Goal: Task Accomplishment & Management: Manage account settings

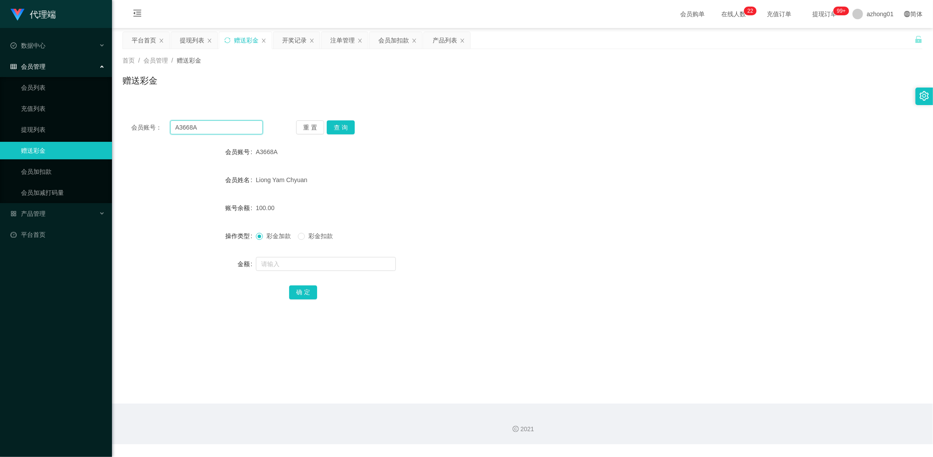
drag, startPoint x: 211, startPoint y: 126, endPoint x: 138, endPoint y: 135, distance: 73.1
click at [134, 132] on div "会员账号： A3668A" at bounding box center [197, 127] width 132 height 14
paste input "neko0827"
type input "neko0827"
click at [343, 127] on button "查 询" at bounding box center [341, 127] width 28 height 14
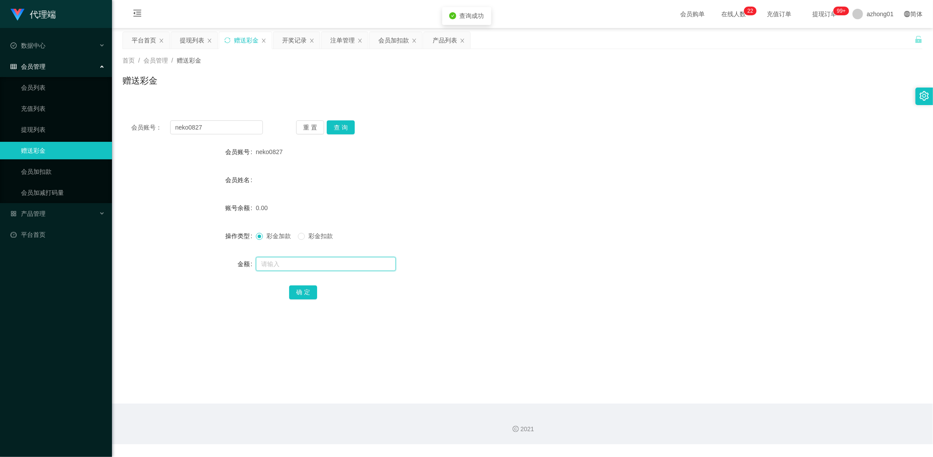
click at [295, 265] on input "text" at bounding box center [326, 264] width 140 height 14
type input "30"
click at [309, 297] on button "确 定" at bounding box center [303, 292] width 28 height 14
click at [33, 126] on link "提现列表" at bounding box center [63, 129] width 84 height 17
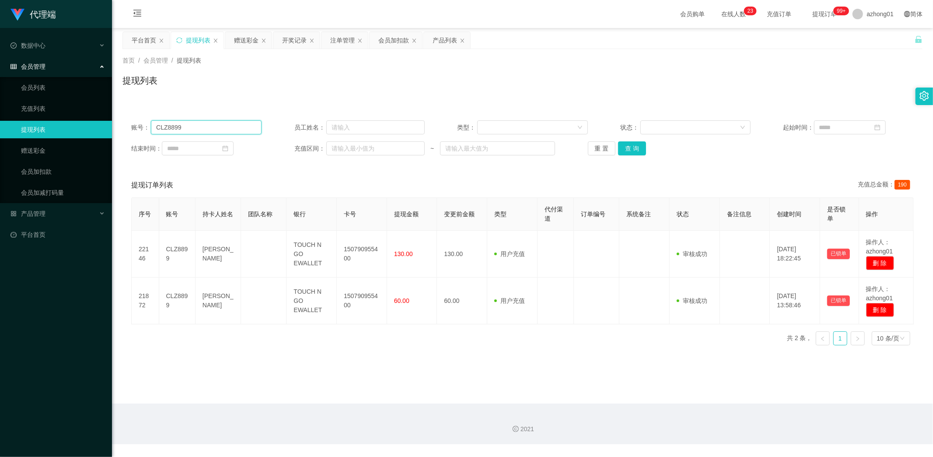
drag, startPoint x: 209, startPoint y: 128, endPoint x: 99, endPoint y: 129, distance: 109.3
click at [100, 128] on section "代理端 数据中心 会员管理 会员列表 充值列表 提现列表 赠送彩金 会员加扣款 会员加减打码量 产品管理 开奖记录 注单管理 产品列表 即时注单 产品预设置 …" at bounding box center [466, 222] width 933 height 444
paste input "neko0827"
type input "neko0827"
click at [628, 150] on button "查 询" at bounding box center [632, 148] width 28 height 14
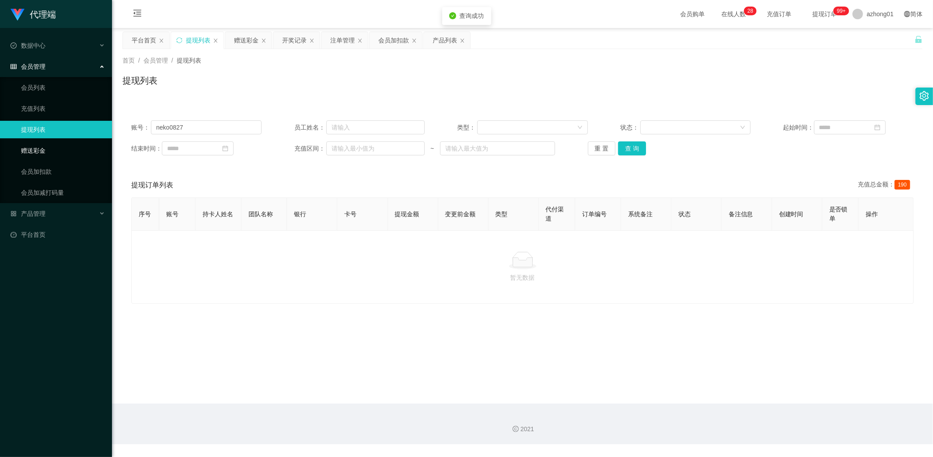
click at [41, 155] on link "赠送彩金" at bounding box center [63, 150] width 84 height 17
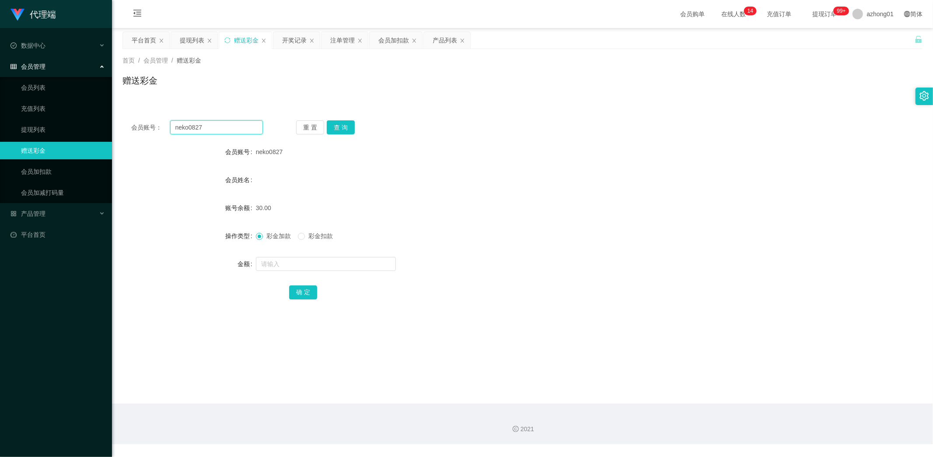
drag, startPoint x: 213, startPoint y: 125, endPoint x: 115, endPoint y: 129, distance: 98.1
click at [114, 127] on main "关闭左侧 关闭右侧 关闭其它 刷新页面 平台首页 提现列表 赠送彩金 开奖记录 注单管理 会员加扣款 产品列表 首页 / 会员管理 / 赠送彩金 / 赠送彩金…" at bounding box center [522, 215] width 821 height 375
paste input "eleen"
type input "eleen"
click at [339, 126] on button "查 询" at bounding box center [341, 127] width 28 height 14
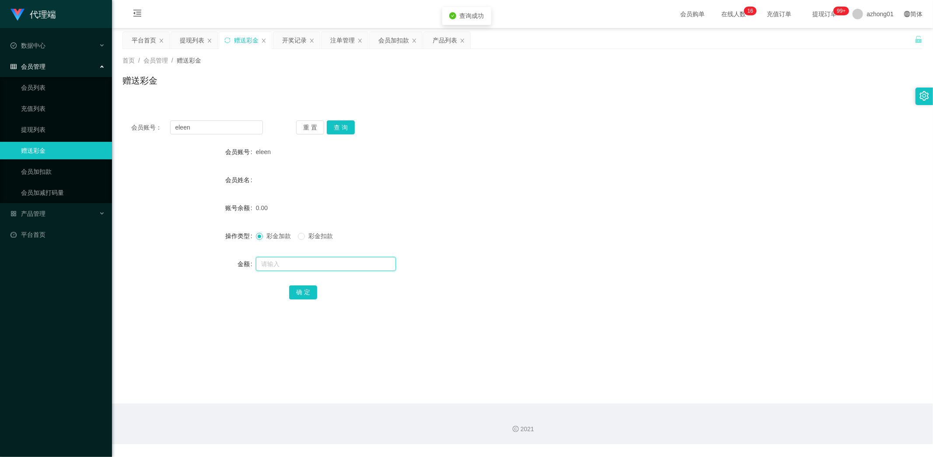
click at [309, 264] on input "text" at bounding box center [326, 264] width 140 height 14
type input "60"
click at [307, 296] on button "确 定" at bounding box center [303, 292] width 28 height 14
drag, startPoint x: 155, startPoint y: 132, endPoint x: 123, endPoint y: 129, distance: 32.1
click at [124, 129] on div "会员账号： eleen 重 置 查 询" at bounding box center [522, 127] width 800 height 14
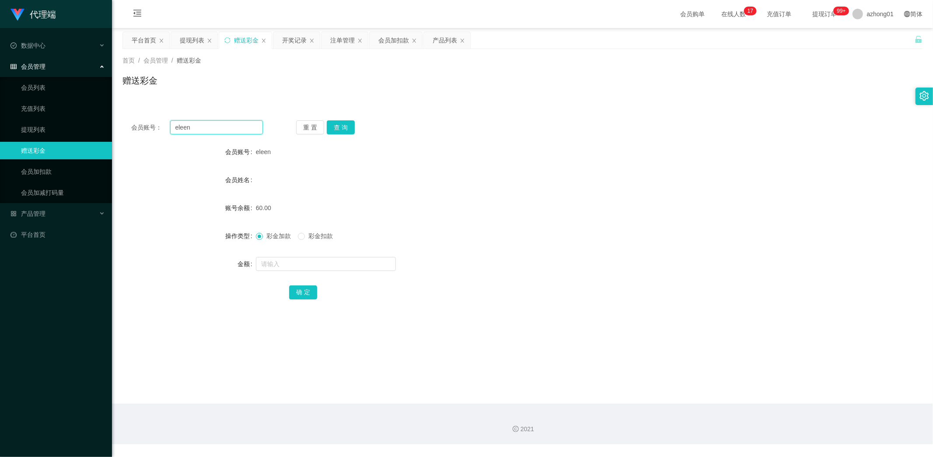
paste input "yipsinyee"
type input "yipsinyee"
click at [343, 123] on button "查 询" at bounding box center [341, 127] width 28 height 14
click at [311, 266] on input "text" at bounding box center [326, 264] width 140 height 14
type input "60"
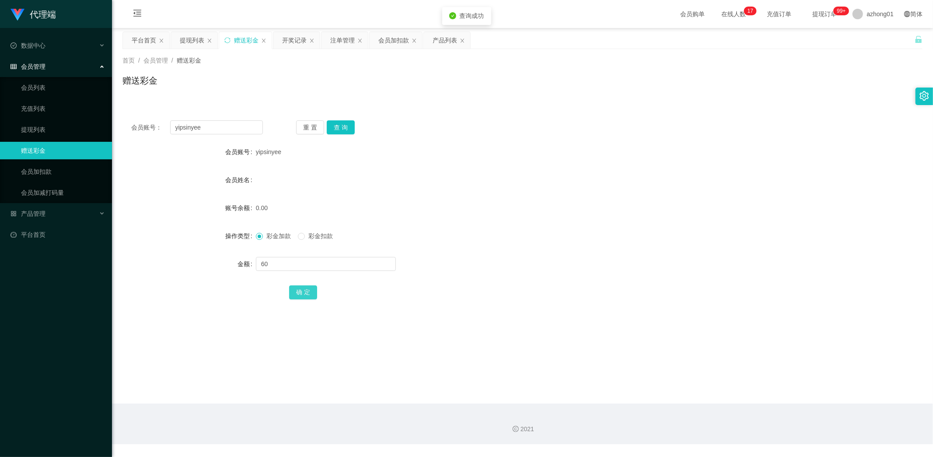
click at [305, 293] on button "确 定" at bounding box center [303, 292] width 28 height 14
drag, startPoint x: 209, startPoint y: 129, endPoint x: 81, endPoint y: 137, distance: 128.0
click at [81, 137] on section "代理端 数据中心 会员管理 会员列表 充值列表 提现列表 赠送彩金 会员加扣款 会员加减打码量 产品管理 开奖记录 注单管理 产品列表 即时注单 产品预设置 …" at bounding box center [466, 222] width 933 height 444
paste input "0172212363"
type input "0172212363"
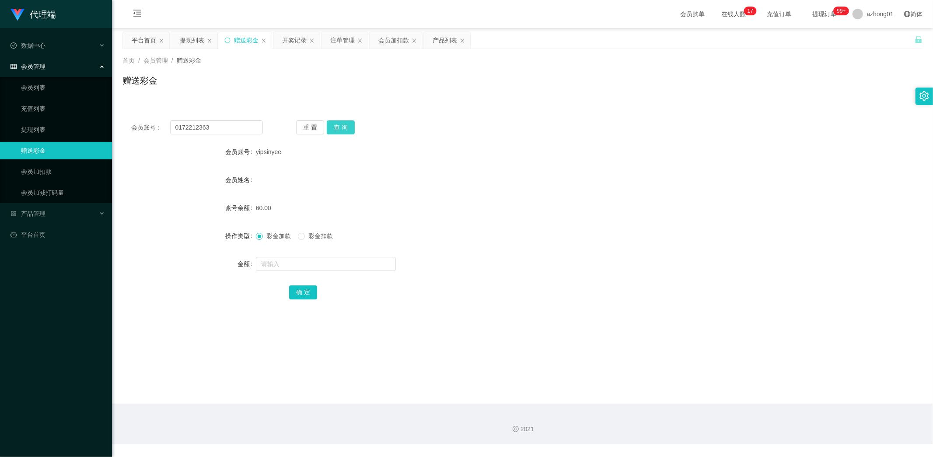
click at [336, 125] on button "查 询" at bounding box center [341, 127] width 28 height 14
click at [313, 265] on input "text" at bounding box center [326, 264] width 140 height 14
type input "60"
click at [307, 294] on button "确 定" at bounding box center [303, 292] width 28 height 14
drag, startPoint x: 223, startPoint y: 126, endPoint x: 84, endPoint y: 120, distance: 139.2
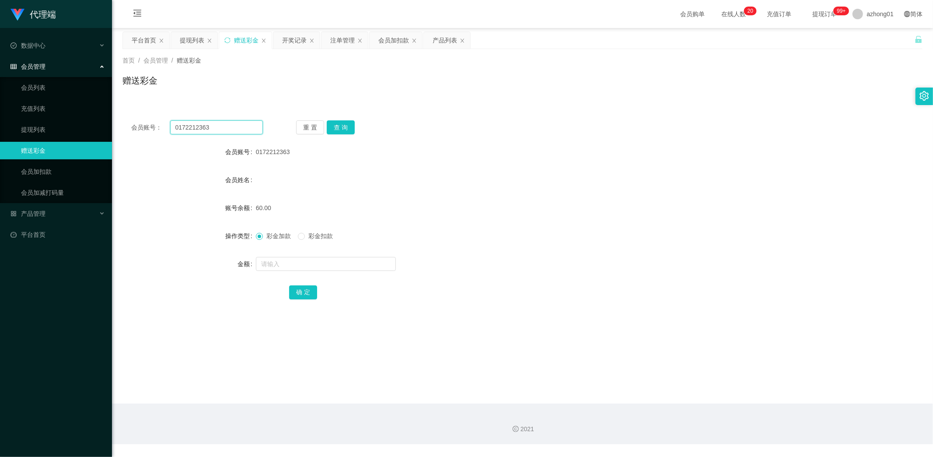
click at [82, 119] on section "代理端 数据中心 会员管理 会员列表 充值列表 提现列表 赠送彩金 会员加扣款 会员加减打码量 产品管理 开奖记录 注单管理 产品列表 即时注单 产品预设置 …" at bounding box center [466, 222] width 933 height 444
paste input "[PERSON_NAME]"
type input "[PERSON_NAME]"
click at [340, 123] on button "查 询" at bounding box center [341, 127] width 28 height 14
click at [325, 263] on input "text" at bounding box center [326, 264] width 140 height 14
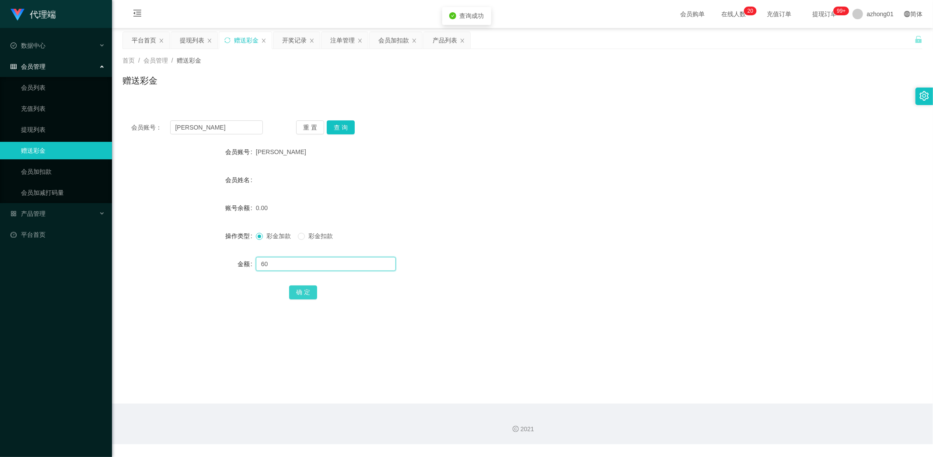
type input "60"
click at [309, 291] on button "确 定" at bounding box center [303, 292] width 28 height 14
drag, startPoint x: 216, startPoint y: 125, endPoint x: 102, endPoint y: 129, distance: 114.6
click at [106, 129] on section "代理端 数据中心 会员管理 会员列表 充值列表 提现列表 赠送彩金 会员加扣款 会员加减打码量 产品管理 开奖记录 注单管理 产品列表 即时注单 产品预设置 …" at bounding box center [466, 222] width 933 height 444
paste input "Moonlight"
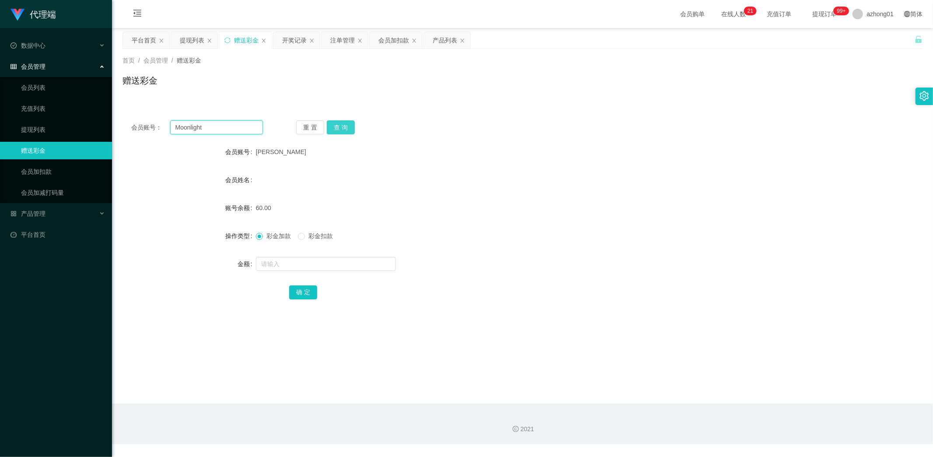
type input "Moonlight"
click at [344, 123] on button "查 询" at bounding box center [341, 127] width 28 height 14
click at [298, 263] on input "text" at bounding box center [326, 264] width 140 height 14
type input "60"
click at [299, 289] on button "确 定" at bounding box center [303, 292] width 28 height 14
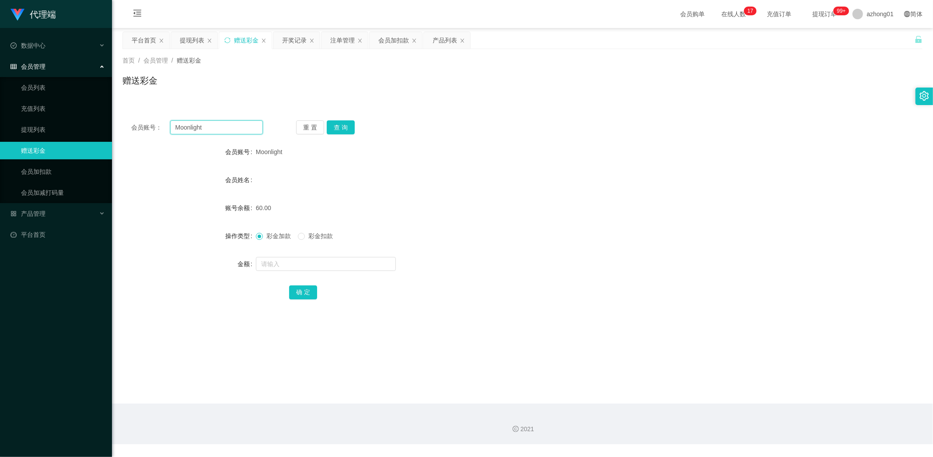
drag, startPoint x: 213, startPoint y: 128, endPoint x: 81, endPoint y: 120, distance: 131.9
click at [78, 119] on section "代理端 数据中心 会员管理 会员列表 充值列表 提现列表 赠送彩金 会员加扣款 会员加减打码量 产品管理 开奖记录 注单管理 产品列表 即时注单 产品预设置 …" at bounding box center [466, 222] width 933 height 444
paste input "Aabb1234"
type input "Aabb1234"
click at [350, 129] on button "查 询" at bounding box center [341, 127] width 28 height 14
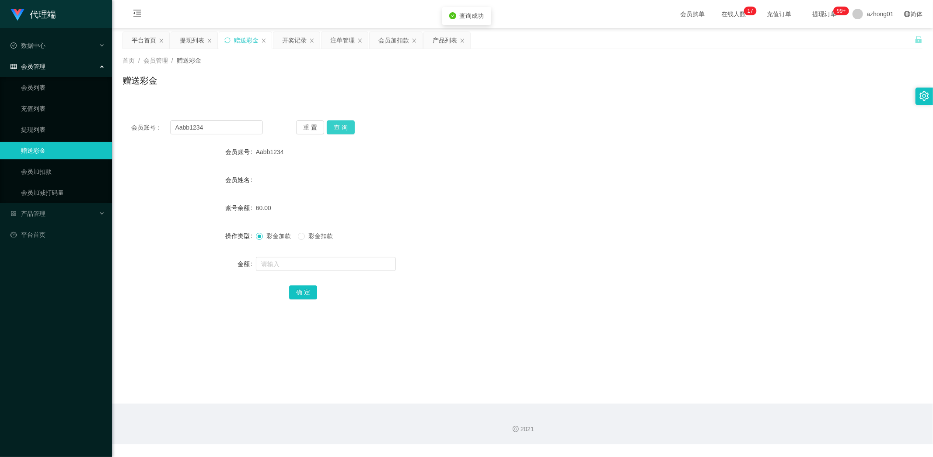
click at [346, 126] on button "查 询" at bounding box center [341, 127] width 28 height 14
click at [346, 126] on button "查 询" at bounding box center [346, 127] width 38 height 14
click at [347, 127] on div "重 置 查 询" at bounding box center [362, 127] width 132 height 14
drag, startPoint x: 224, startPoint y: 127, endPoint x: 119, endPoint y: 126, distance: 105.8
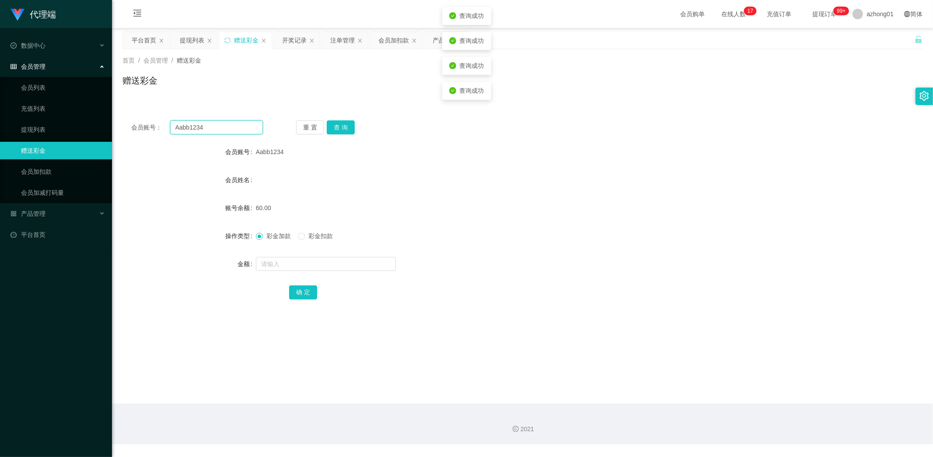
click at [119, 126] on main "关闭左侧 关闭右侧 关闭其它 刷新页面 平台首页 提现列表 赠送彩金 开奖记录 注单管理 会员加扣款 产品列表 首页 / 会员管理 / 赠送彩金 / 赠送彩金…" at bounding box center [522, 215] width 821 height 375
click at [342, 125] on button "查 询" at bounding box center [341, 127] width 28 height 14
click at [342, 125] on button "查 询" at bounding box center [346, 127] width 38 height 14
click at [342, 125] on div "重 置 查 询" at bounding box center [362, 127] width 132 height 14
click at [342, 125] on button "查 询" at bounding box center [346, 127] width 38 height 14
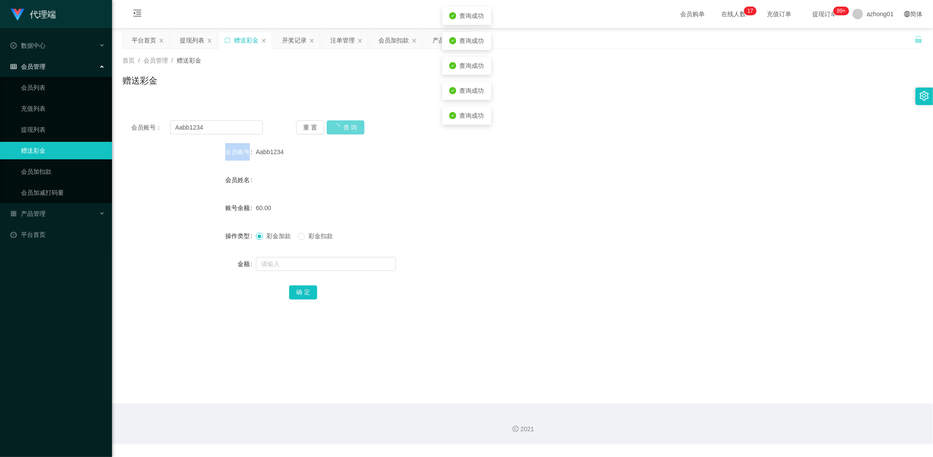
click at [342, 125] on div "重 置 查 询" at bounding box center [362, 127] width 132 height 14
drag, startPoint x: 342, startPoint y: 125, endPoint x: 346, endPoint y: 129, distance: 5.3
click at [343, 125] on button "查 询" at bounding box center [341, 127] width 28 height 14
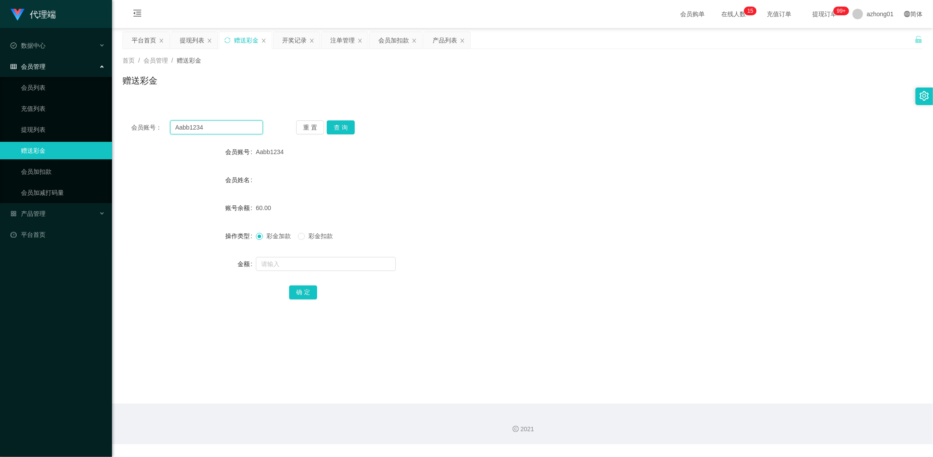
drag, startPoint x: 215, startPoint y: 129, endPoint x: 117, endPoint y: 129, distance: 98.0
click at [117, 129] on main "关闭左侧 关闭右侧 关闭其它 刷新页面 平台首页 提现列表 赠送彩金 开奖记录 注单管理 会员加扣款 产品列表 首页 / 会员管理 / 赠送彩金 / 赠送彩金…" at bounding box center [522, 215] width 821 height 375
paste input "nnlee"
type input "Annlee"
click at [341, 124] on button "查 询" at bounding box center [341, 127] width 28 height 14
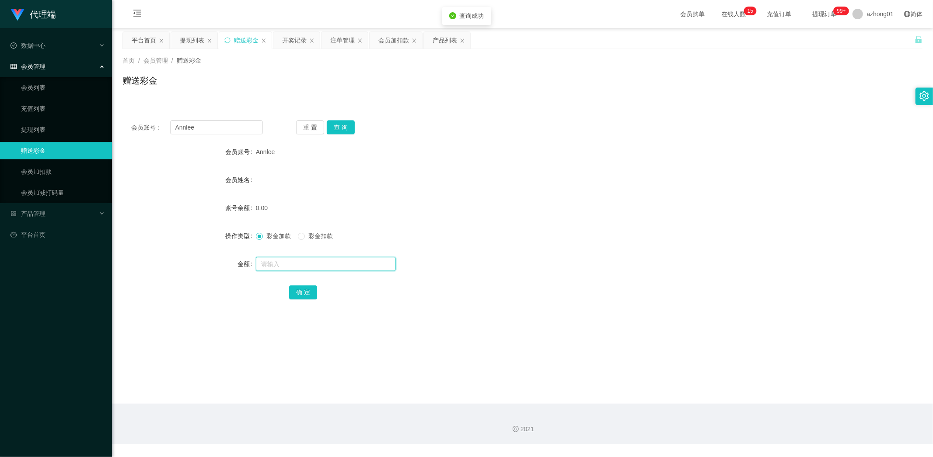
click at [311, 262] on input "text" at bounding box center [326, 264] width 140 height 14
type input "60"
click at [300, 290] on button "确 定" at bounding box center [303, 292] width 28 height 14
drag, startPoint x: 202, startPoint y: 132, endPoint x: 123, endPoint y: 129, distance: 79.2
click at [126, 129] on div "会员账号： [PERSON_NAME] 查 询" at bounding box center [522, 127] width 800 height 14
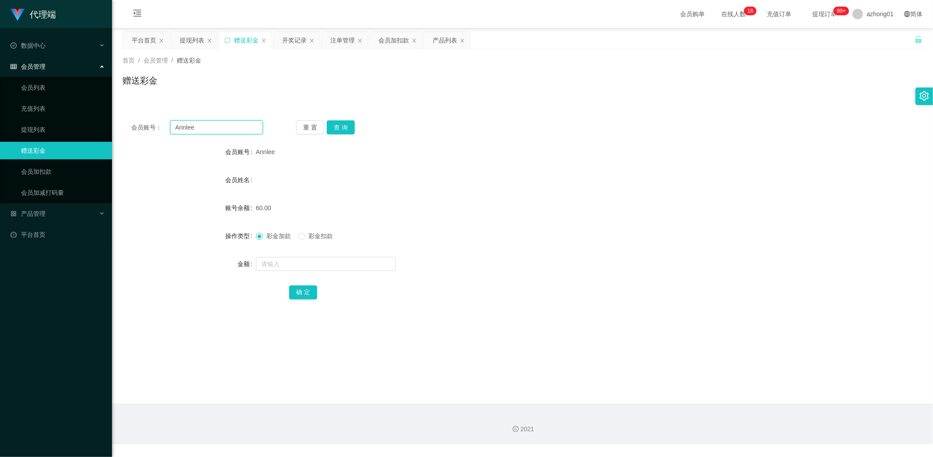
paste input "neko0827"
type input "neko0827"
click at [350, 127] on button "查 询" at bounding box center [341, 127] width 28 height 14
click at [299, 262] on input "text" at bounding box center [326, 264] width 140 height 14
type input "30"
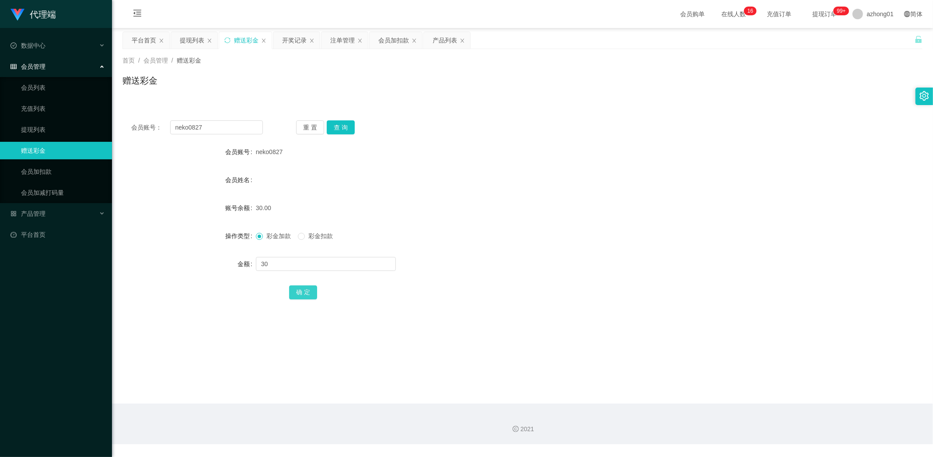
click at [299, 289] on button "确 定" at bounding box center [303, 292] width 28 height 14
drag, startPoint x: 209, startPoint y: 125, endPoint x: 119, endPoint y: 121, distance: 90.2
click at [115, 119] on main "关闭左侧 关闭右侧 关闭其它 刷新页面 平台首页 提现列表 赠送彩金 开奖记录 注单管理 会员加扣款 产品列表 首页 / 会员管理 / 赠送彩金 / 赠送彩金…" at bounding box center [522, 215] width 821 height 375
paste input "shun5681"
type input "shun5681"
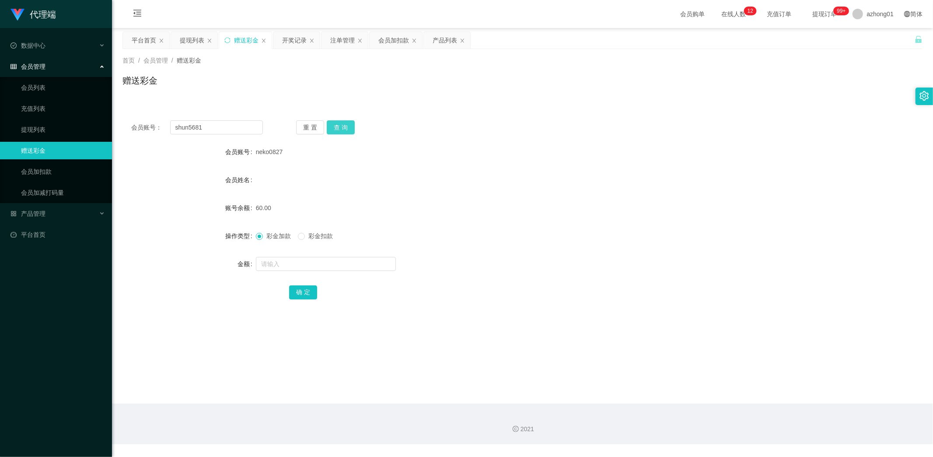
click at [336, 125] on button "查 询" at bounding box center [341, 127] width 28 height 14
click at [319, 268] on input "text" at bounding box center [326, 264] width 140 height 14
click at [321, 265] on input "text" at bounding box center [326, 264] width 140 height 14
type input "60"
click at [287, 288] on div "确 定" at bounding box center [522, 291] width 800 height 17
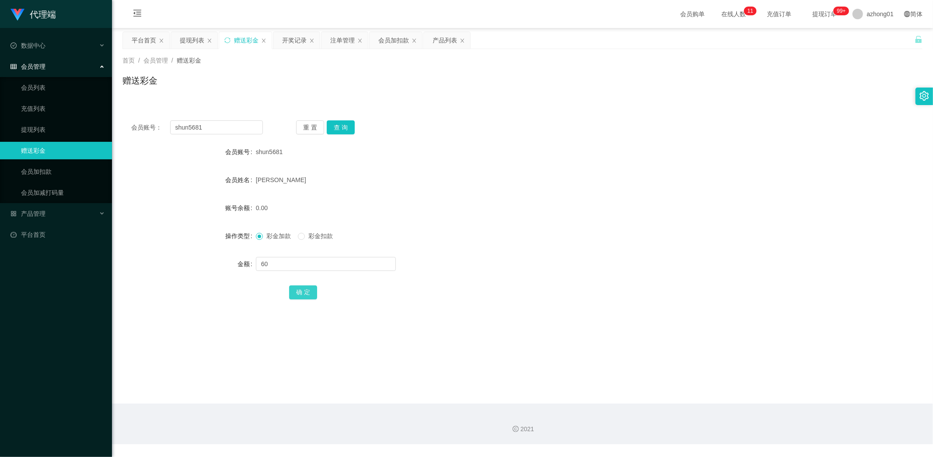
click at [289, 293] on button "确 定" at bounding box center [303, 292] width 28 height 14
drag, startPoint x: 215, startPoint y: 125, endPoint x: 124, endPoint y: 126, distance: 91.0
click at [125, 126] on div "会员账号： shun5681 重 置 查 询" at bounding box center [522, 127] width 800 height 14
paste input "TYT2025"
click at [348, 123] on button "查 询" at bounding box center [341, 127] width 28 height 14
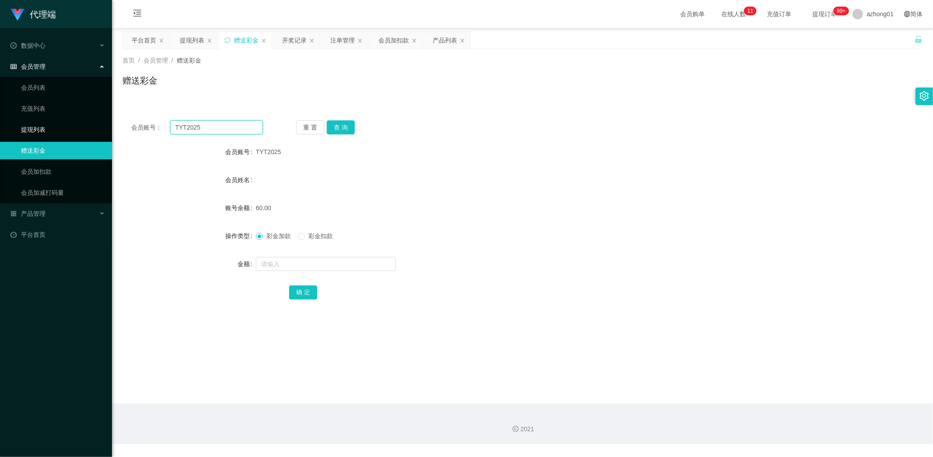
drag, startPoint x: 213, startPoint y: 128, endPoint x: 93, endPoint y: 134, distance: 120.4
click at [96, 134] on section "代理端 数据中心 会员管理 会员列表 充值列表 提现列表 赠送彩金 会员加扣款 会员加减打码量 产品管理 开奖记录 注单管理 产品列表 即时注单 产品预设置 …" at bounding box center [466, 222] width 933 height 444
paste input "jason2406"
type input "jason2406"
click at [339, 124] on button "查 询" at bounding box center [341, 127] width 28 height 14
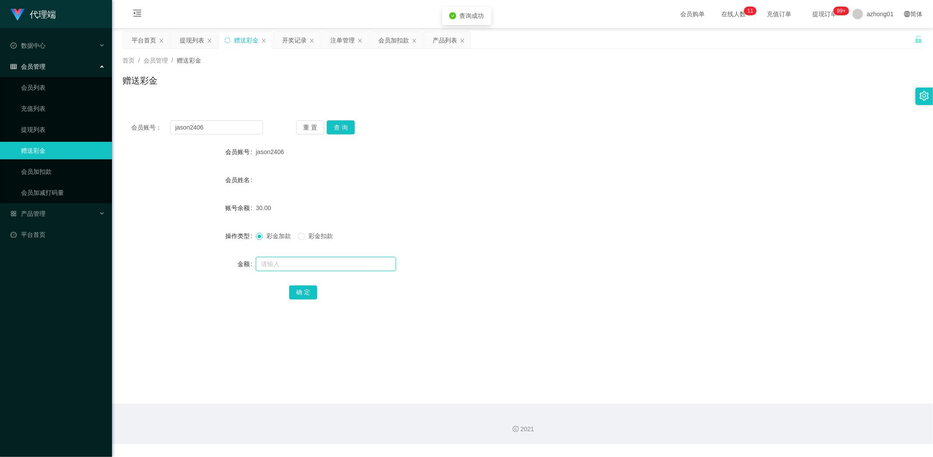
click at [310, 264] on input "text" at bounding box center [326, 264] width 140 height 14
type input "30"
click at [312, 300] on div "确 定" at bounding box center [522, 291] width 467 height 17
click at [309, 294] on button "确 定" at bounding box center [303, 292] width 28 height 14
drag, startPoint x: 227, startPoint y: 124, endPoint x: 120, endPoint y: 116, distance: 107.0
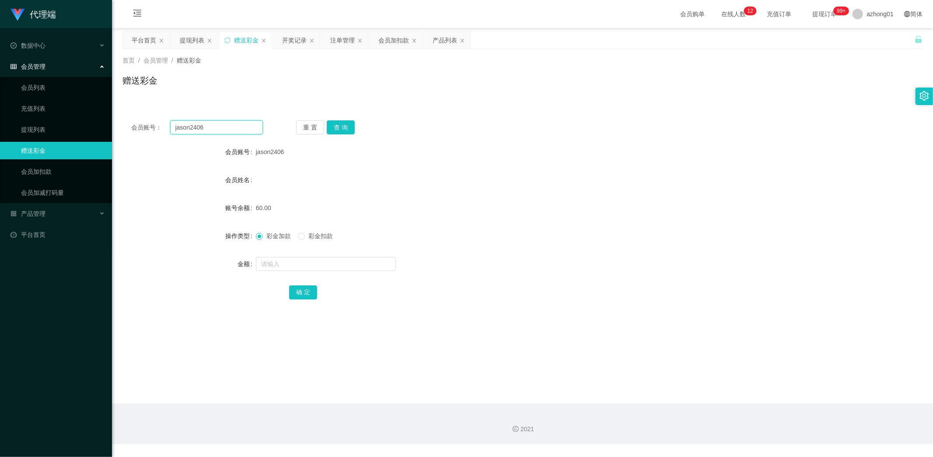
click at [120, 116] on main "关闭左侧 关闭右侧 关闭其它 刷新页面 平台首页 提现列表 赠送彩金 开奖记录 注单管理 会员加扣款 产品列表 首页 / 会员管理 / 赠送彩金 / 赠送彩金…" at bounding box center [522, 215] width 821 height 375
paste input "[PERSON_NAME]"
type input "[PERSON_NAME]"
click at [342, 124] on button "查 询" at bounding box center [341, 127] width 28 height 14
click at [314, 262] on input "text" at bounding box center [326, 264] width 140 height 14
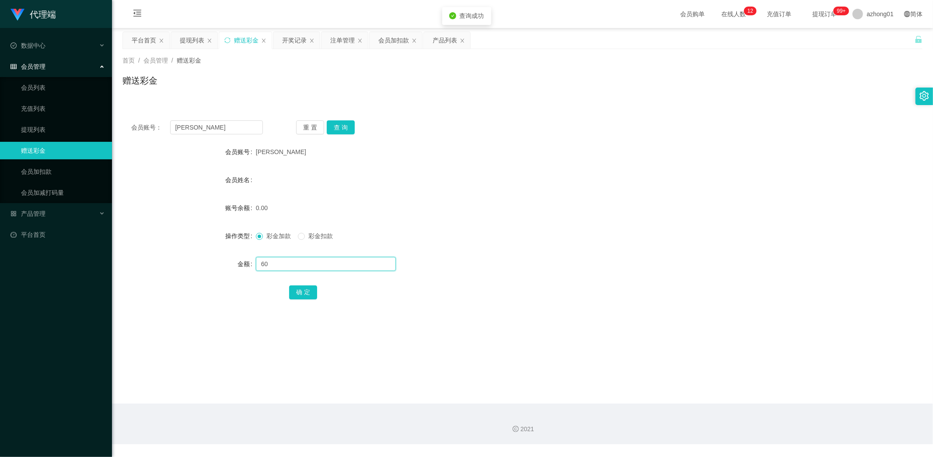
type input "60"
click at [300, 295] on button "确 定" at bounding box center [303, 292] width 28 height 14
drag, startPoint x: 194, startPoint y: 125, endPoint x: 113, endPoint y: 121, distance: 81.0
click at [113, 121] on main "关闭左侧 关闭右侧 关闭其它 刷新页面 平台首页 提现列表 赠送彩金 开奖记录 注单管理 会员加扣款 产品列表 首页 / 会员管理 / 赠送彩金 / 赠送彩金…" at bounding box center [522, 215] width 821 height 375
paste input "Cy123"
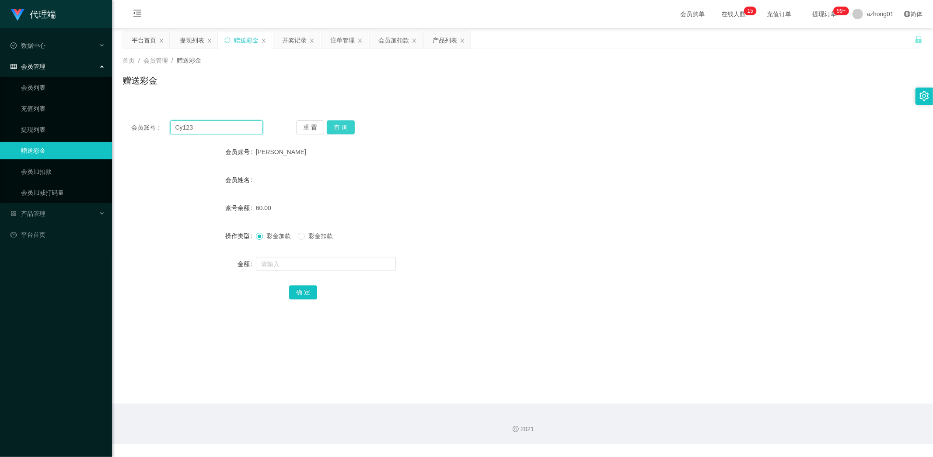
type input "Cy123"
click at [343, 126] on button "查 询" at bounding box center [341, 127] width 28 height 14
click at [310, 260] on input "text" at bounding box center [326, 264] width 140 height 14
type input "30"
click at [302, 287] on button "确 定" at bounding box center [303, 292] width 28 height 14
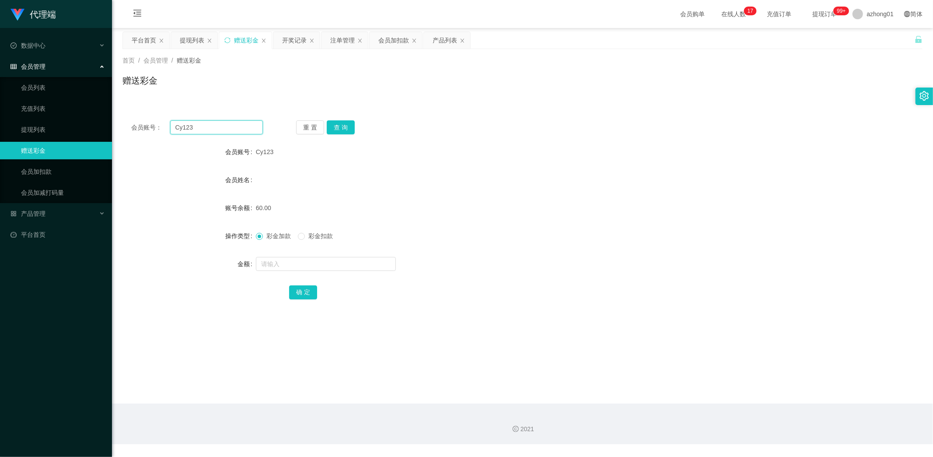
drag, startPoint x: 207, startPoint y: 128, endPoint x: 133, endPoint y: 124, distance: 74.4
click at [133, 124] on div "会员账号： Cy123" at bounding box center [197, 127] width 132 height 14
paste input "text"
type input "Cy123"
click at [345, 124] on button "查 询" at bounding box center [341, 127] width 28 height 14
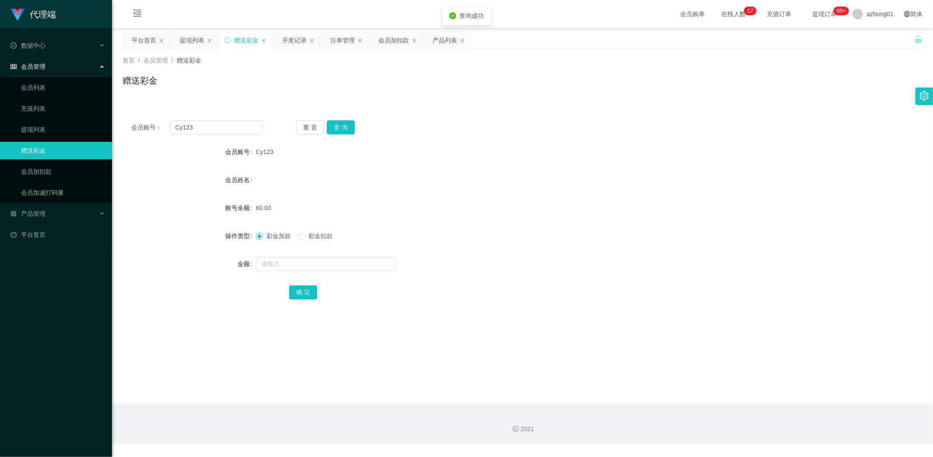
click at [310, 237] on span "彩金扣款" at bounding box center [320, 235] width 31 height 7
click at [302, 270] on input "text" at bounding box center [326, 264] width 140 height 14
click at [306, 265] on input "text" at bounding box center [326, 264] width 140 height 14
type input "30"
click at [293, 290] on button "确 定" at bounding box center [303, 292] width 28 height 14
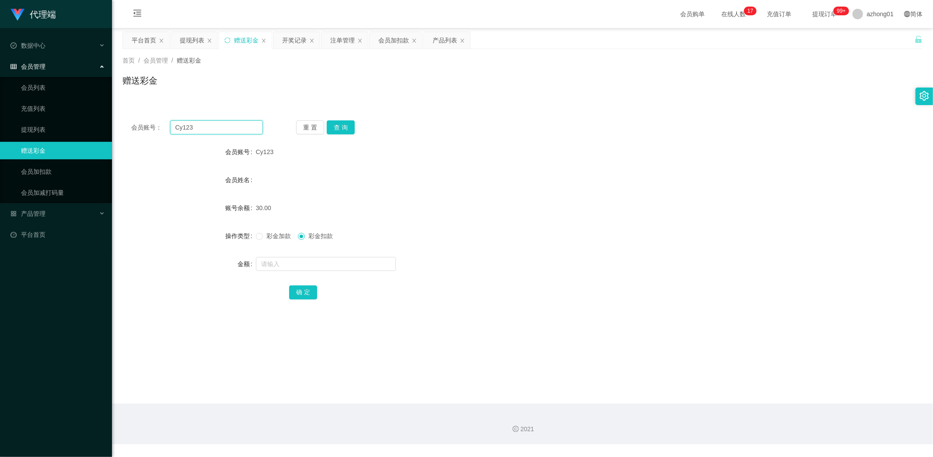
drag, startPoint x: 210, startPoint y: 127, endPoint x: 147, endPoint y: 123, distance: 62.7
click at [147, 123] on div "会员账号： Cy123" at bounding box center [197, 127] width 132 height 14
paste input "[PERSON_NAME]"
click at [348, 123] on button "查 询" at bounding box center [341, 127] width 28 height 14
drag, startPoint x: 207, startPoint y: 127, endPoint x: 129, endPoint y: 128, distance: 78.3
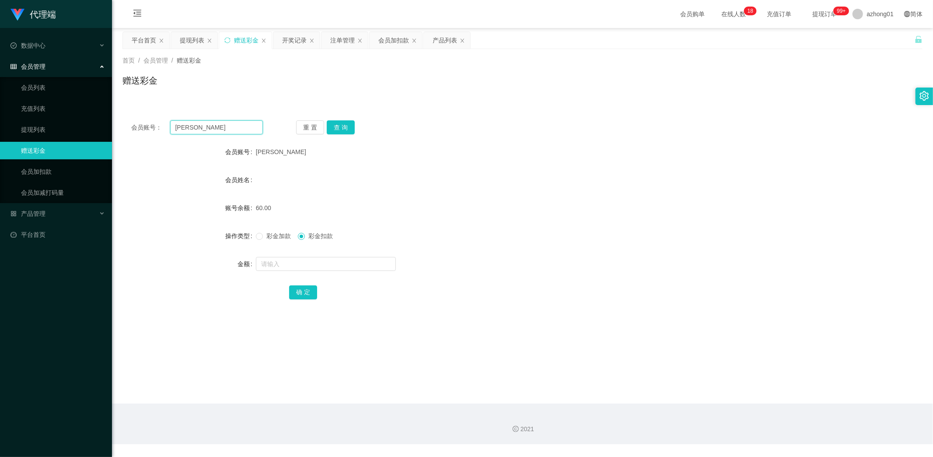
click at [129, 127] on div "会员账号： [PERSON_NAME] 查 询" at bounding box center [522, 127] width 800 height 14
paste input "jason2406"
type input "jason2406"
click at [342, 129] on button "查 询" at bounding box center [341, 127] width 28 height 14
click at [291, 259] on input "text" at bounding box center [326, 264] width 140 height 14
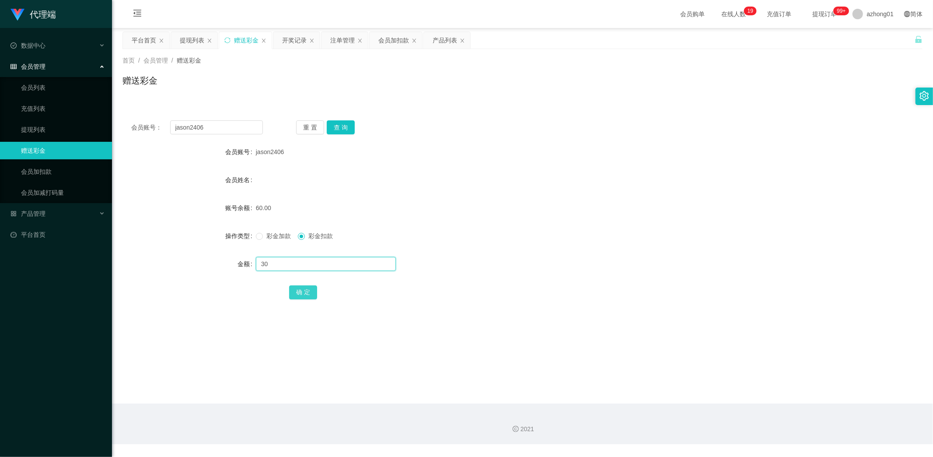
type input "30"
click at [304, 286] on button "确 定" at bounding box center [303, 292] width 28 height 14
click at [24, 128] on link "提现列表" at bounding box center [63, 129] width 84 height 17
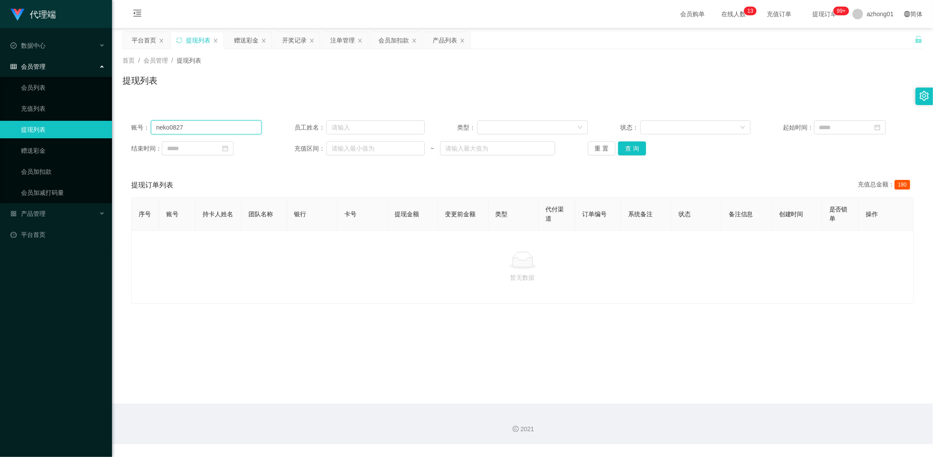
drag, startPoint x: 215, startPoint y: 125, endPoint x: 61, endPoint y: 122, distance: 154.0
click at [63, 121] on section "代理端 数据中心 会员管理 会员列表 充值列表 提现列表 赠送彩金 会员加扣款 会员加减打码量 产品管理 开奖记录 注单管理 产品列表 即时注单 产品预设置 …" at bounding box center [466, 222] width 933 height 444
paste input "Moonlight"
click at [635, 151] on button "查 询" at bounding box center [632, 148] width 28 height 14
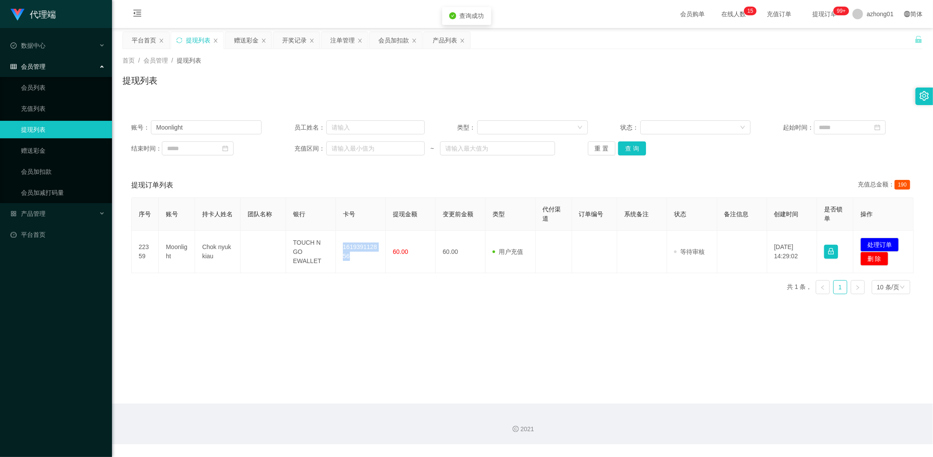
drag, startPoint x: 353, startPoint y: 256, endPoint x: 379, endPoint y: 274, distance: 31.4
click at [365, 270] on td "161939112856" at bounding box center [361, 251] width 50 height 42
copy td "161939112856"
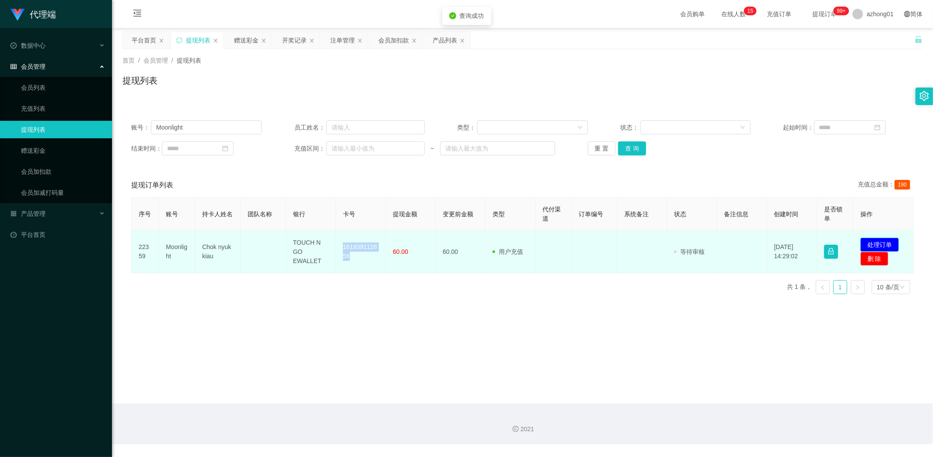
click at [868, 244] on button "处理订单" at bounding box center [879, 244] width 38 height 14
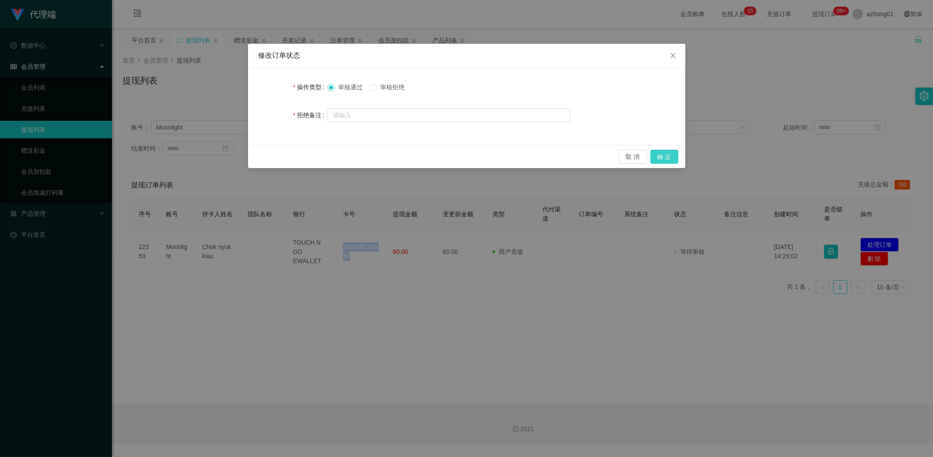
click at [665, 159] on button "确 定" at bounding box center [664, 157] width 28 height 14
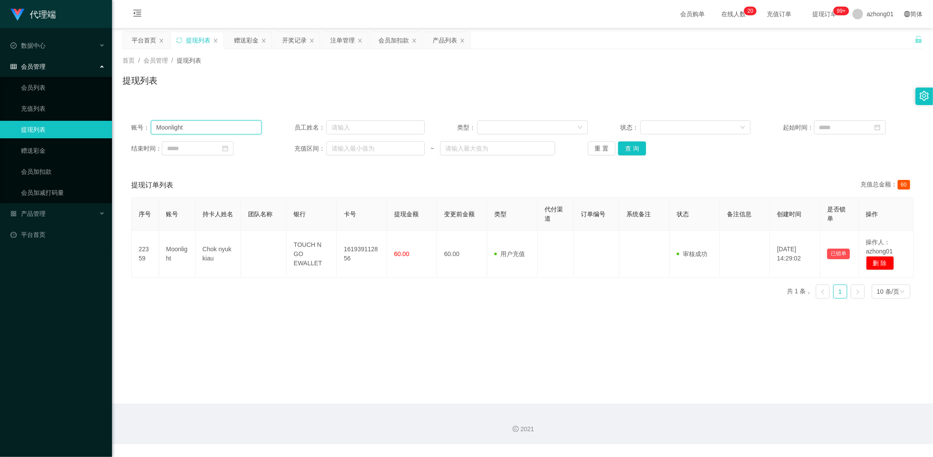
drag, startPoint x: 195, startPoint y: 129, endPoint x: 73, endPoint y: 136, distance: 121.8
click at [75, 136] on section "代理端 数据中心 会员管理 会员列表 充值列表 提现列表 赠送彩金 会员加扣款 会员加减打码量 产品管理 开奖记录 注单管理 产品列表 即时注单 产品预设置 …" at bounding box center [466, 222] width 933 height 444
paste input "[PERSON_NAME]"
click at [630, 147] on button "查 询" at bounding box center [632, 148] width 28 height 14
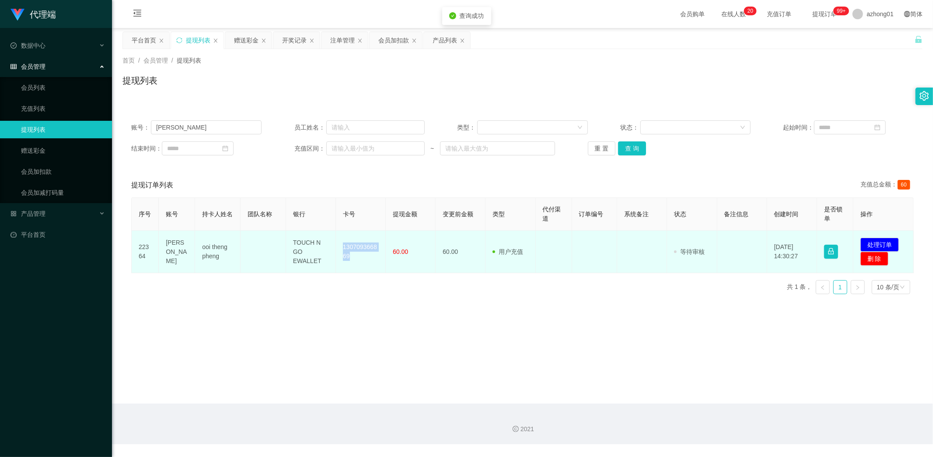
drag, startPoint x: 340, startPoint y: 247, endPoint x: 379, endPoint y: 265, distance: 42.9
click at [379, 265] on td "130709366869" at bounding box center [361, 251] width 50 height 42
copy td "130709366869"
click at [878, 242] on button "处理订单" at bounding box center [879, 244] width 38 height 14
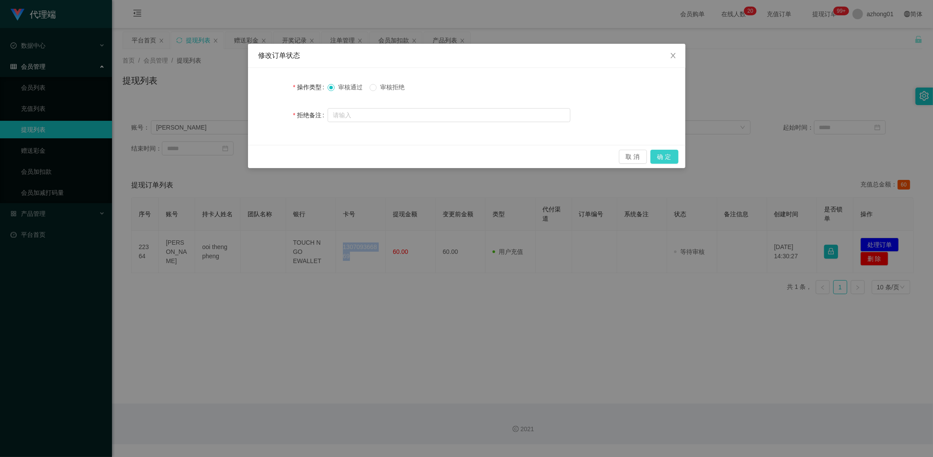
click at [672, 157] on button "确 定" at bounding box center [664, 157] width 28 height 14
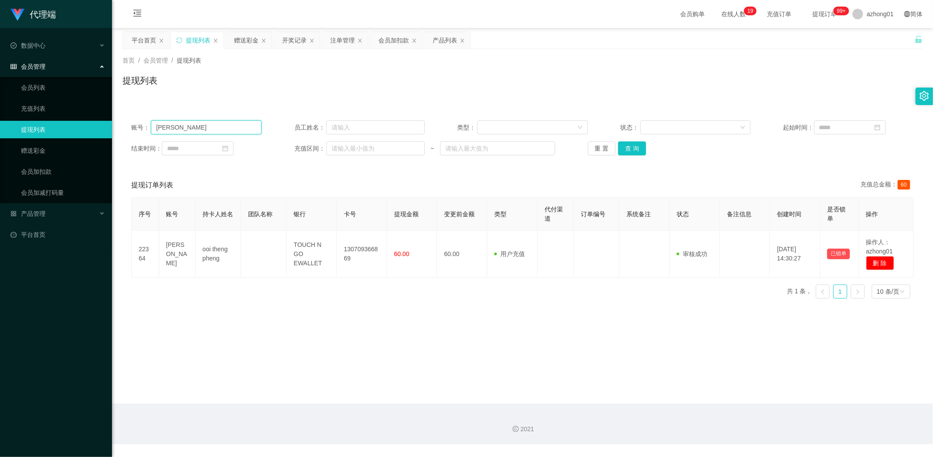
drag, startPoint x: 180, startPoint y: 127, endPoint x: 99, endPoint y: 129, distance: 80.5
click at [101, 129] on section "代理端 数据中心 会员管理 会员列表 充值列表 提现列表 赠送彩金 会员加扣款 会员加减打码量 产品管理 开奖记录 注单管理 产品列表 即时注单 产品预设置 …" at bounding box center [466, 222] width 933 height 444
paste input "neko0827"
click at [636, 147] on button "查 询" at bounding box center [632, 148] width 28 height 14
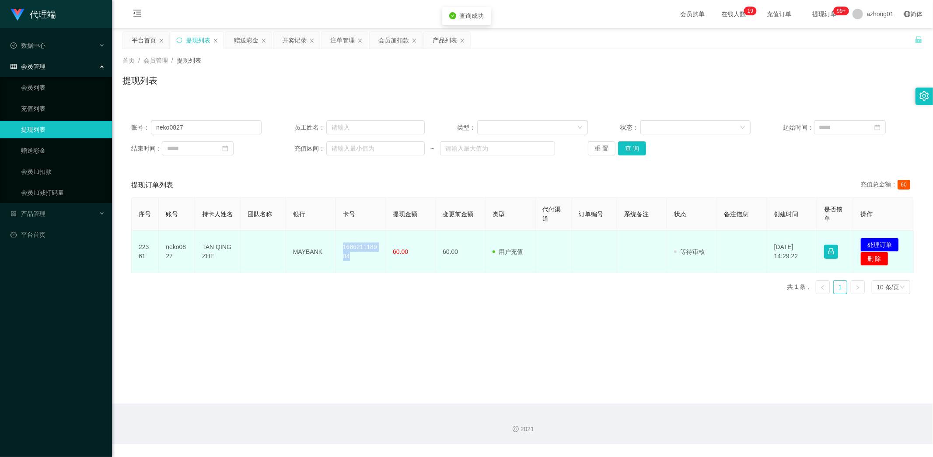
drag, startPoint x: 338, startPoint y: 245, endPoint x: 366, endPoint y: 261, distance: 31.7
click at [366, 261] on td "168621118984" at bounding box center [361, 251] width 50 height 42
copy td "168621118984"
click at [876, 242] on button "处理订单" at bounding box center [879, 244] width 38 height 14
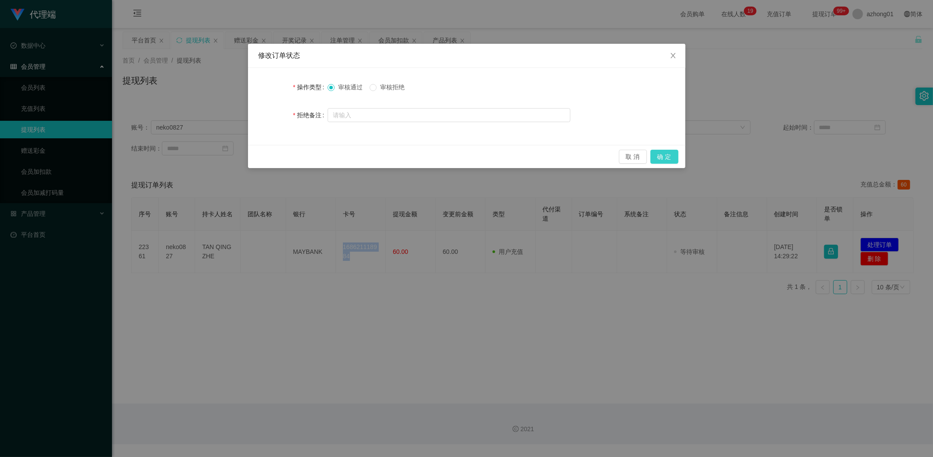
click at [671, 155] on button "确 定" at bounding box center [664, 157] width 28 height 14
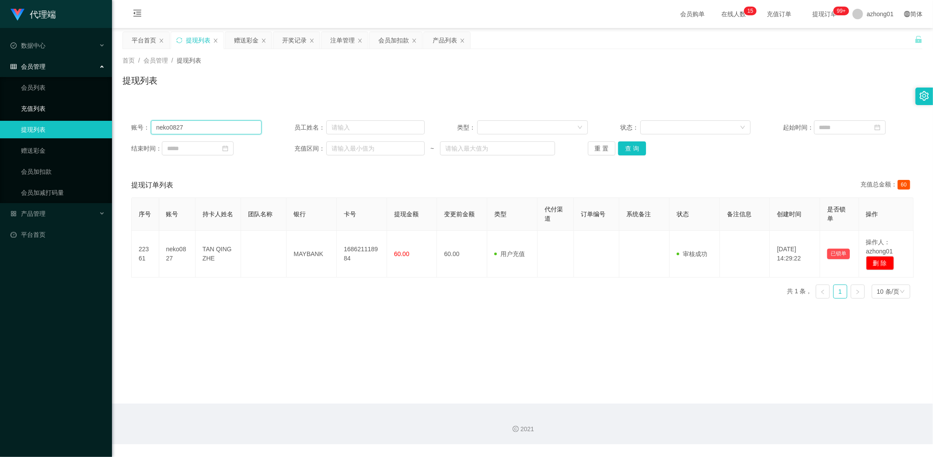
drag, startPoint x: 199, startPoint y: 129, endPoint x: 71, endPoint y: 111, distance: 129.0
click at [77, 111] on section "代理端 数据中心 会员管理 会员列表 充值列表 提现列表 赠送彩金 会员加扣款 会员加减打码量 产品管理 开奖记录 注单管理 产品列表 即时注单 产品预设置 …" at bounding box center [466, 222] width 933 height 444
paste input "eleen"
click at [631, 146] on button "查 询" at bounding box center [632, 148] width 28 height 14
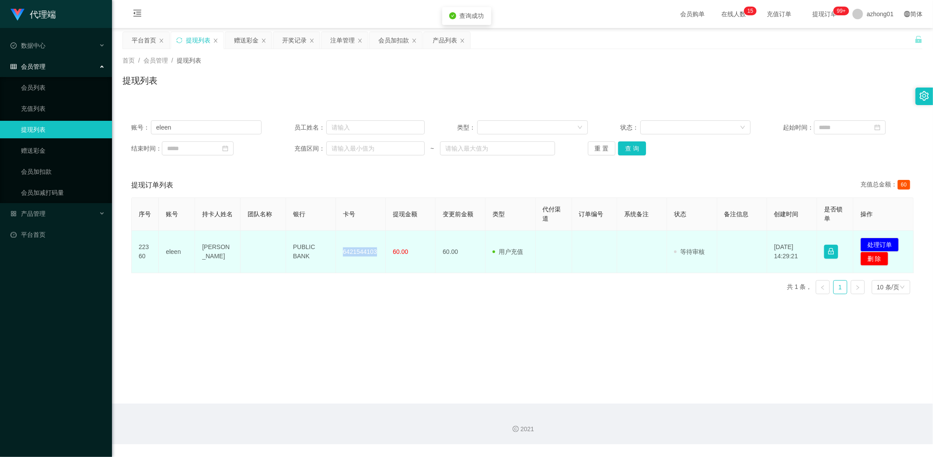
drag, startPoint x: 341, startPoint y: 248, endPoint x: 377, endPoint y: 254, distance: 36.7
click at [377, 254] on td "6421544103" at bounding box center [361, 251] width 50 height 42
copy td "6421544103"
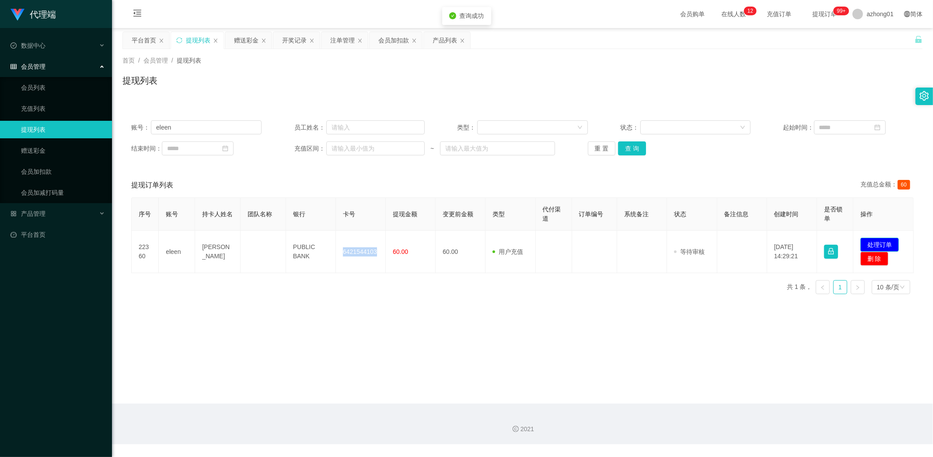
click at [873, 245] on button "处理订单" at bounding box center [879, 244] width 38 height 14
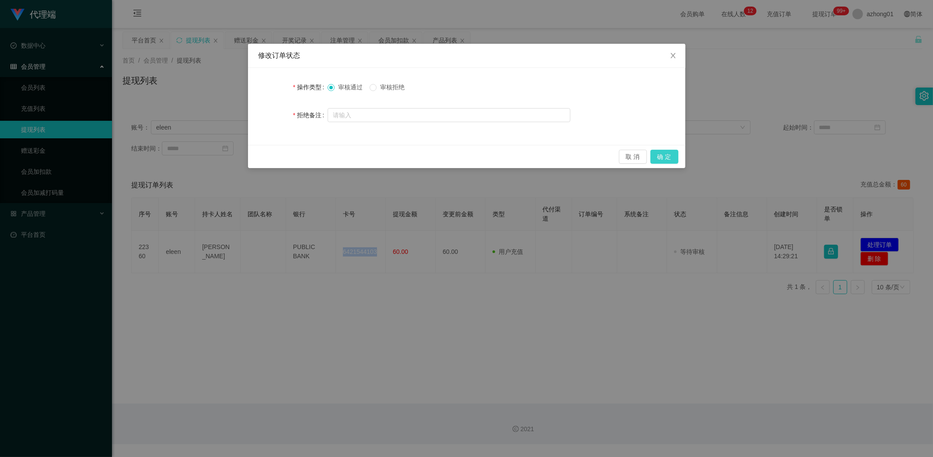
click at [663, 150] on button "确 定" at bounding box center [664, 157] width 28 height 14
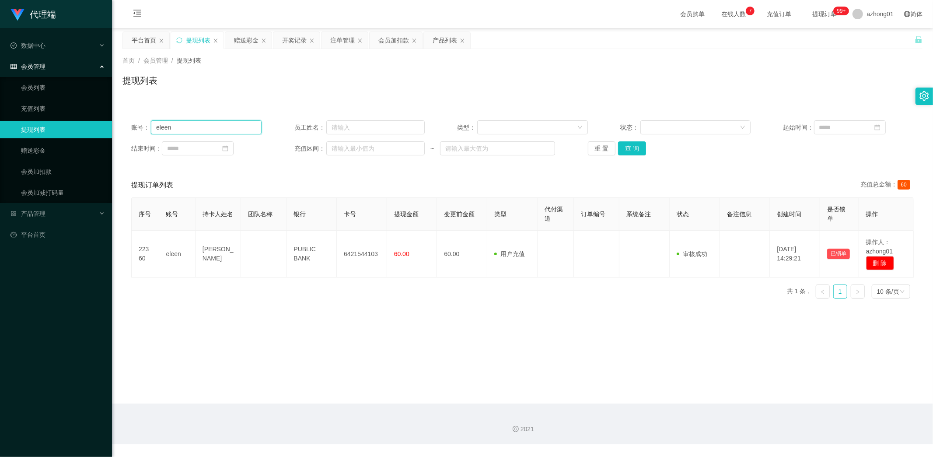
drag, startPoint x: 211, startPoint y: 127, endPoint x: 85, endPoint y: 123, distance: 126.0
click at [86, 122] on section "代理端 数据中心 会员管理 会员列表 充值列表 提现列表 赠送彩金 会员加扣款 会员加减打码量 产品管理 开奖记录 注单管理 产品列表 即时注单 产品预设置 …" at bounding box center [466, 222] width 933 height 444
paste input "TYT2025"
click at [635, 147] on button "查 询" at bounding box center [632, 148] width 28 height 14
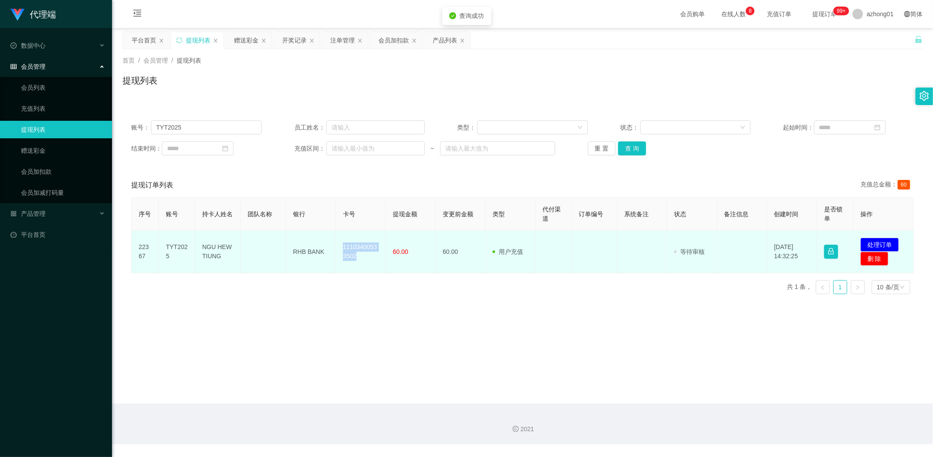
drag, startPoint x: 338, startPoint y: 244, endPoint x: 367, endPoint y: 269, distance: 39.4
click at [367, 269] on td "11103400533502" at bounding box center [361, 251] width 50 height 42
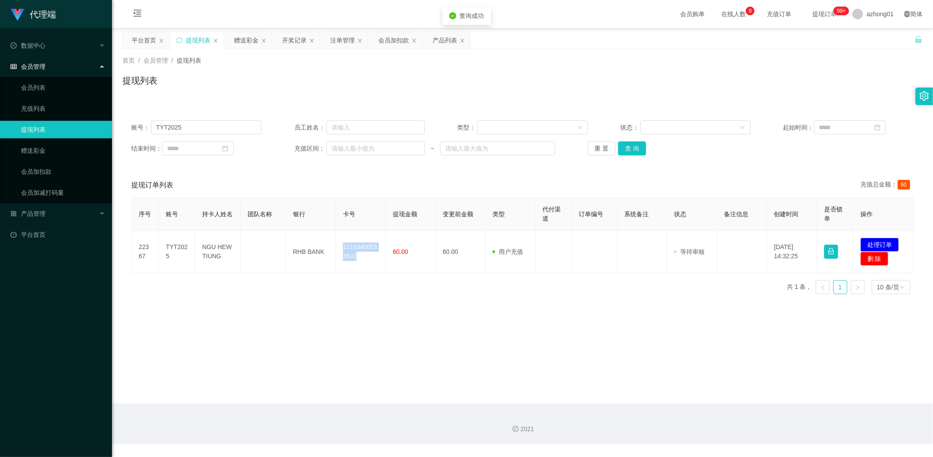
copy td "11103400533502"
click at [880, 241] on button "处理订单" at bounding box center [879, 244] width 38 height 14
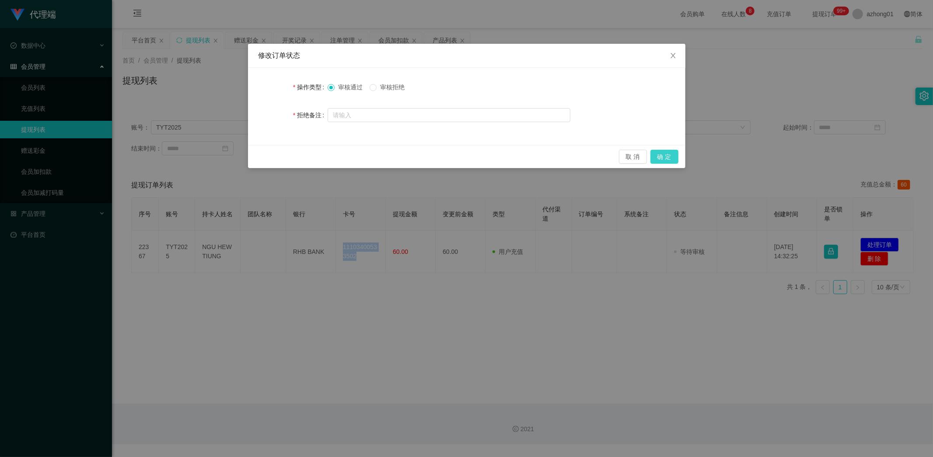
click at [665, 156] on button "确 定" at bounding box center [664, 157] width 28 height 14
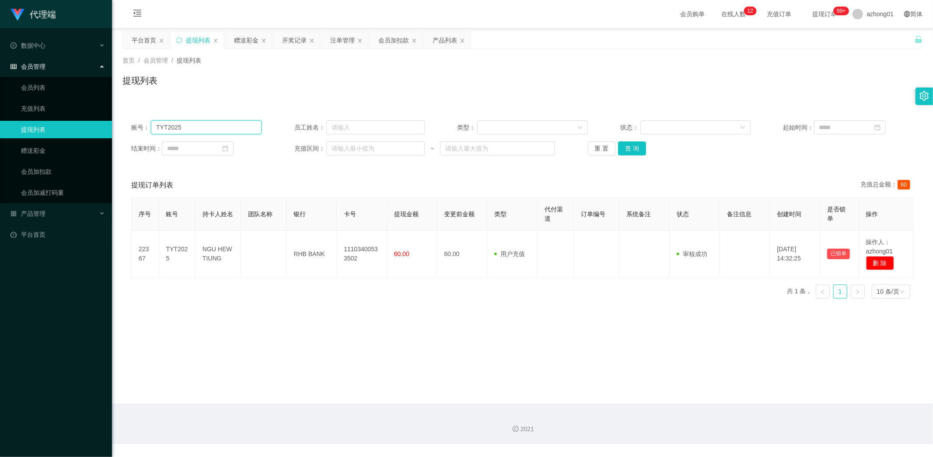
drag, startPoint x: 191, startPoint y: 130, endPoint x: 121, endPoint y: 143, distance: 71.7
click at [102, 133] on section "代理端 数据中心 会员管理 会员列表 充值列表 提现列表 赠送彩金 会员加扣款 会员加减打码量 产品管理 开奖记录 注单管理 产品列表 即时注单 产品预设置 …" at bounding box center [466, 222] width 933 height 444
paste input "[PERSON_NAME]"
type input "[PERSON_NAME]"
click at [629, 150] on button "查 询" at bounding box center [632, 148] width 28 height 14
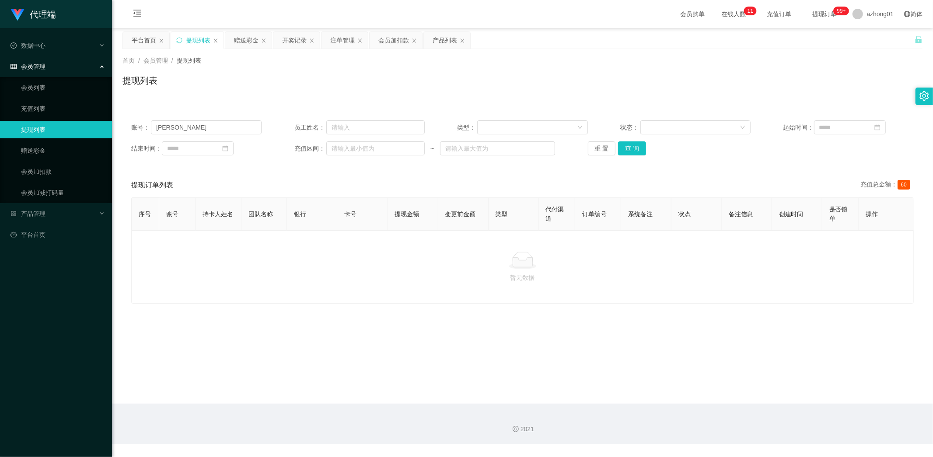
drag, startPoint x: 432, startPoint y: 398, endPoint x: 426, endPoint y: 386, distance: 13.9
click at [432, 398] on main "关闭左侧 关闭右侧 关闭其它 刷新页面 平台首页 提现列表 赠送彩金 开奖记录 注单管理 会员加扣款 产品列表 首页 / 会员管理 / 提现列表 / 提现列表…" at bounding box center [522, 215] width 821 height 375
drag, startPoint x: 219, startPoint y: 128, endPoint x: 75, endPoint y: 128, distance: 143.9
click at [76, 125] on section "代理端 数据中心 会员管理 会员列表 充值列表 提现列表 赠送彩金 会员加扣款 会员加减打码量 产品管理 开奖记录 注单管理 产品列表 即时注单 产品预设置 …" at bounding box center [466, 222] width 933 height 444
click at [624, 146] on button "查 询" at bounding box center [632, 148] width 28 height 14
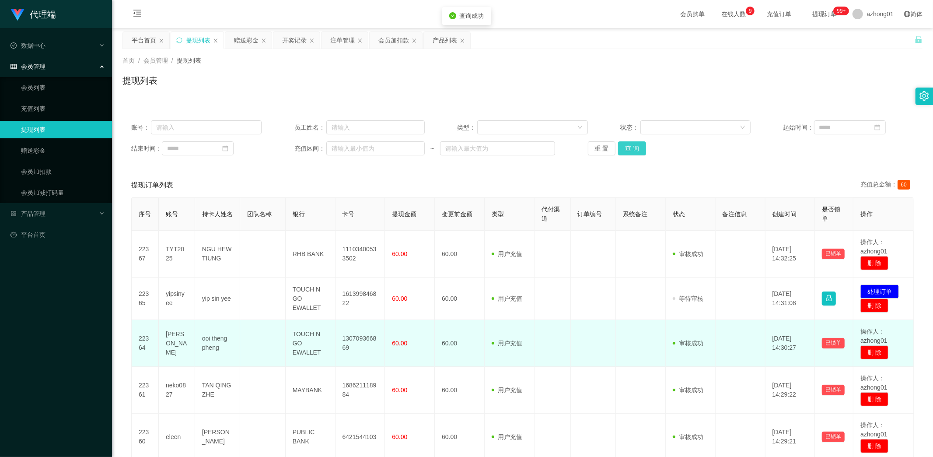
scroll to position [49, 0]
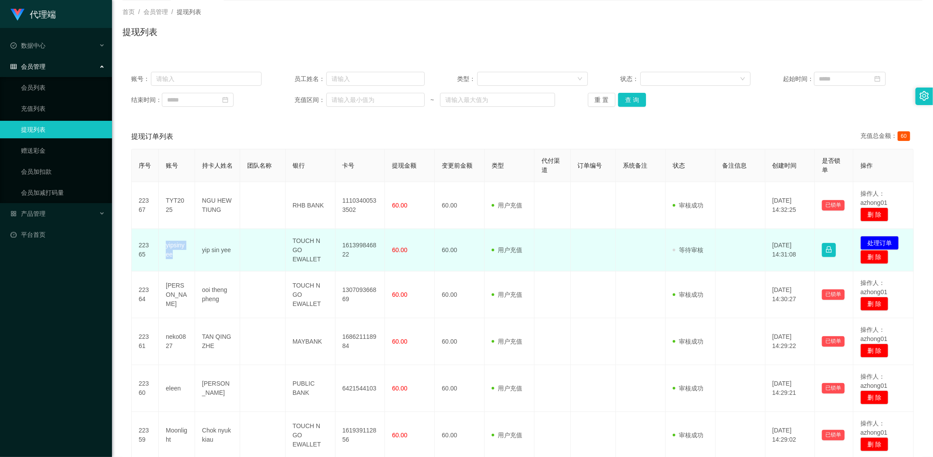
drag, startPoint x: 164, startPoint y: 244, endPoint x: 174, endPoint y: 252, distance: 13.7
click at [174, 252] on td "yipsinyee" at bounding box center [177, 250] width 36 height 42
copy td "yipsinyee"
click at [260, 247] on td at bounding box center [262, 250] width 45 height 42
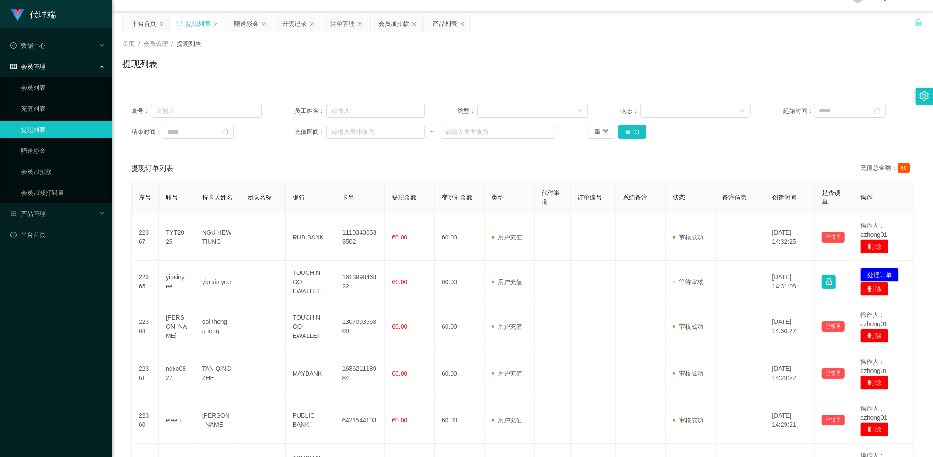
scroll to position [0, 0]
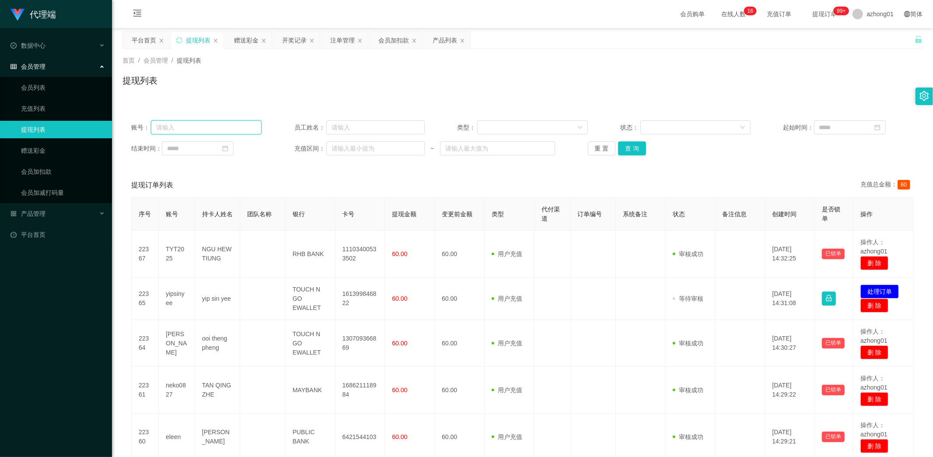
drag, startPoint x: 208, startPoint y: 126, endPoint x: 152, endPoint y: 131, distance: 56.7
click at [139, 124] on div "账号：" at bounding box center [196, 127] width 130 height 14
paste input "shun5681"
click at [632, 147] on button "查 询" at bounding box center [632, 148] width 28 height 14
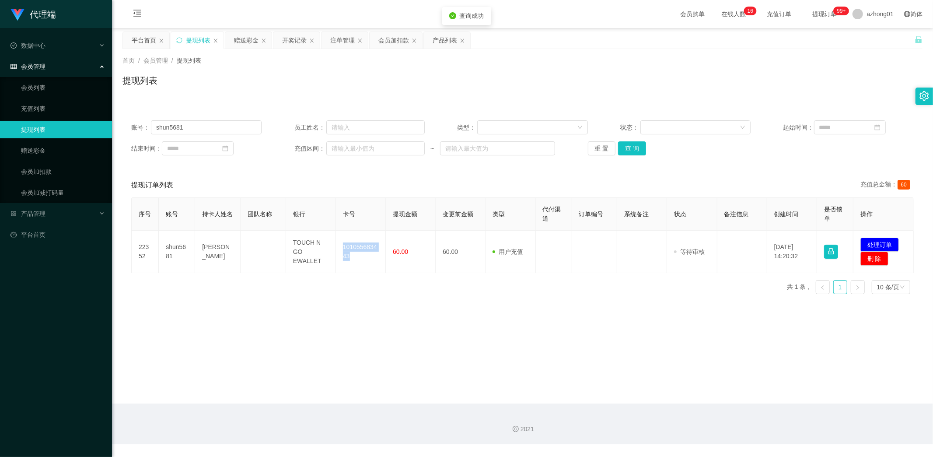
drag, startPoint x: 338, startPoint y: 241, endPoint x: 376, endPoint y: 279, distance: 53.2
click at [373, 270] on td "101055683443" at bounding box center [361, 251] width 50 height 42
copy td "101055683443"
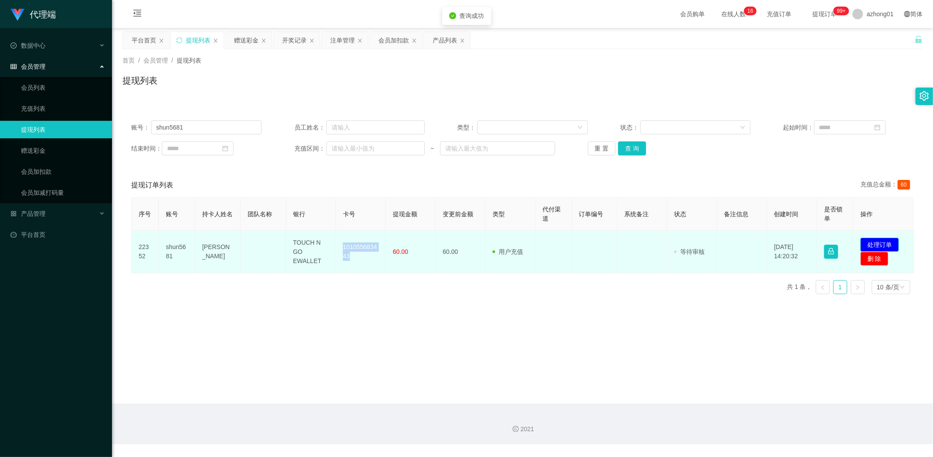
click at [876, 242] on button "处理订单" at bounding box center [879, 244] width 38 height 14
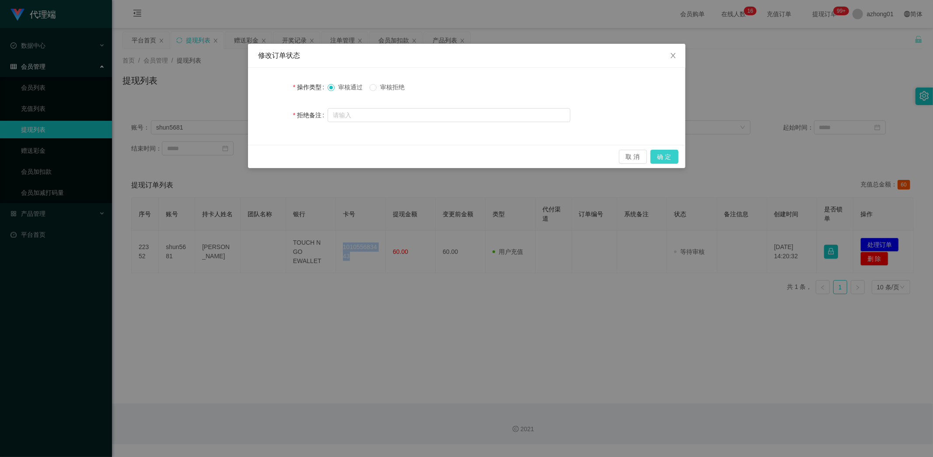
click at [667, 158] on button "确 定" at bounding box center [664, 157] width 28 height 14
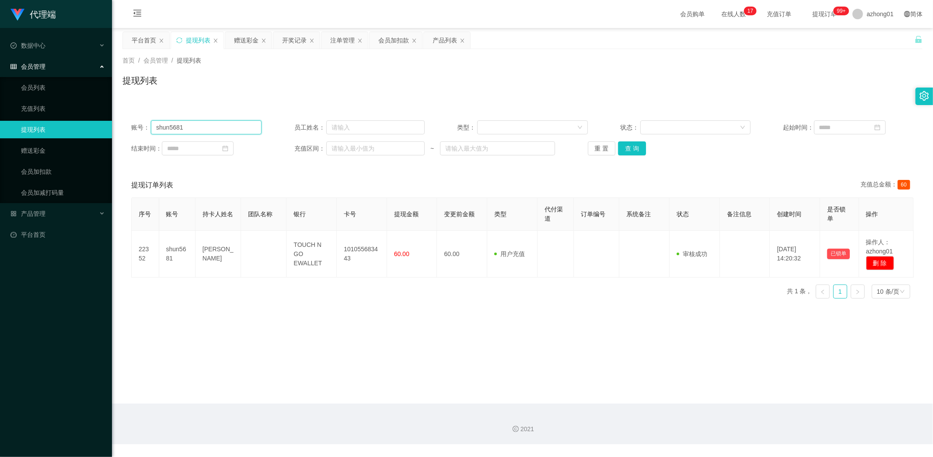
drag, startPoint x: 194, startPoint y: 127, endPoint x: 188, endPoint y: 156, distance: 29.4
click at [94, 121] on section "代理端 数据中心 会员管理 会员列表 充值列表 提现列表 赠送彩金 会员加扣款 会员加减打码量 产品管理 开奖记录 注单管理 产品列表 即时注单 产品预设置 …" at bounding box center [466, 222] width 933 height 444
paste input "yipsinyee"
type input "yipsinyee"
click at [629, 149] on button "查 询" at bounding box center [632, 148] width 28 height 14
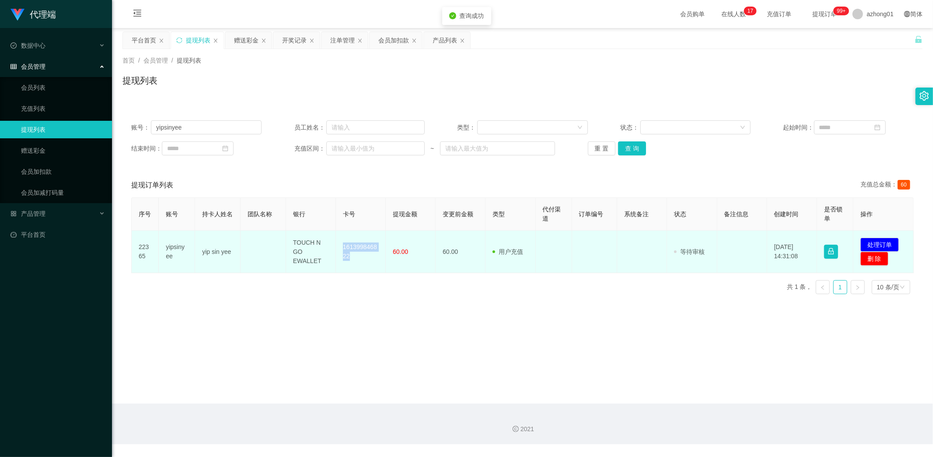
drag, startPoint x: 338, startPoint y: 244, endPoint x: 369, endPoint y: 269, distance: 40.0
click at [369, 269] on td "161399846822" at bounding box center [361, 251] width 50 height 42
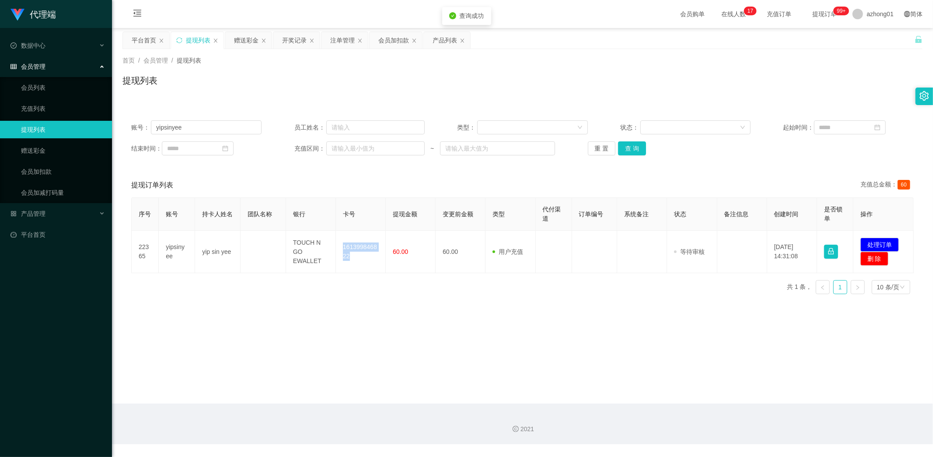
copy td "161399846822"
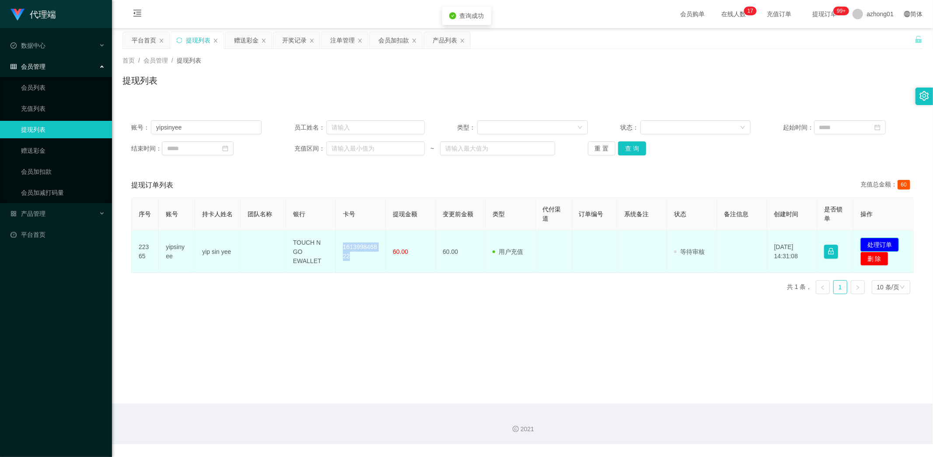
click at [876, 241] on button "处理订单" at bounding box center [879, 244] width 38 height 14
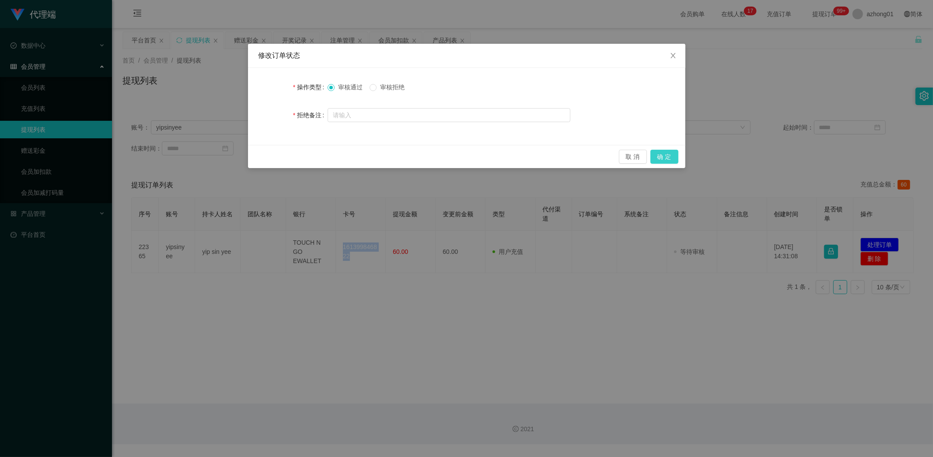
click at [667, 154] on button "确 定" at bounding box center [664, 157] width 28 height 14
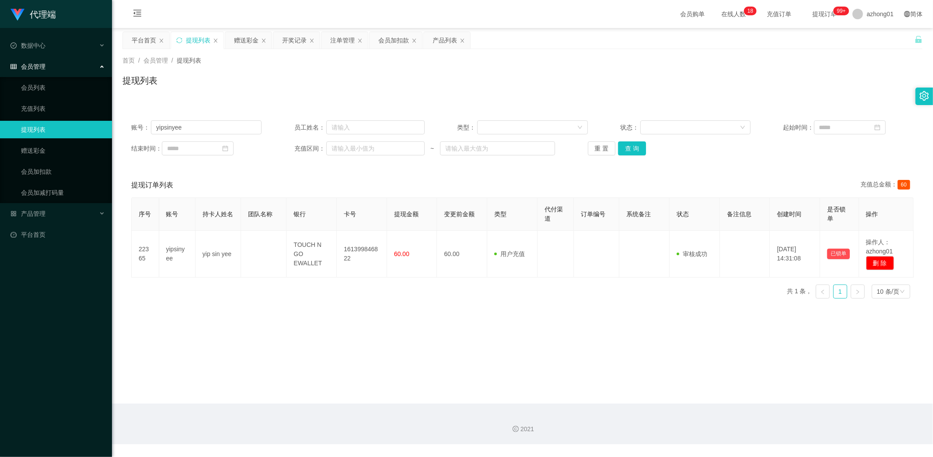
drag, startPoint x: 377, startPoint y: 352, endPoint x: 361, endPoint y: 336, distance: 22.3
click at [362, 342] on main "关闭左侧 关闭右侧 关闭其它 刷新页面 平台首页 提现列表 赠送彩金 开奖记录 注单管理 会员加扣款 产品列表 首页 / 会员管理 / 提现列表 / 提现列表…" at bounding box center [522, 215] width 821 height 375
drag, startPoint x: 192, startPoint y: 127, endPoint x: 84, endPoint y: 133, distance: 108.2
click at [84, 133] on section "代理端 数据中心 会员管理 会员列表 充值列表 提现列表 赠送彩金 会员加扣款 会员加减打码量 产品管理 开奖记录 注单管理 产品列表 即时注单 产品预设置 …" at bounding box center [466, 222] width 933 height 444
drag, startPoint x: 630, startPoint y: 147, endPoint x: 630, endPoint y: 158, distance: 10.9
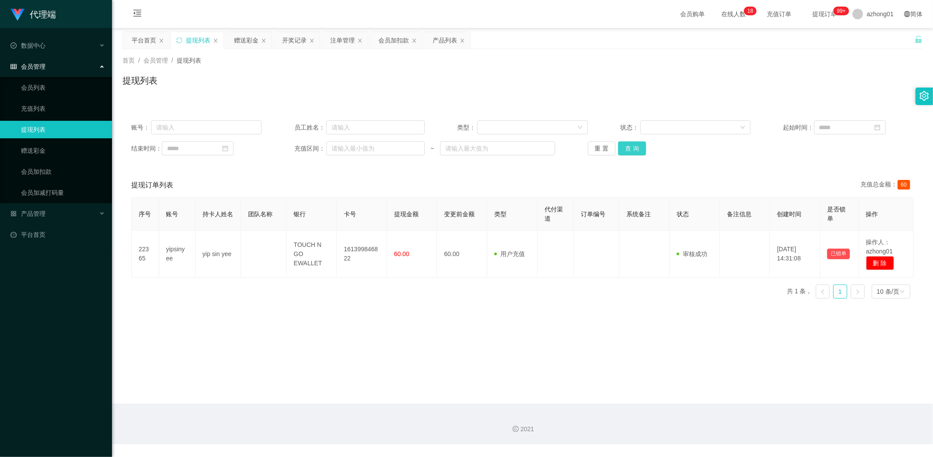
click at [630, 147] on button "查 询" at bounding box center [632, 148] width 28 height 14
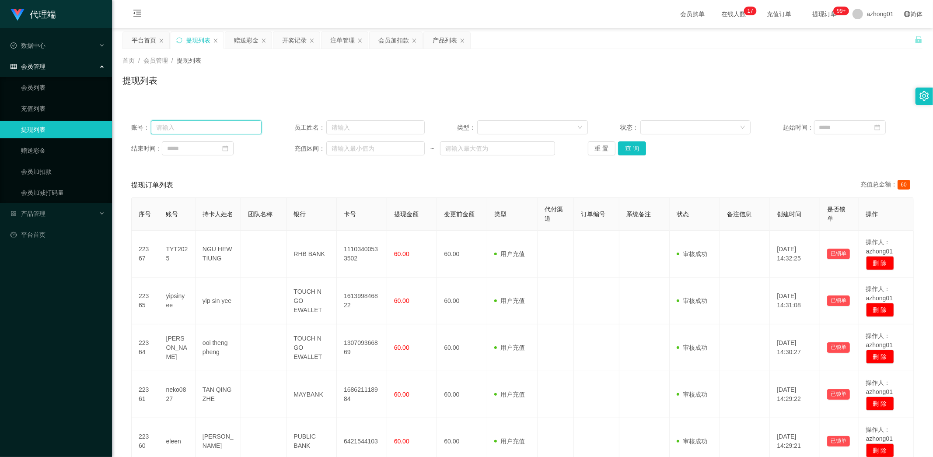
click at [188, 128] on input "text" at bounding box center [206, 127] width 111 height 14
paste input "0172212363"
click at [631, 150] on button "查 询" at bounding box center [632, 148] width 28 height 14
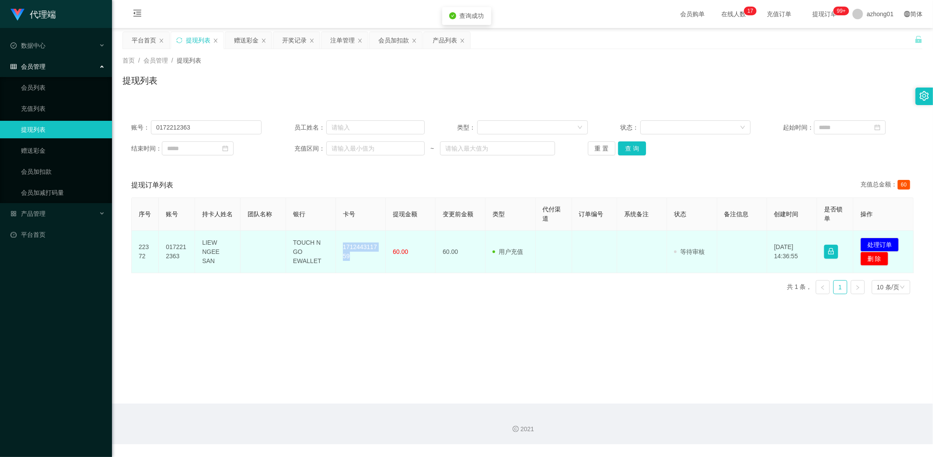
drag, startPoint x: 339, startPoint y: 243, endPoint x: 363, endPoint y: 262, distance: 31.1
click at [363, 262] on td "171244311759" at bounding box center [361, 251] width 50 height 42
copy td "171244311759"
click at [876, 242] on button "处理订单" at bounding box center [879, 244] width 38 height 14
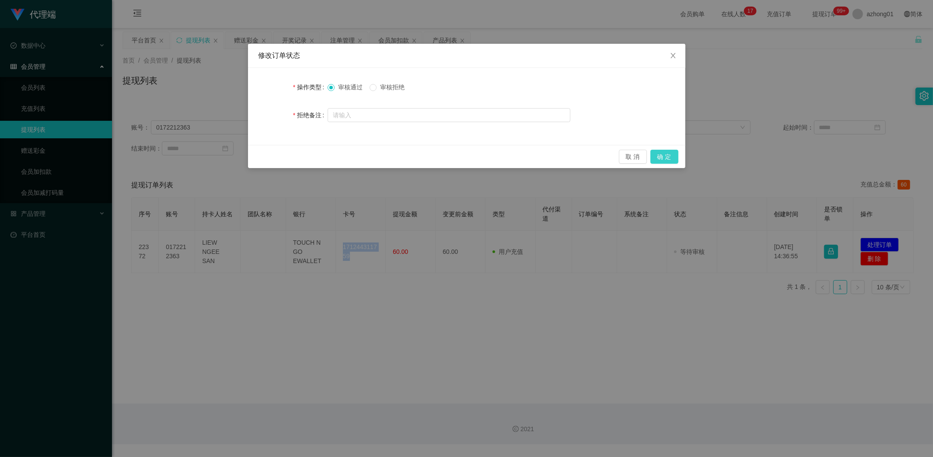
click at [668, 159] on button "确 定" at bounding box center [664, 157] width 28 height 14
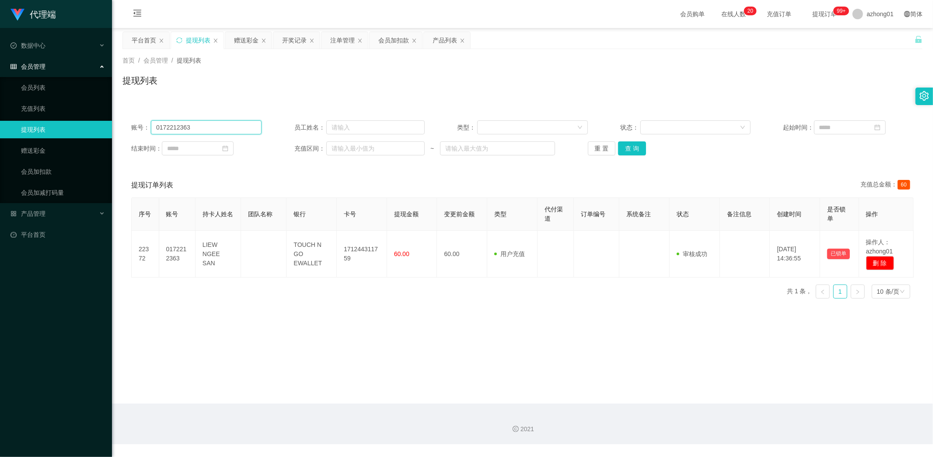
drag, startPoint x: 198, startPoint y: 125, endPoint x: 90, endPoint y: 128, distance: 108.1
click at [88, 127] on section "代理端 数据中心 会员管理 会员列表 充值列表 提现列表 赠送彩金 会员加扣款 会员加减打码量 产品管理 开奖记录 注单管理 产品列表 即时注单 产品预设置 …" at bounding box center [466, 222] width 933 height 444
paste input "[PERSON_NAME]"
click at [628, 146] on button "查 询" at bounding box center [632, 148] width 28 height 14
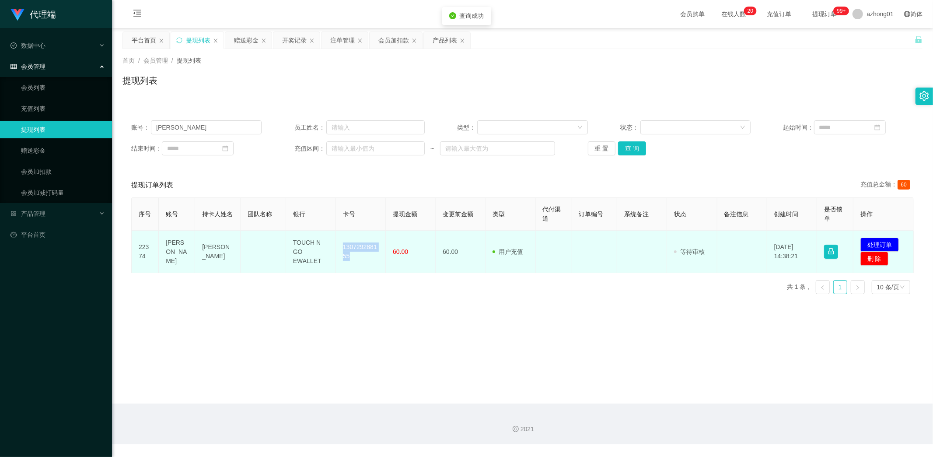
drag, startPoint x: 342, startPoint y: 246, endPoint x: 369, endPoint y: 269, distance: 36.3
click at [369, 269] on td "130729288155" at bounding box center [361, 251] width 50 height 42
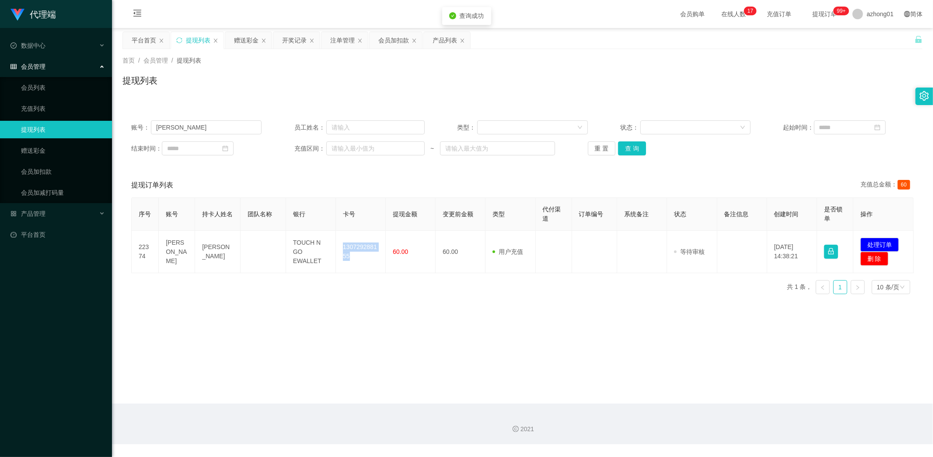
copy td "130729288155"
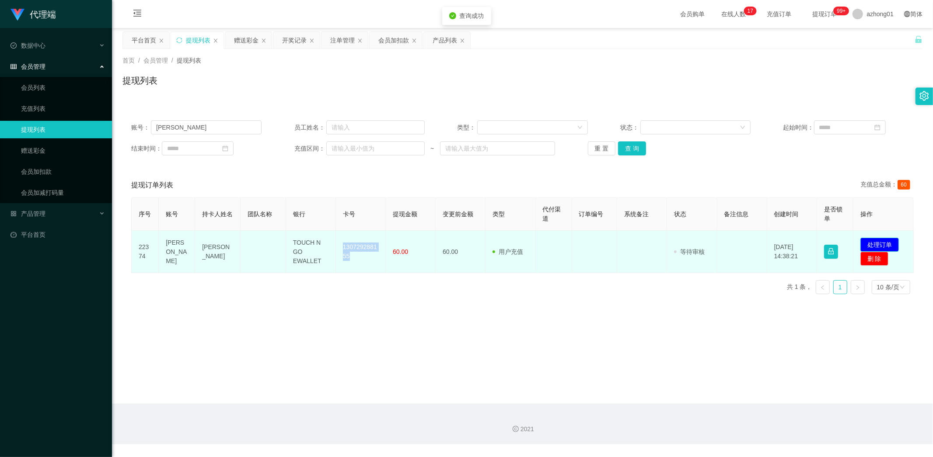
click at [872, 241] on button "处理订单" at bounding box center [879, 244] width 38 height 14
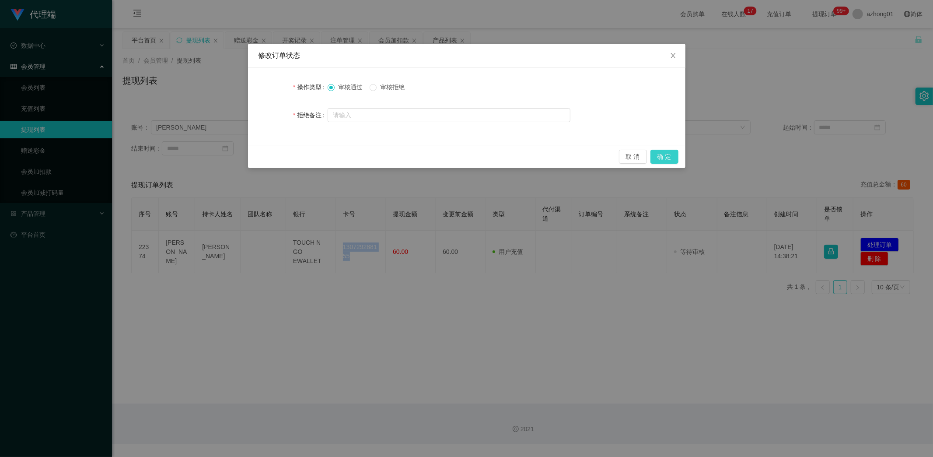
click at [661, 154] on button "确 定" at bounding box center [664, 157] width 28 height 14
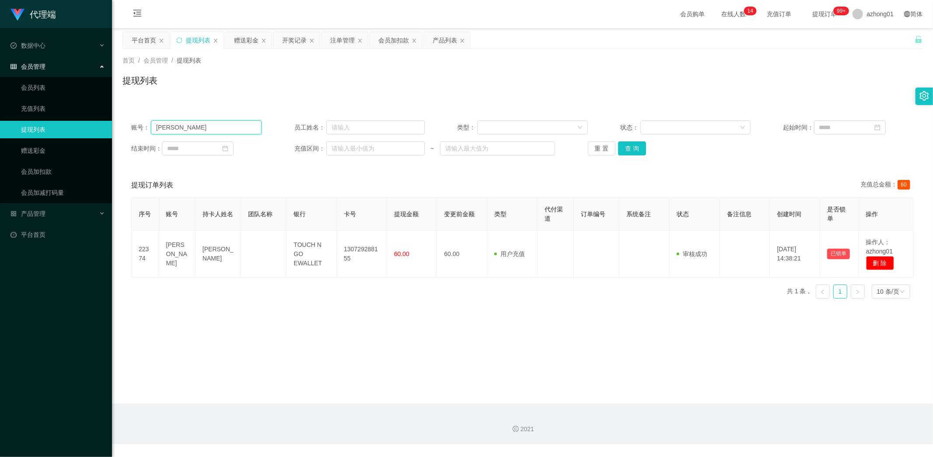
drag, startPoint x: 171, startPoint y: 125, endPoint x: 129, endPoint y: 126, distance: 41.5
click at [98, 117] on section "代理端 数据中心 会员管理 会员列表 充值列表 提现列表 赠送彩金 会员加扣款 会员加减打码量 产品管理 开奖记录 注单管理 产品列表 即时注单 产品预设置 …" at bounding box center [466, 222] width 933 height 444
paste input "Aabb1234"
type input "Aabb1234"
click at [631, 146] on button "查 询" at bounding box center [632, 148] width 28 height 14
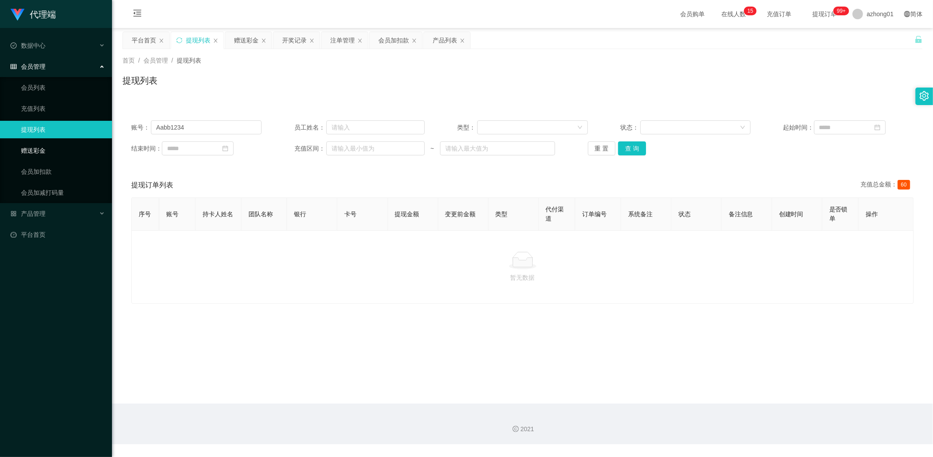
click at [36, 148] on link "赠送彩金" at bounding box center [63, 150] width 84 height 17
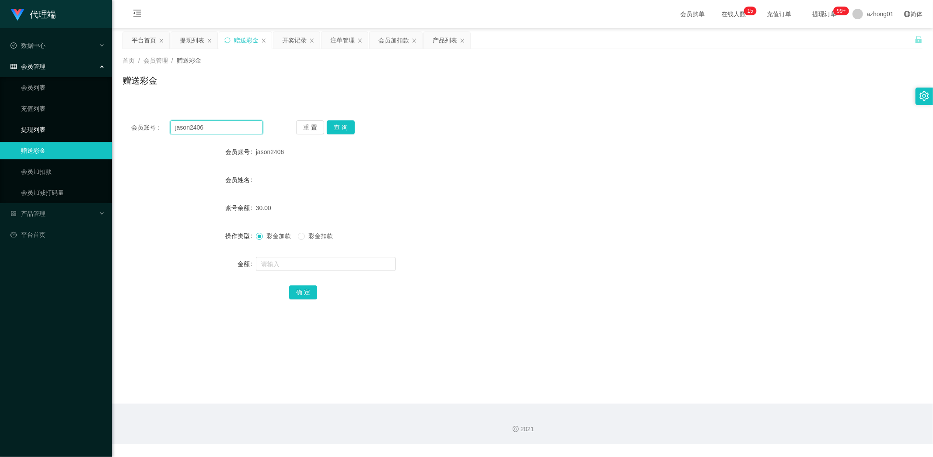
drag, startPoint x: 177, startPoint y: 124, endPoint x: 108, endPoint y: 124, distance: 69.1
click at [108, 124] on section "代理端 数据中心 会员管理 会员列表 充值列表 提现列表 赠送彩金 会员加扣款 会员加减打码量 产品管理 开奖记录 注单管理 产品列表 即时注单 产品预设置 …" at bounding box center [466, 222] width 933 height 444
paste input "Aabb1234"
click at [345, 130] on button "查 询" at bounding box center [341, 127] width 28 height 14
drag, startPoint x: 216, startPoint y: 129, endPoint x: 120, endPoint y: 127, distance: 96.7
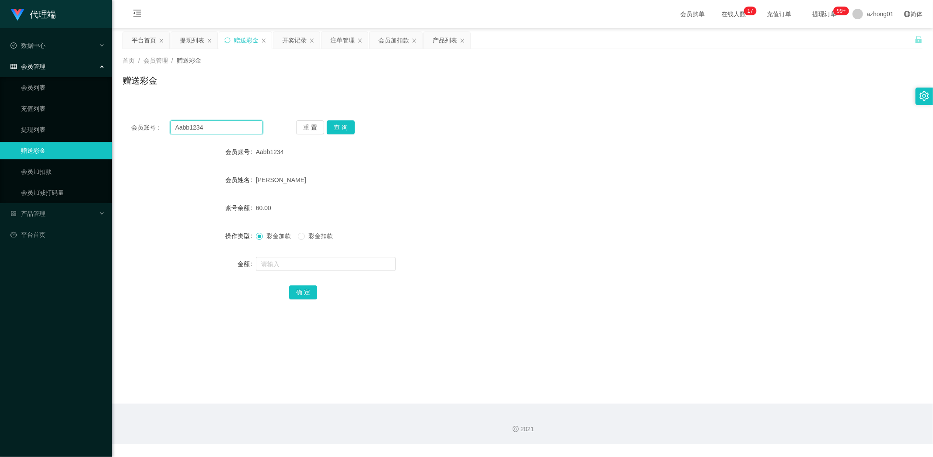
click at [120, 127] on main "关闭左侧 关闭右侧 关闭其它 刷新页面 平台首页 提现列表 赠送彩金 开奖记录 注单管理 会员加扣款 产品列表 首页 / 会员管理 / 赠送彩金 / 赠送彩金…" at bounding box center [522, 215] width 821 height 375
paste input "jason2406"
type input "jason2406"
click at [341, 123] on button "查 询" at bounding box center [341, 127] width 28 height 14
click at [335, 125] on button "查 询" at bounding box center [341, 127] width 28 height 14
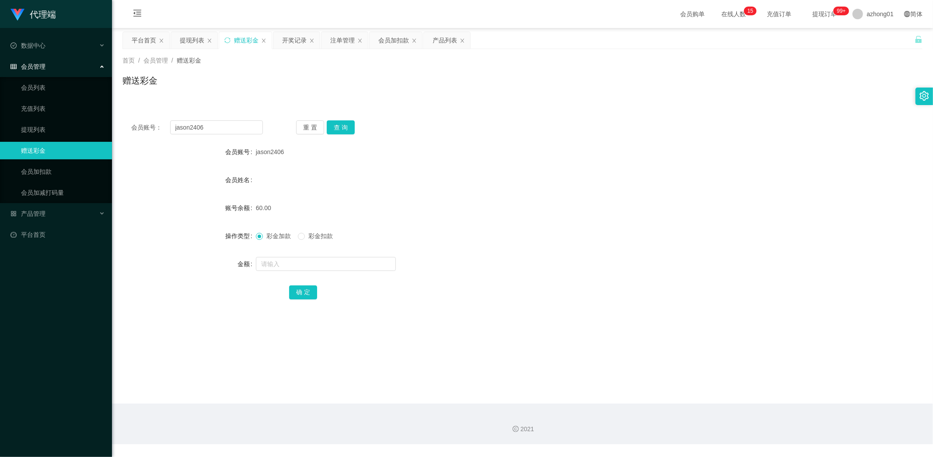
drag, startPoint x: 775, startPoint y: 153, endPoint x: 771, endPoint y: 156, distance: 5.0
click at [773, 154] on div "会员账号 jason2406" at bounding box center [522, 151] width 800 height 17
click at [37, 130] on link "提现列表" at bounding box center [63, 129] width 84 height 17
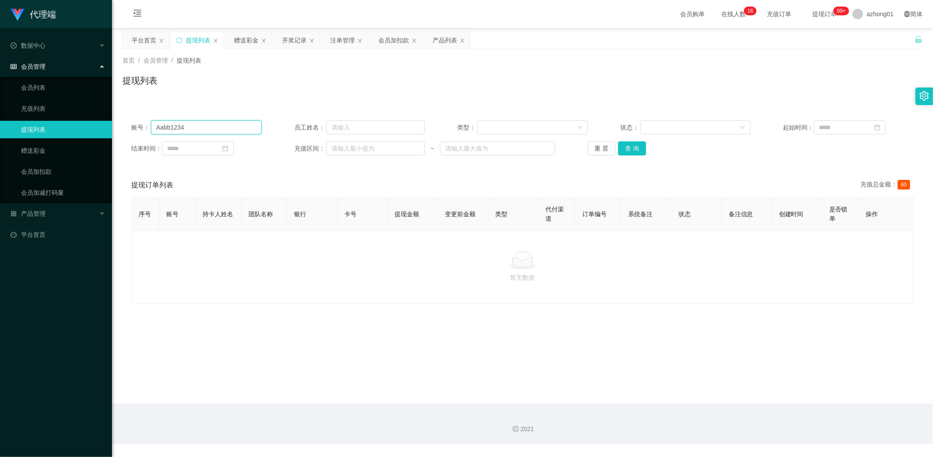
drag, startPoint x: 194, startPoint y: 125, endPoint x: 61, endPoint y: 119, distance: 133.1
click at [75, 119] on section "代理端 数据中心 会员管理 会员列表 充值列表 提现列表 赠送彩金 会员加扣款 会员加减打码量 产品管理 开奖记录 注单管理 产品列表 即时注单 产品预设置 …" at bounding box center [466, 222] width 933 height 444
click at [632, 146] on button "查 询" at bounding box center [632, 148] width 28 height 14
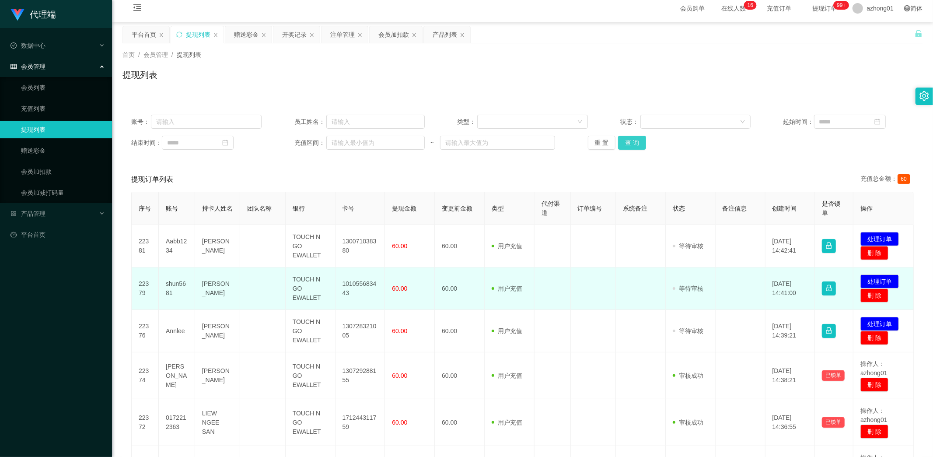
scroll to position [54, 0]
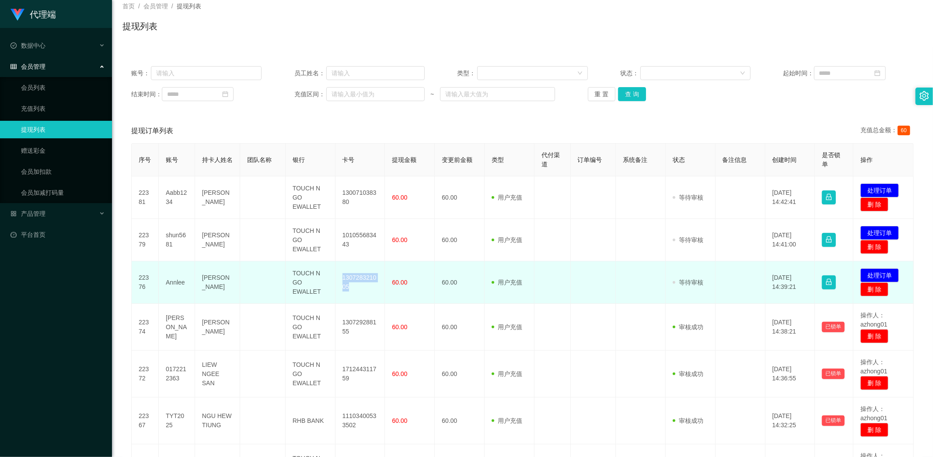
drag, startPoint x: 339, startPoint y: 276, endPoint x: 361, endPoint y: 290, distance: 25.7
click at [361, 290] on td "130728321005" at bounding box center [360, 282] width 50 height 42
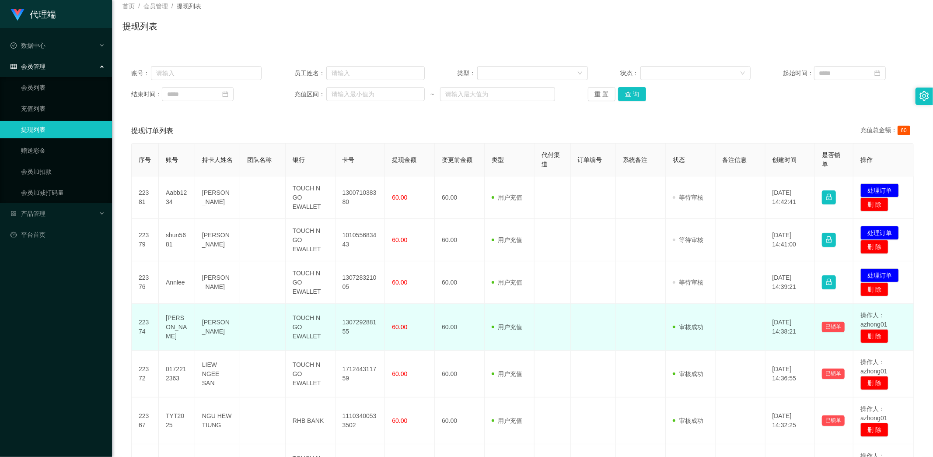
click at [632, 327] on td at bounding box center [641, 327] width 50 height 47
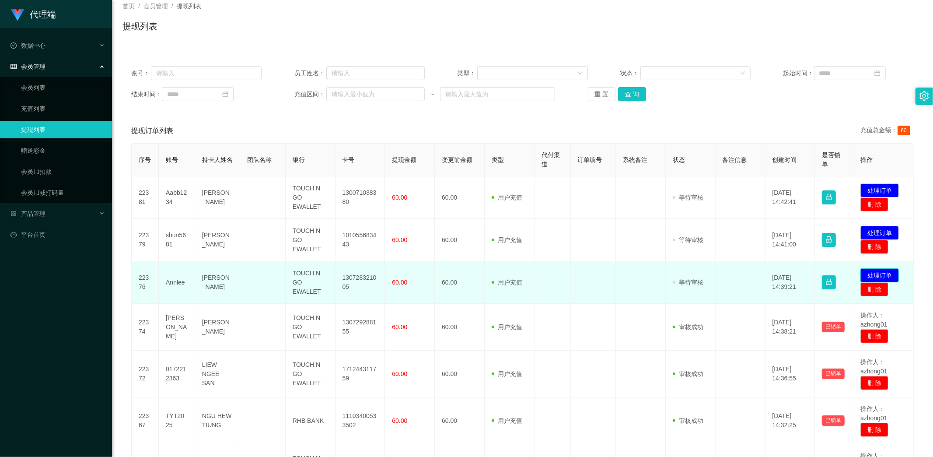
click at [877, 273] on button "处理订单" at bounding box center [879, 275] width 38 height 14
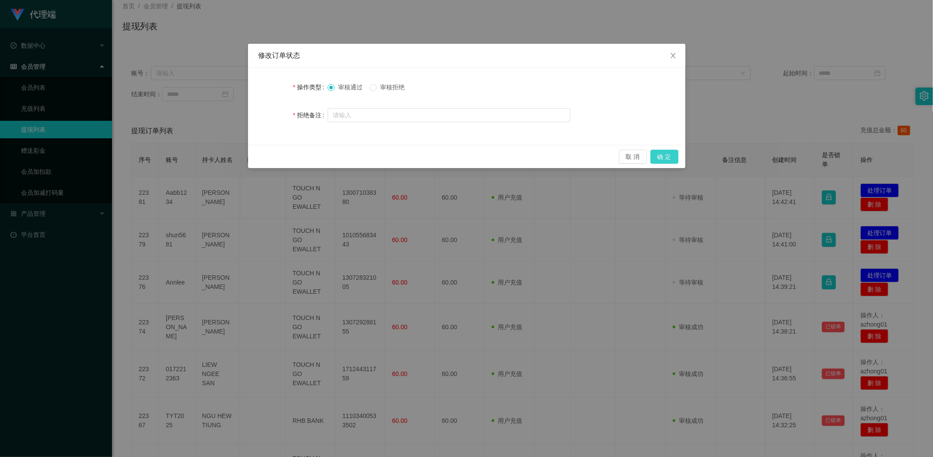
click at [665, 154] on button "确 定" at bounding box center [664, 157] width 28 height 14
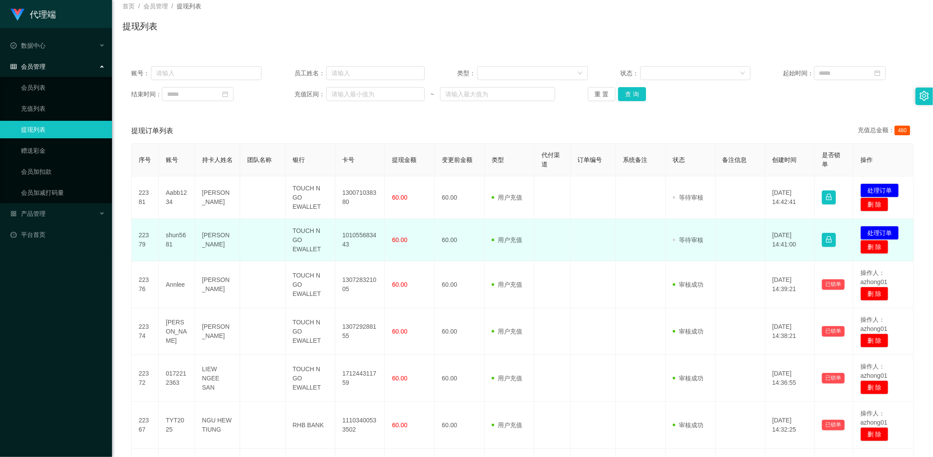
drag, startPoint x: 460, startPoint y: 255, endPoint x: 454, endPoint y: 255, distance: 5.8
click at [459, 255] on td "60.00" at bounding box center [460, 240] width 50 height 42
drag, startPoint x: 337, startPoint y: 233, endPoint x: 365, endPoint y: 250, distance: 33.2
click at [365, 250] on td "101055683443" at bounding box center [360, 240] width 50 height 42
click at [876, 227] on button "处理订单" at bounding box center [879, 233] width 38 height 14
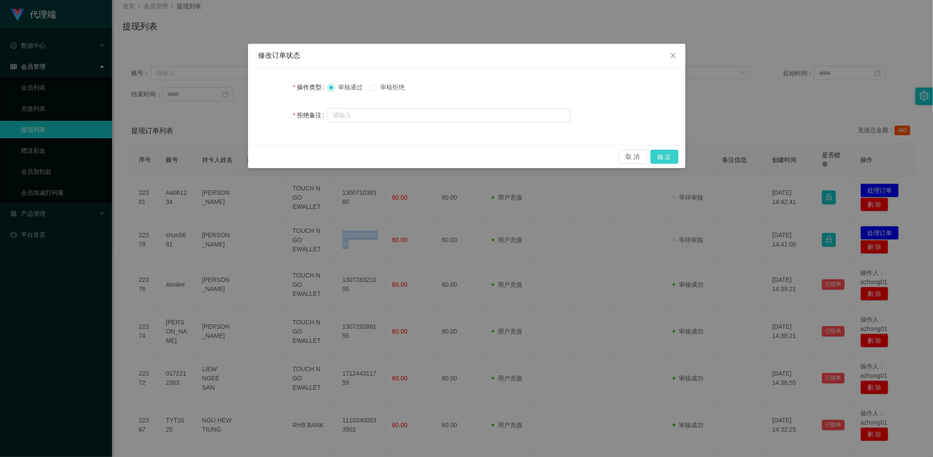
click at [672, 154] on button "确 定" at bounding box center [664, 157] width 28 height 14
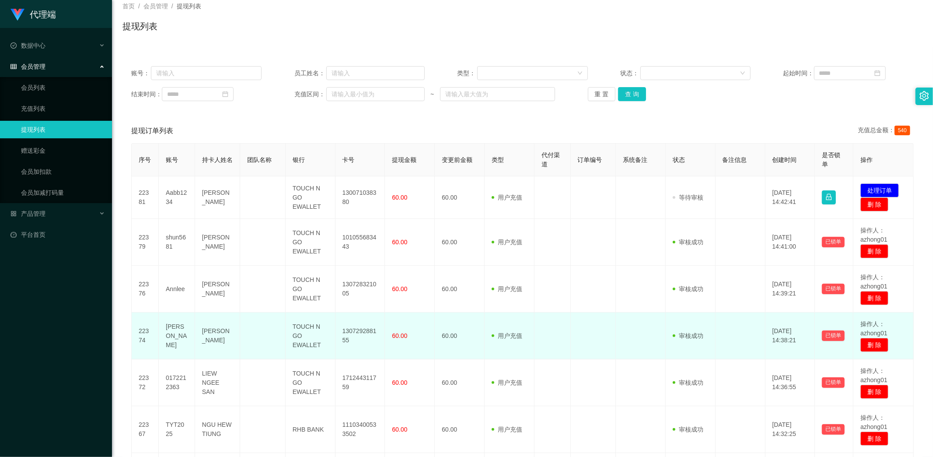
click at [595, 338] on td at bounding box center [593, 335] width 45 height 47
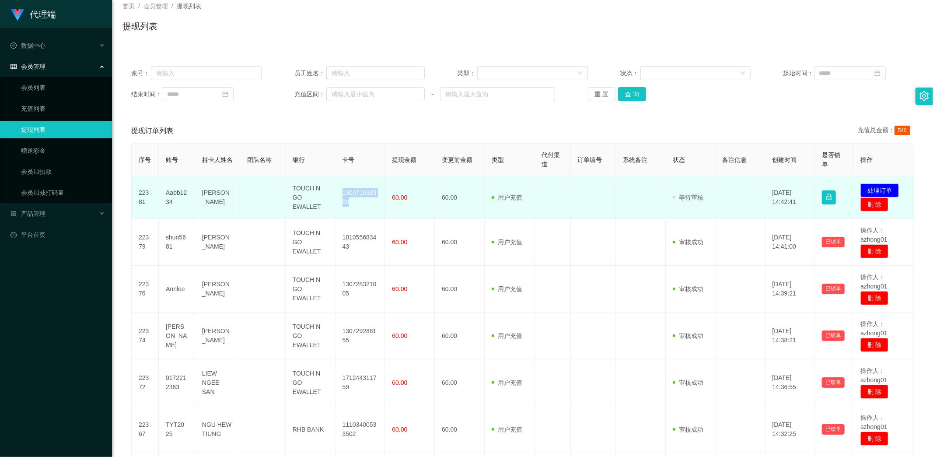
drag, startPoint x: 339, startPoint y: 192, endPoint x: 360, endPoint y: 204, distance: 23.9
click at [360, 204] on td "130071038380" at bounding box center [360, 197] width 50 height 42
click at [878, 188] on button "处理订单" at bounding box center [879, 190] width 38 height 14
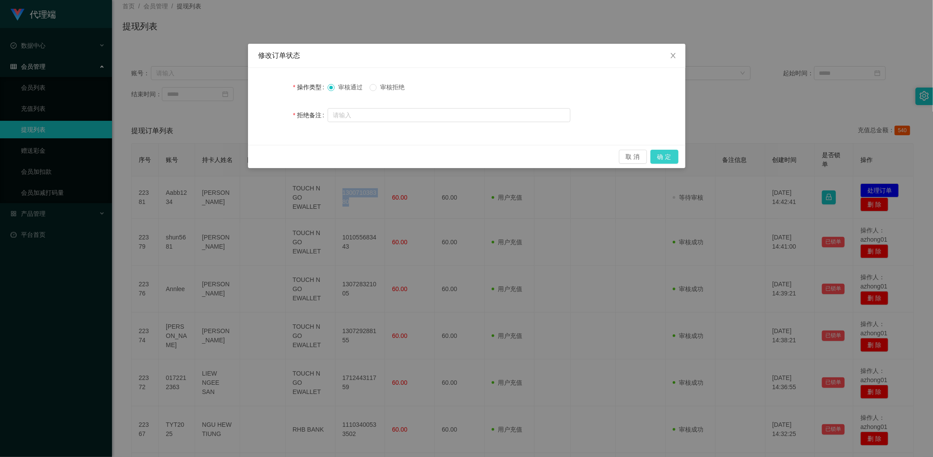
click at [665, 157] on button "确 定" at bounding box center [664, 157] width 28 height 14
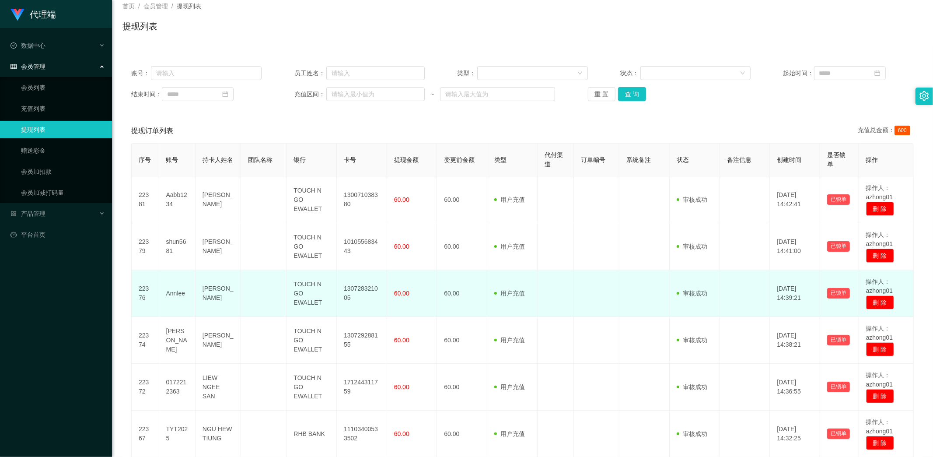
click at [590, 300] on td at bounding box center [596, 293] width 45 height 47
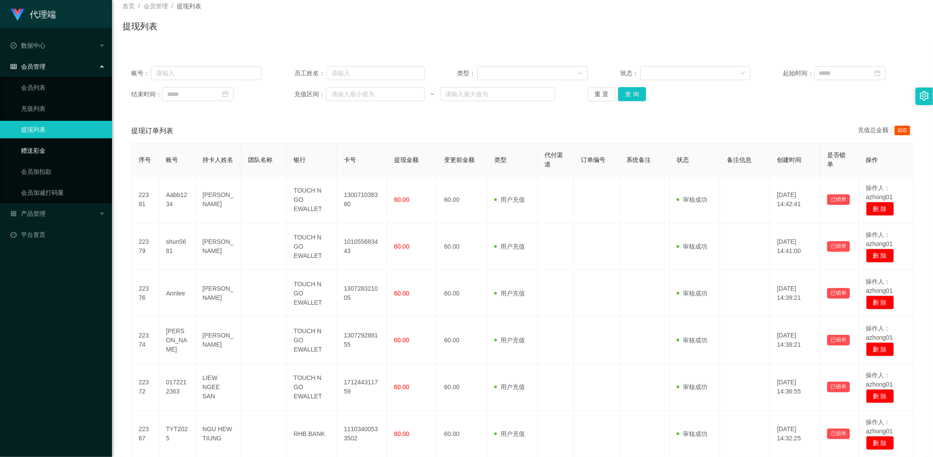
click at [38, 152] on link "赠送彩金" at bounding box center [63, 150] width 84 height 17
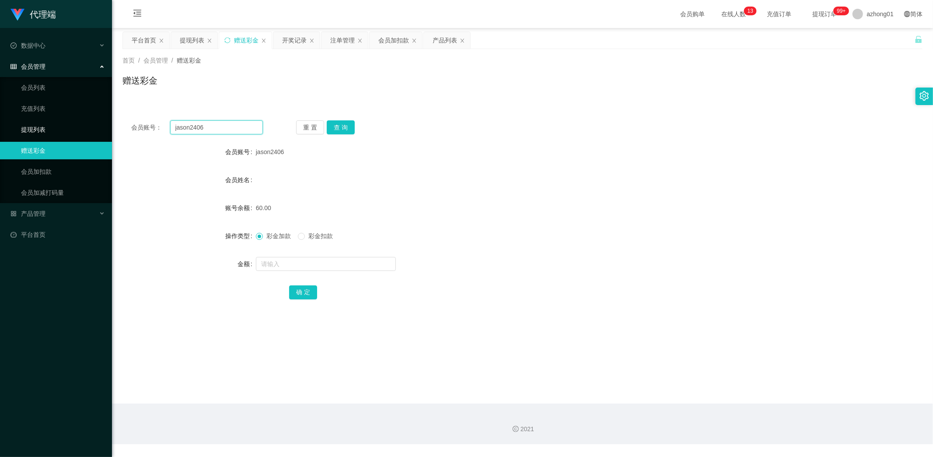
drag, startPoint x: 213, startPoint y: 127, endPoint x: 102, endPoint y: 127, distance: 111.5
click at [94, 122] on section "代理端 数据中心 会员管理 会员列表 充值列表 提现列表 赠送彩金 会员加扣款 会员加减打码量 产品管理 开奖记录 注单管理 产品列表 即时注单 产品预设置 …" at bounding box center [466, 222] width 933 height 444
click at [349, 126] on button "查 询" at bounding box center [341, 127] width 28 height 14
click at [37, 132] on link "提现列表" at bounding box center [63, 129] width 84 height 17
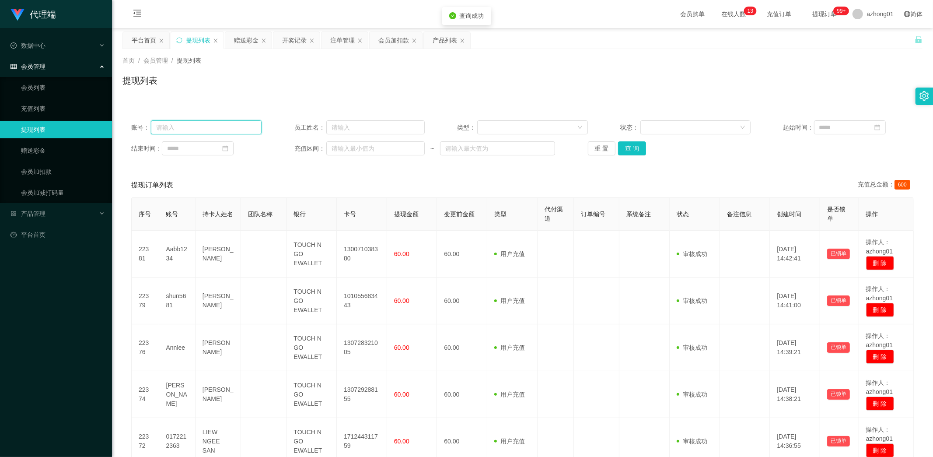
drag, startPoint x: 197, startPoint y: 127, endPoint x: 140, endPoint y: 125, distance: 57.3
click at [136, 124] on div "账号：" at bounding box center [196, 127] width 130 height 14
click at [184, 123] on input "text" at bounding box center [206, 127] width 111 height 14
paste input "jason2406"
type input "jason2406"
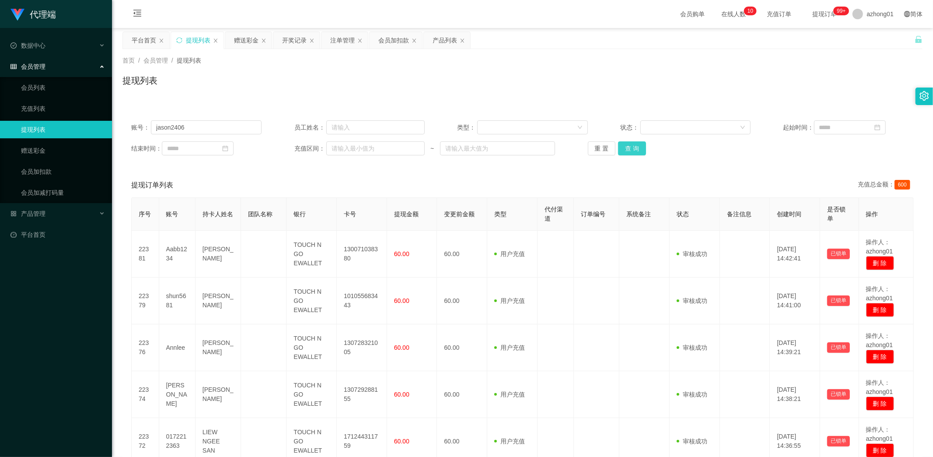
click at [628, 149] on button "查 询" at bounding box center [632, 148] width 28 height 14
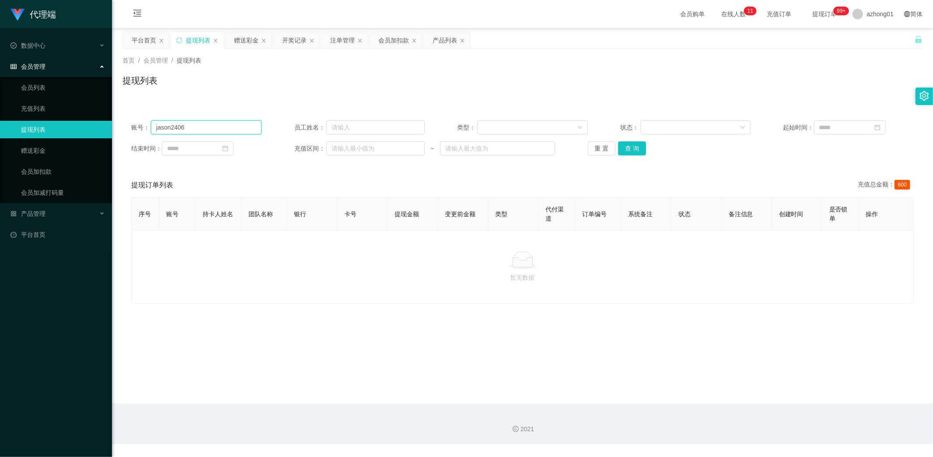
drag, startPoint x: 202, startPoint y: 131, endPoint x: 97, endPoint y: 137, distance: 105.5
click at [81, 130] on section "代理端 数据中心 会员管理 会员列表 充值列表 提现列表 赠送彩金 会员加扣款 会员加减打码量 产品管理 开奖记录 注单管理 产品列表 即时注单 产品预设置 …" at bounding box center [466, 222] width 933 height 444
click at [627, 144] on button "查 询" at bounding box center [632, 148] width 28 height 14
click at [29, 150] on link "赠送彩金" at bounding box center [63, 150] width 84 height 17
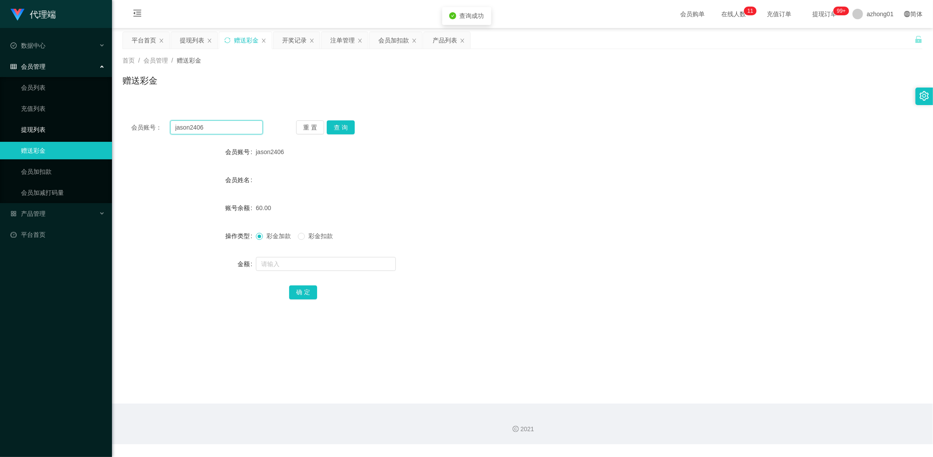
drag, startPoint x: 219, startPoint y: 126, endPoint x: 86, endPoint y: 124, distance: 133.0
click at [86, 124] on section "代理端 数据中心 会员管理 会员列表 充值列表 提现列表 赠送彩金 会员加扣款 会员加减打码量 产品管理 开奖记录 注单管理 产品列表 即时注单 产品预设置 …" at bounding box center [466, 222] width 933 height 444
paste input "text"
type input "jason2406"
click at [355, 127] on div "重 置 查 询" at bounding box center [362, 127] width 132 height 14
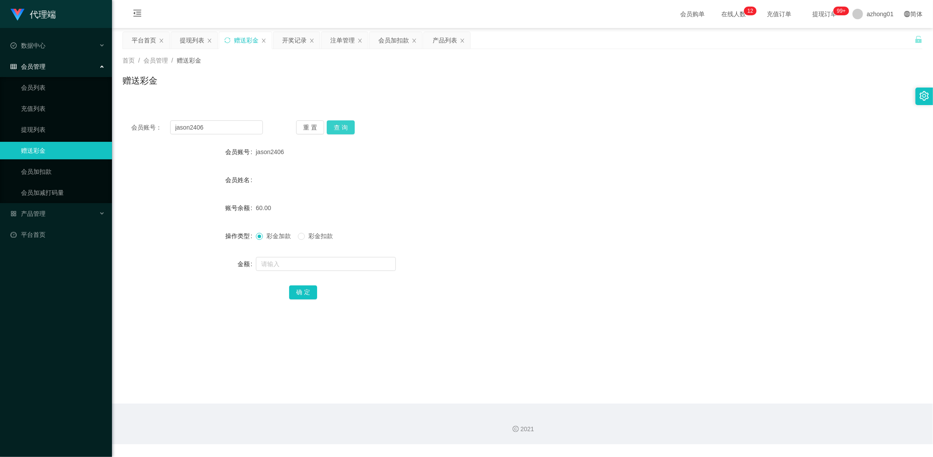
click at [343, 128] on button "查 询" at bounding box center [341, 127] width 28 height 14
click at [42, 129] on link "提现列表" at bounding box center [63, 129] width 84 height 17
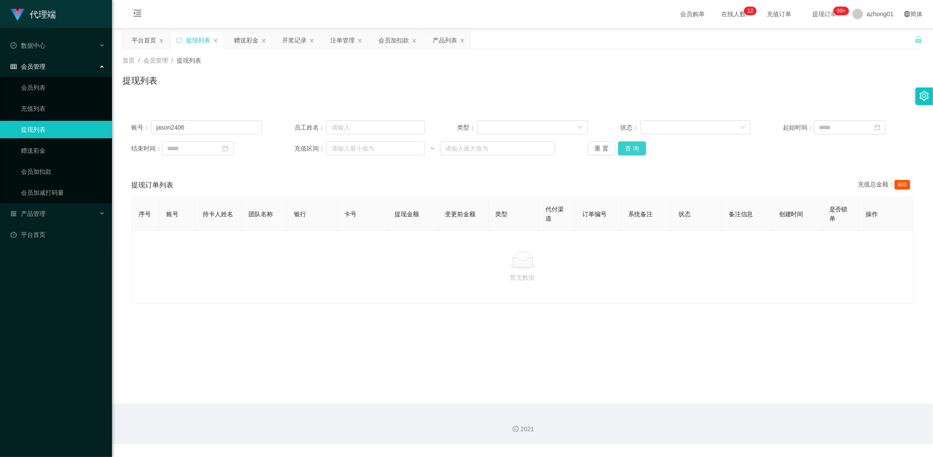
click at [638, 149] on button "查 询" at bounding box center [632, 148] width 28 height 14
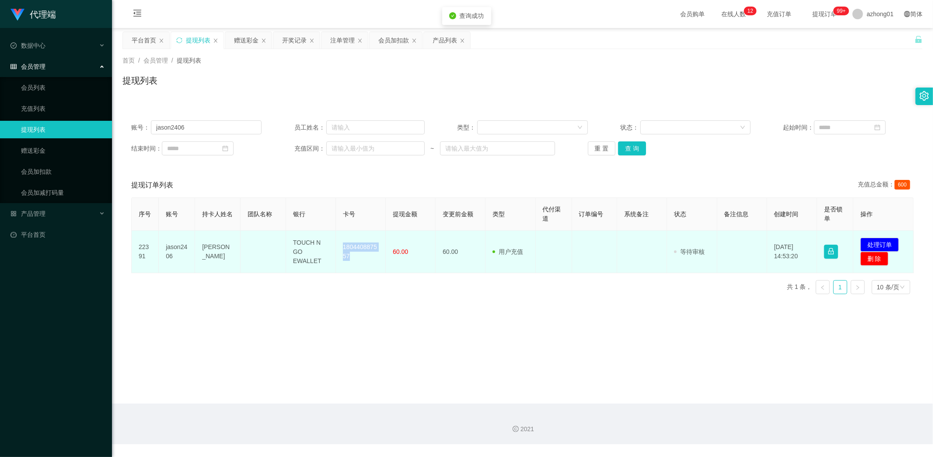
drag, startPoint x: 338, startPoint y: 245, endPoint x: 365, endPoint y: 262, distance: 31.7
click at [361, 261] on td "180440887557" at bounding box center [361, 251] width 50 height 42
click at [880, 247] on button "处理订单" at bounding box center [879, 244] width 38 height 14
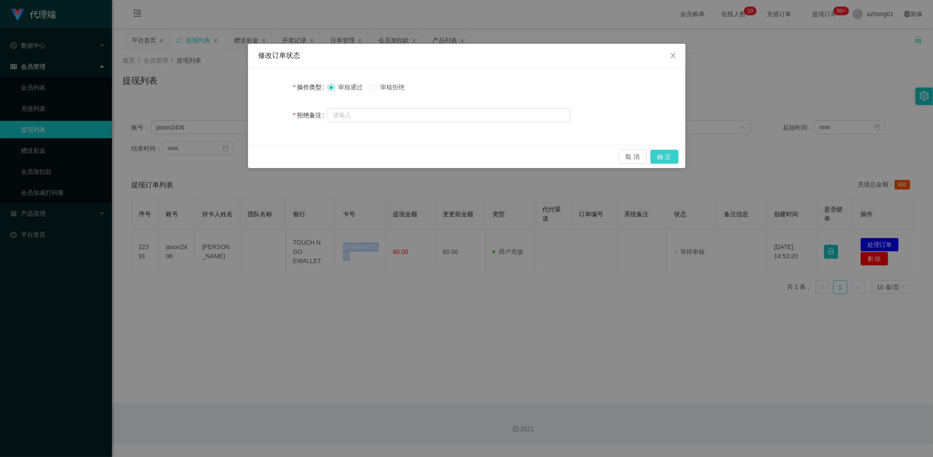
click at [661, 152] on button "确 定" at bounding box center [664, 157] width 28 height 14
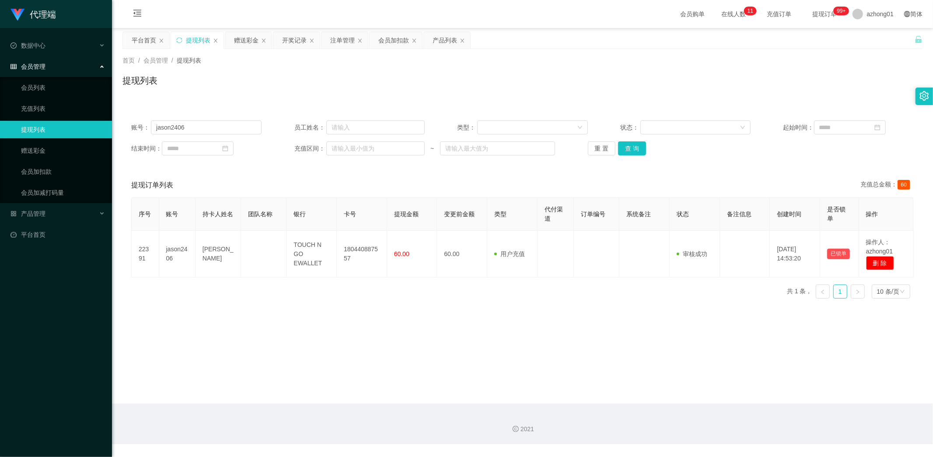
drag, startPoint x: 620, startPoint y: 341, endPoint x: 632, endPoint y: 321, distance: 23.9
click at [620, 339] on main "关闭左侧 关闭右侧 关闭其它 刷新页面 平台首页 提现列表 赠送彩金 开奖记录 注单管理 会员加扣款 产品列表 首页 / 会员管理 / 提现列表 / 提现列表…" at bounding box center [522, 215] width 821 height 375
drag, startPoint x: 228, startPoint y: 129, endPoint x: 80, endPoint y: 119, distance: 147.7
click at [82, 119] on section "代理端 数据中心 会员管理 会员列表 充值列表 提现列表 赠送彩金 会员加扣款 会员加减打码量 产品管理 开奖记录 注单管理 产品列表 即时注单 产品预设置 …" at bounding box center [466, 222] width 933 height 444
click at [622, 147] on button "查 询" at bounding box center [632, 148] width 28 height 14
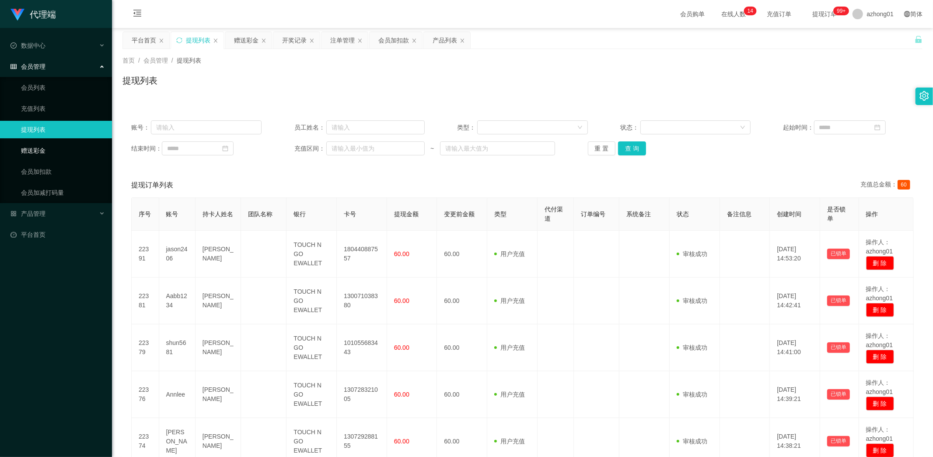
click at [53, 148] on link "赠送彩金" at bounding box center [63, 150] width 84 height 17
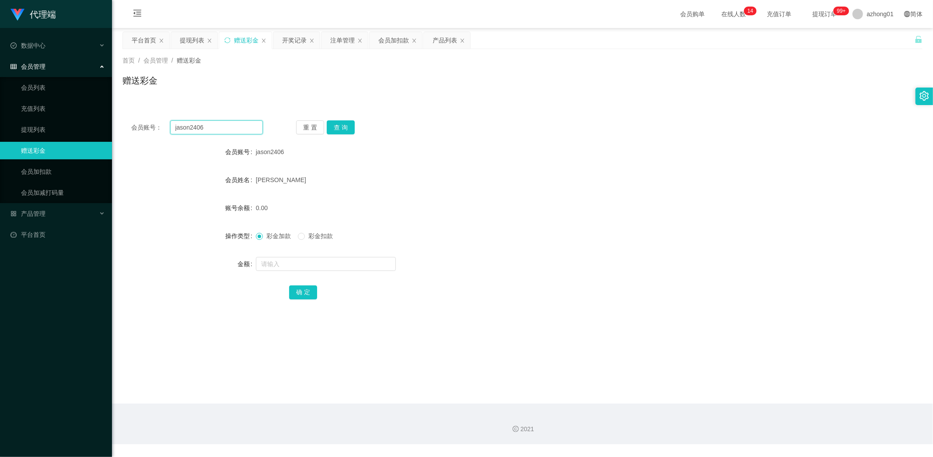
drag, startPoint x: 214, startPoint y: 126, endPoint x: 124, endPoint y: 139, distance: 91.0
click at [102, 132] on section "代理端 数据中心 会员管理 会员列表 充值列表 提现列表 赠送彩金 会员加扣款 会员加减打码量 产品管理 开奖记录 注单管理 产品列表 即时注单 产品预设置 …" at bounding box center [466, 222] width 933 height 444
paste input "0183918385"
type input "0183918385"
click at [346, 126] on button "查 询" at bounding box center [341, 127] width 28 height 14
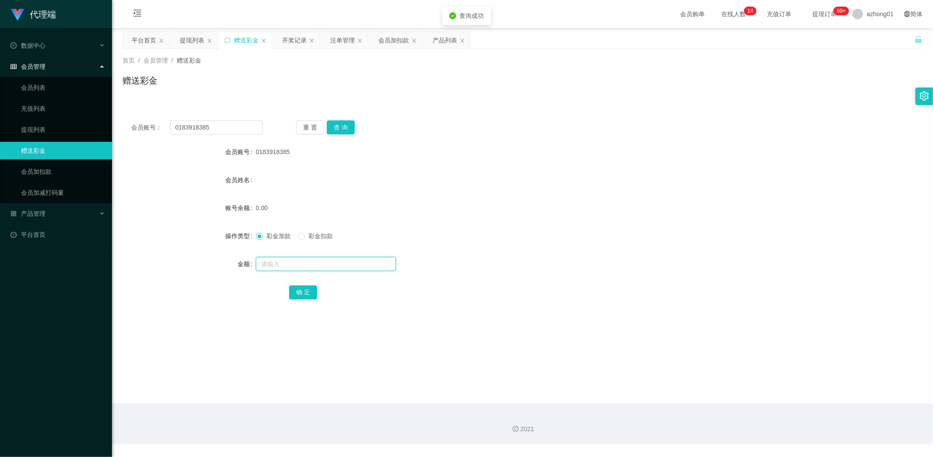
click at [284, 259] on input "text" at bounding box center [326, 264] width 140 height 14
type input "60"
click at [307, 293] on button "确 定" at bounding box center [303, 292] width 28 height 14
drag, startPoint x: 224, startPoint y: 127, endPoint x: 128, endPoint y: 132, distance: 95.9
click at [145, 130] on div "会员账号： 0183918385" at bounding box center [197, 127] width 132 height 14
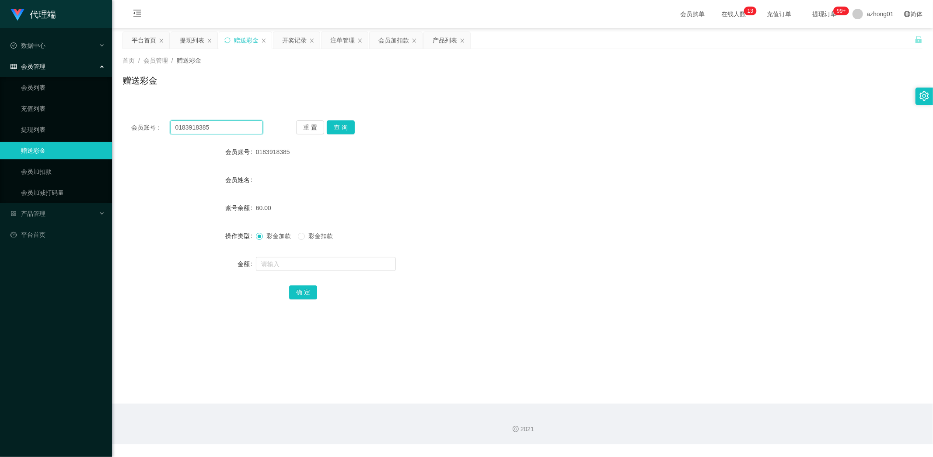
paste input "doreen"
type input "doreen"
click at [344, 123] on button "查 询" at bounding box center [341, 127] width 28 height 14
click at [304, 262] on input "text" at bounding box center [326, 264] width 140 height 14
type input "60"
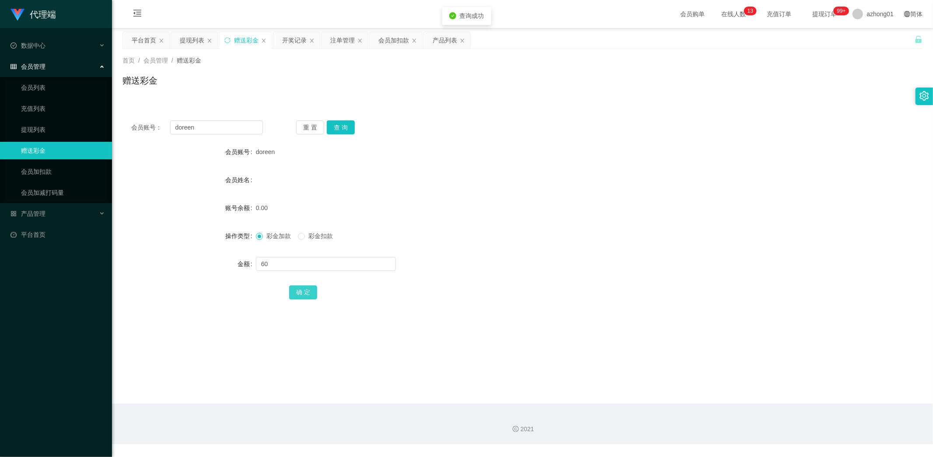
click at [304, 292] on button "确 定" at bounding box center [303, 292] width 28 height 14
drag, startPoint x: 207, startPoint y: 127, endPoint x: 106, endPoint y: 137, distance: 101.5
click at [106, 137] on section "代理端 数据中心 会员管理 会员列表 充值列表 提现列表 赠送彩金 会员加扣款 会员加减打码量 产品管理 开奖记录 注单管理 产品列表 即时注单 产品预设置 …" at bounding box center [466, 222] width 933 height 444
click at [342, 127] on button "查 询" at bounding box center [341, 127] width 28 height 14
click at [339, 122] on button "查 询" at bounding box center [341, 127] width 28 height 14
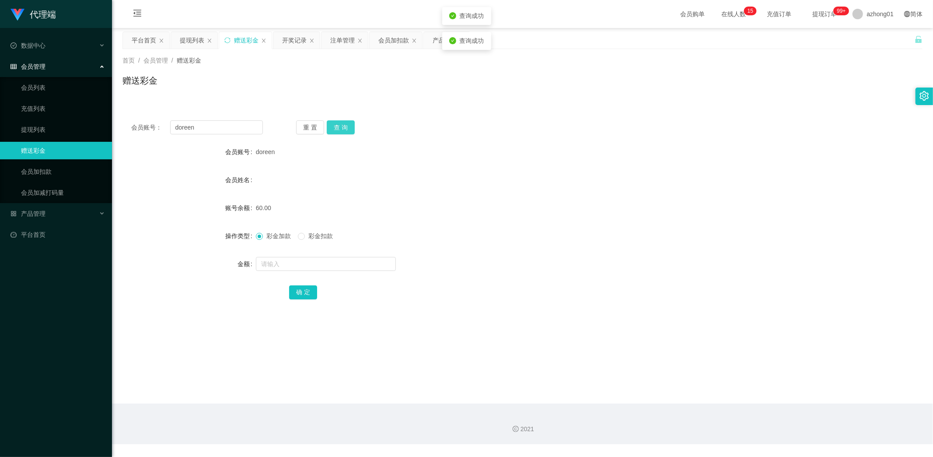
click at [341, 129] on button "查 询" at bounding box center [341, 127] width 28 height 14
click at [341, 129] on div "重 置 查 询" at bounding box center [362, 127] width 132 height 14
click at [234, 126] on input "doreen" at bounding box center [216, 127] width 93 height 14
drag, startPoint x: 234, startPoint y: 126, endPoint x: 108, endPoint y: 111, distance: 127.3
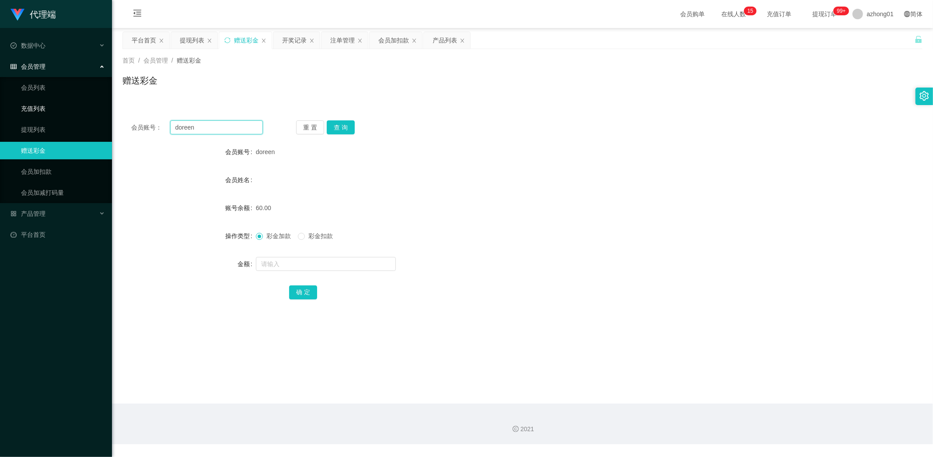
click at [94, 105] on section "代理端 数据中心 会员管理 会员列表 充值列表 提现列表 赠送彩金 会员加扣款 会员加减打码量 产品管理 开奖记录 注单管理 产品列表 即时注单 产品预设置 …" at bounding box center [466, 222] width 933 height 444
paste input "ting1015"
type input "ting1015"
click at [342, 129] on button "查 询" at bounding box center [341, 127] width 28 height 14
click at [287, 267] on input "text" at bounding box center [326, 264] width 140 height 14
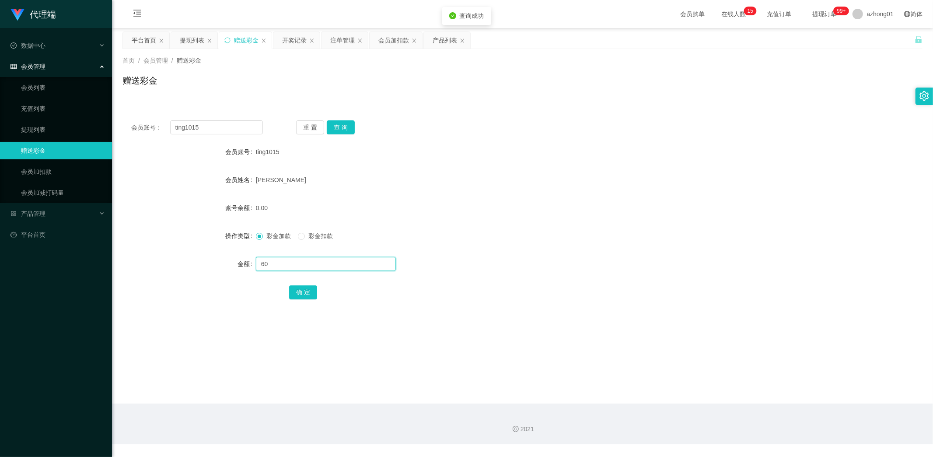
type input "60"
click at [295, 291] on button "确 定" at bounding box center [303, 292] width 28 height 14
drag, startPoint x: 225, startPoint y: 125, endPoint x: 85, endPoint y: 119, distance: 140.0
click at [86, 119] on section "代理端 数据中心 会员管理 会员列表 充值列表 提现列表 赠送彩金 会员加扣款 会员加减打码量 产品管理 开奖记录 注单管理 产品列表 即时注单 产品预设置 …" at bounding box center [466, 222] width 933 height 444
paste input "jasin"
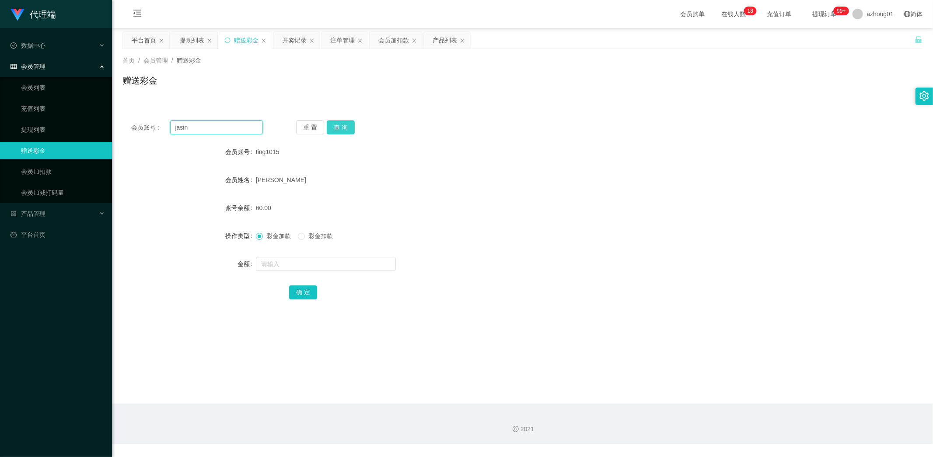
type input "jasin"
click at [352, 126] on button "查 询" at bounding box center [341, 127] width 28 height 14
click at [317, 259] on input "text" at bounding box center [326, 264] width 140 height 14
type input "60"
click at [304, 291] on button "确 定" at bounding box center [303, 292] width 28 height 14
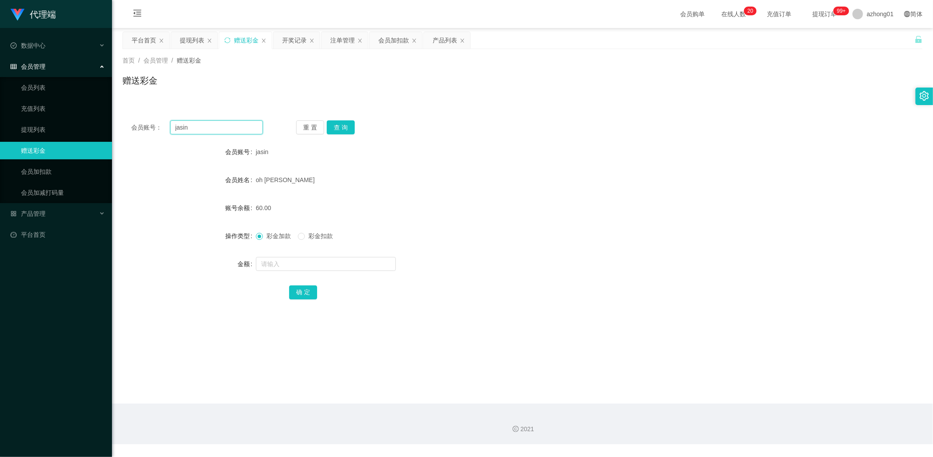
drag, startPoint x: 206, startPoint y: 127, endPoint x: 137, endPoint y: 132, distance: 69.3
click at [129, 127] on div "会员账号： jasin 重 置 查 询" at bounding box center [522, 127] width 800 height 14
paste input "limck"
type input "limck"
click at [344, 129] on button "查 询" at bounding box center [341, 127] width 28 height 14
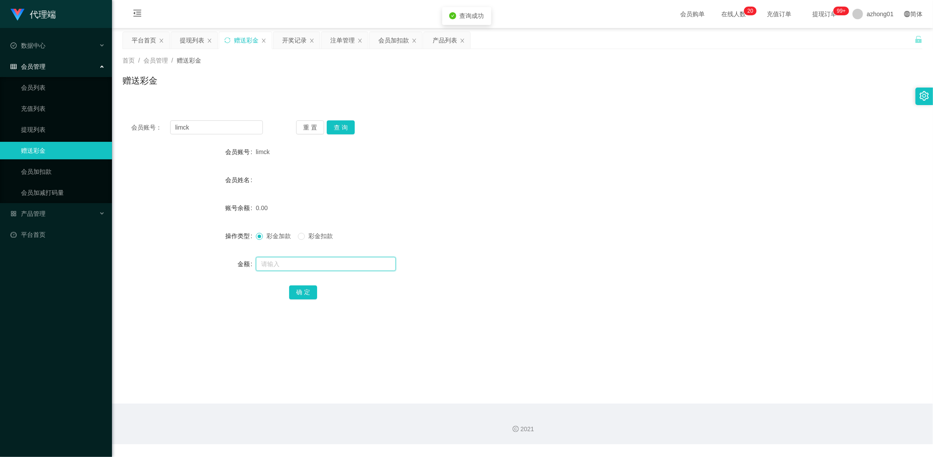
click at [325, 263] on input "text" at bounding box center [326, 264] width 140 height 14
type input "60"
click at [293, 294] on button "确 定" at bounding box center [303, 292] width 28 height 14
drag, startPoint x: 200, startPoint y: 126, endPoint x: 147, endPoint y: 123, distance: 53.4
click at [147, 123] on div "会员账号： limck" at bounding box center [197, 127] width 132 height 14
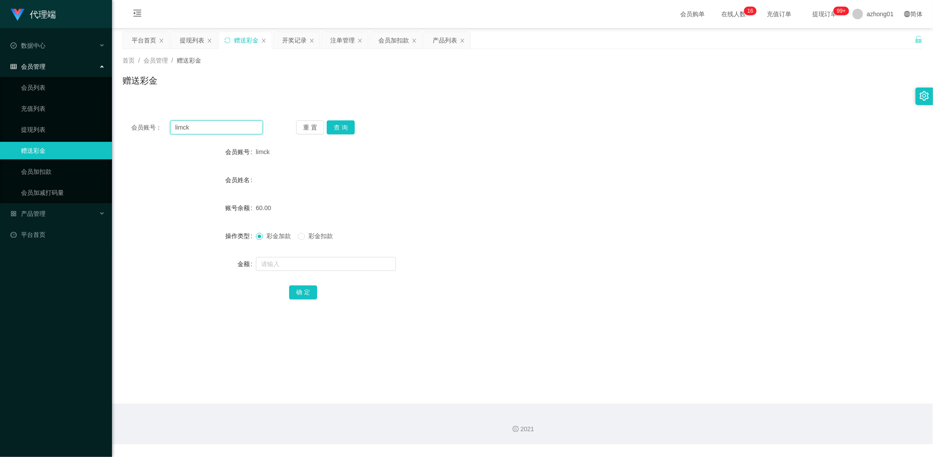
paste input "doreen"
click at [343, 123] on button "查 询" at bounding box center [341, 127] width 28 height 14
drag, startPoint x: 206, startPoint y: 124, endPoint x: 143, endPoint y: 135, distance: 64.8
click at [110, 122] on section "代理端 数据中心 会员管理 会员列表 充值列表 提现列表 赠送彩金 会员加扣款 会员加减打码量 产品管理 开奖记录 注单管理 产品列表 即时注单 产品预设置 …" at bounding box center [466, 222] width 933 height 444
paste input "0183918385"
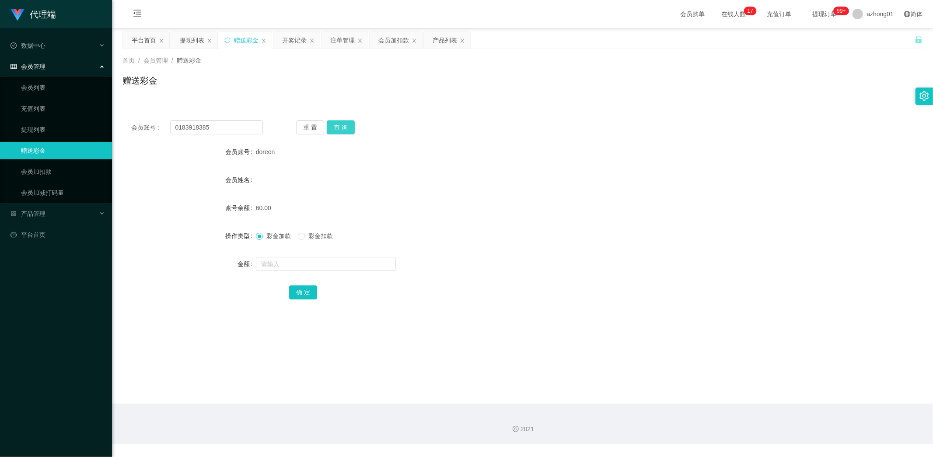
drag, startPoint x: 326, startPoint y: 128, endPoint x: 331, endPoint y: 127, distance: 5.3
click at [328, 128] on button "查 询" at bounding box center [341, 127] width 28 height 14
click at [339, 126] on button "查 询" at bounding box center [341, 127] width 28 height 14
click at [340, 123] on button "查 询" at bounding box center [341, 127] width 28 height 14
drag, startPoint x: 216, startPoint y: 129, endPoint x: 150, endPoint y: 127, distance: 66.5
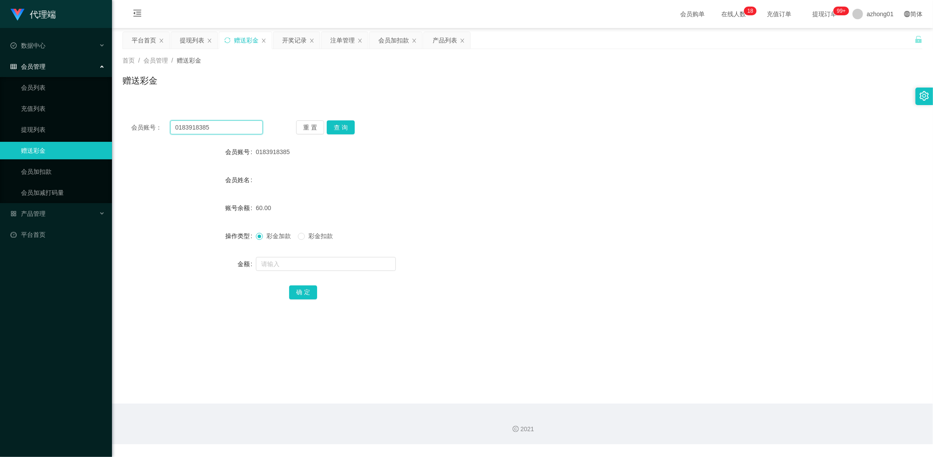
click at [150, 127] on div "会员账号： 0183918385" at bounding box center [197, 127] width 132 height 14
paste input "383383"
type input "383383"
click at [357, 122] on div "重 置 查 询" at bounding box center [362, 127] width 132 height 14
click at [347, 123] on button "查 询" at bounding box center [341, 127] width 28 height 14
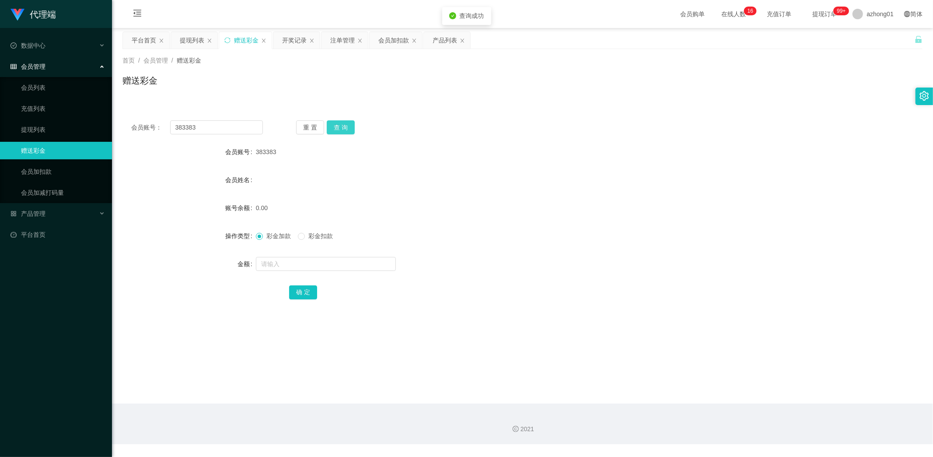
click at [345, 126] on button "查 询" at bounding box center [341, 127] width 28 height 14
click at [346, 127] on div "重 置 查 询" at bounding box center [362, 127] width 132 height 14
click at [284, 261] on input "text" at bounding box center [326, 264] width 140 height 14
click at [286, 266] on input "text" at bounding box center [326, 264] width 140 height 14
type input "60"
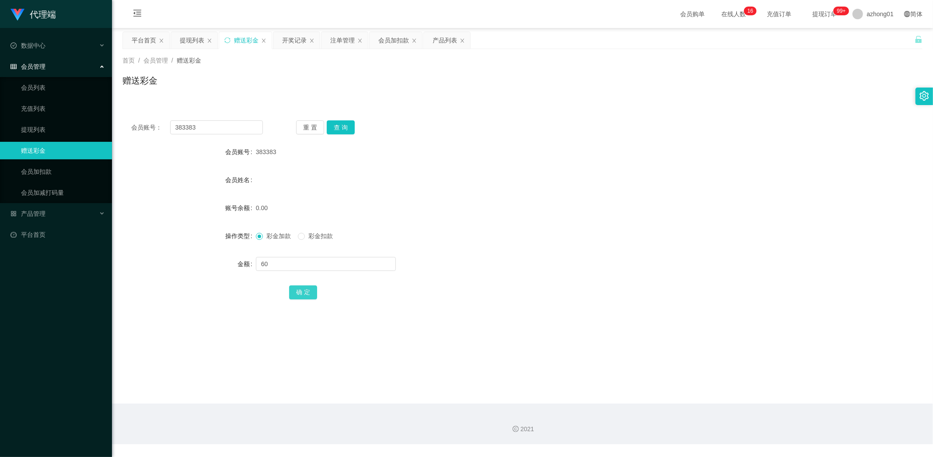
click at [302, 294] on button "确 定" at bounding box center [303, 292] width 28 height 14
click at [34, 123] on link "提现列表" at bounding box center [63, 129] width 84 height 17
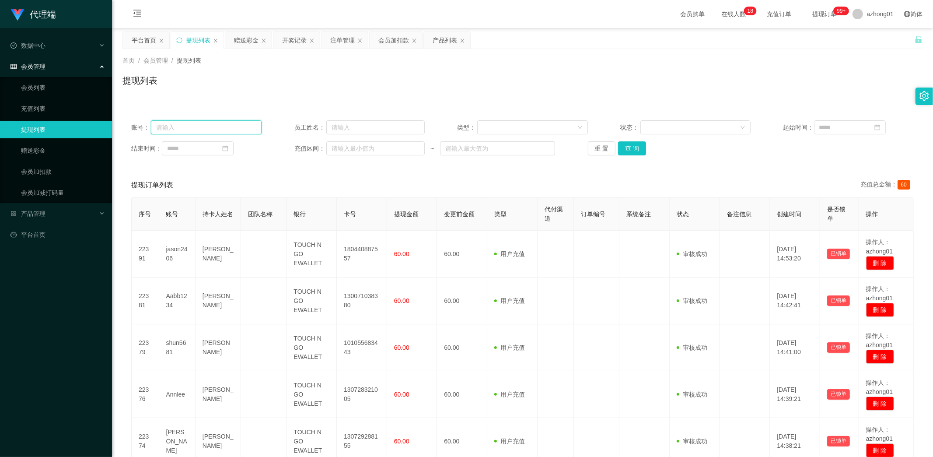
drag, startPoint x: 215, startPoint y: 125, endPoint x: 121, endPoint y: 123, distance: 94.0
click at [123, 123] on div "账号： 员工姓名： 类型： 状态： 起始时间： 结束时间： 充值区间： ~ 重 置 查 询" at bounding box center [522, 138] width 800 height 52
paste input "383383"
click at [628, 145] on button "查 询" at bounding box center [632, 148] width 28 height 14
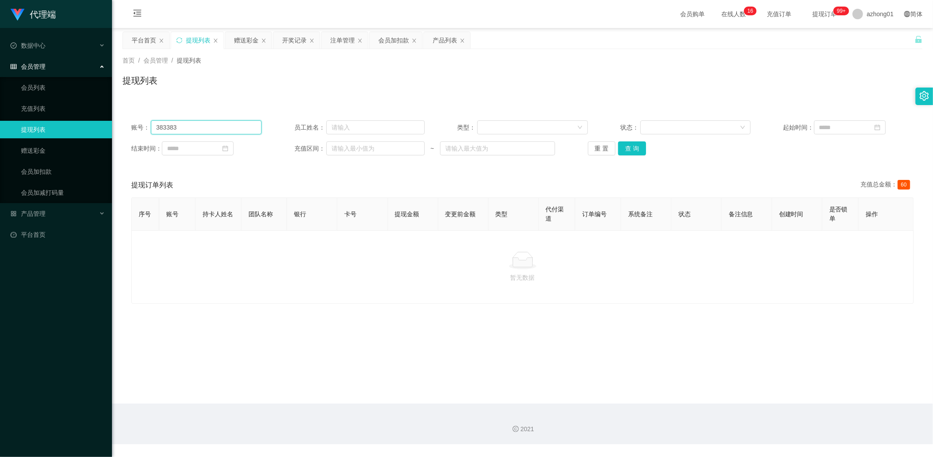
drag, startPoint x: 195, startPoint y: 129, endPoint x: 101, endPoint y: 132, distance: 94.1
click at [101, 132] on section "代理端 数据中心 会员管理 会员列表 充值列表 提现列表 赠送彩金 会员加扣款 会员加减打码量 产品管理 开奖记录 注单管理 产品列表 即时注单 产品预设置 …" at bounding box center [466, 222] width 933 height 444
paste input "Youacc88"
type input "Youacc88"
click at [49, 150] on link "赠送彩金" at bounding box center [63, 150] width 84 height 17
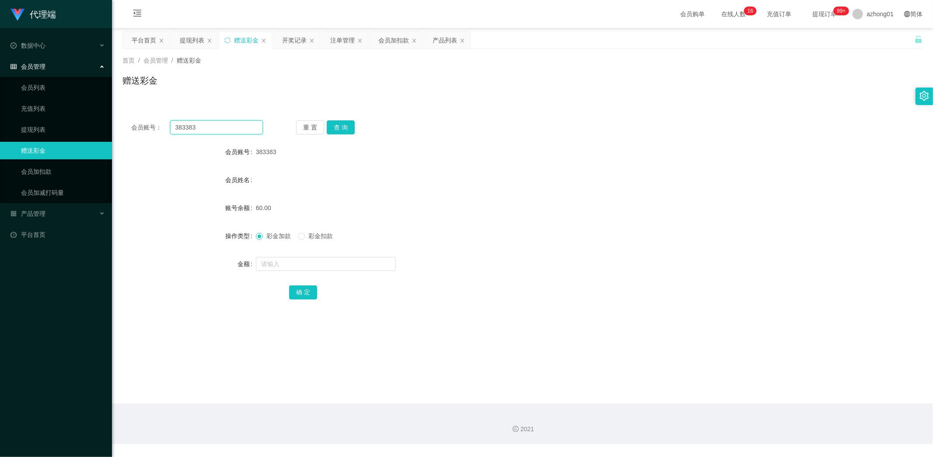
drag, startPoint x: 206, startPoint y: 127, endPoint x: 136, endPoint y: 137, distance: 69.8
click at [111, 126] on section "代理端 数据中心 会员管理 会员列表 充值列表 提现列表 赠送彩金 会员加扣款 会员加减打码量 产品管理 开奖记录 注单管理 产品列表 即时注单 产品预设置 …" at bounding box center [466, 222] width 933 height 444
paste input "Youacc88"
click at [339, 127] on button "查 询" at bounding box center [341, 127] width 28 height 14
drag, startPoint x: 215, startPoint y: 126, endPoint x: 121, endPoint y: 127, distance: 94.0
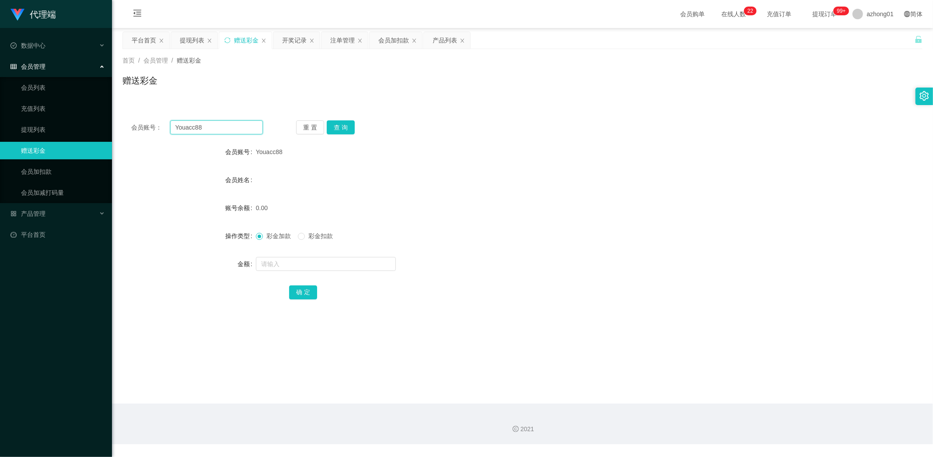
click at [121, 127] on main "关闭左侧 关闭右侧 关闭其它 刷新页面 平台首页 提现列表 赠送彩金 开奖记录 注单管理 会员加扣款 产品列表 首页 / 会员管理 / 赠送彩金 / 赠送彩金…" at bounding box center [522, 215] width 821 height 375
type input "v"
click at [335, 125] on button "查 询" at bounding box center [341, 127] width 28 height 14
click at [216, 132] on input "text" at bounding box center [216, 127] width 93 height 14
paste input "Lynney87"
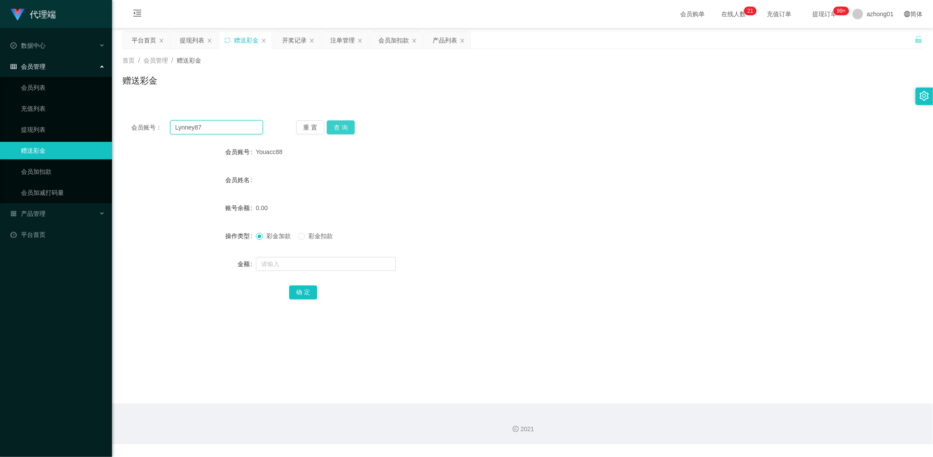
type input "Lynney87"
click at [338, 127] on button "查 询" at bounding box center [341, 127] width 28 height 14
click at [346, 129] on button "查 询" at bounding box center [341, 127] width 28 height 14
drag, startPoint x: 346, startPoint y: 129, endPoint x: 347, endPoint y: 135, distance: 5.7
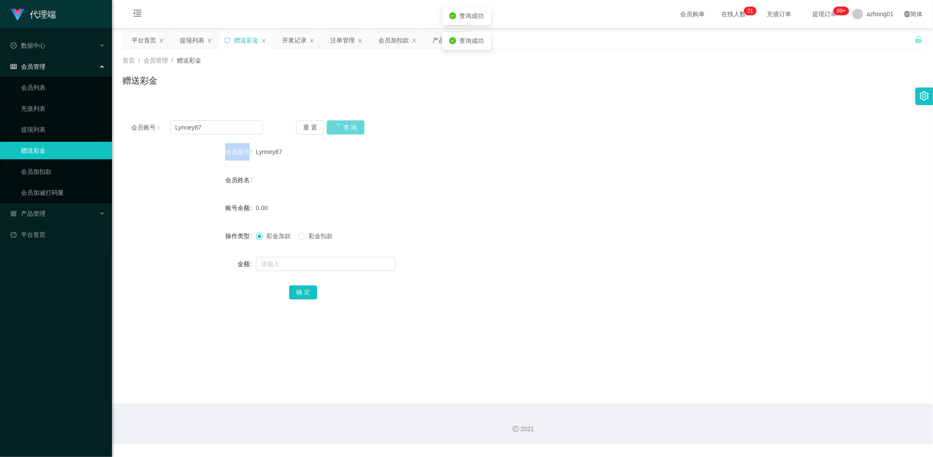
click at [347, 129] on div "重 置 查 询" at bounding box center [362, 127] width 132 height 14
click at [306, 268] on input "text" at bounding box center [326, 264] width 140 height 14
type input "60"
click at [306, 292] on button "确 定" at bounding box center [303, 292] width 28 height 14
drag, startPoint x: 202, startPoint y: 133, endPoint x: 101, endPoint y: 139, distance: 100.3
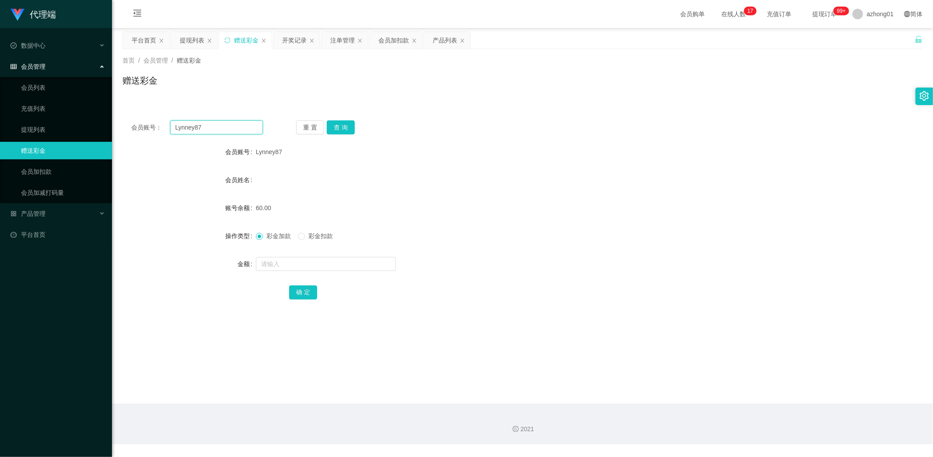
click at [101, 135] on section "代理端 数据中心 会员管理 会员列表 充值列表 提现列表 赠送彩金 会员加扣款 会员加减打码量 产品管理 开奖记录 注单管理 产品列表 即时注单 产品预设置 …" at bounding box center [466, 222] width 933 height 444
paste input "Youacc88"
type input "Youacc88"
click at [343, 126] on button "查 询" at bounding box center [341, 127] width 28 height 14
click at [348, 129] on button "查 询" at bounding box center [341, 127] width 28 height 14
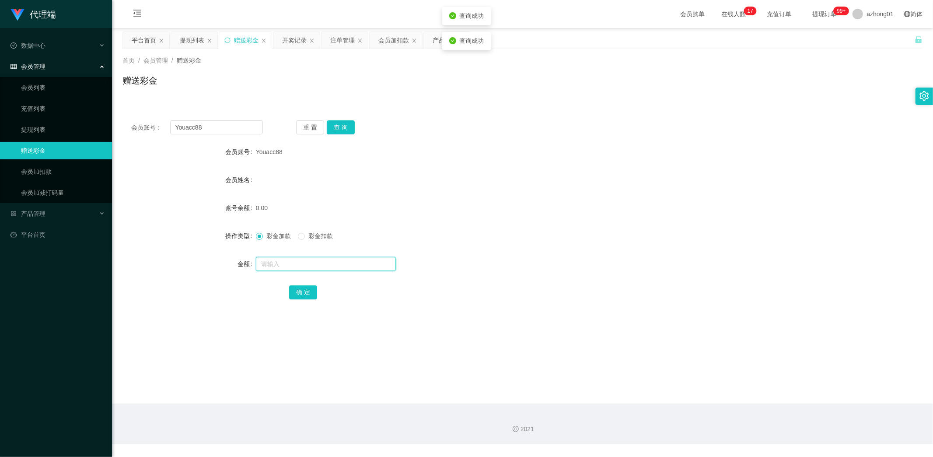
click at [331, 269] on input "text" at bounding box center [326, 264] width 140 height 14
type input "60"
click at [311, 294] on button "确 定" at bounding box center [303, 292] width 28 height 14
drag, startPoint x: 219, startPoint y: 129, endPoint x: 103, endPoint y: 131, distance: 116.3
click at [99, 129] on section "代理端 数据中心 会员管理 会员列表 充值列表 提现列表 赠送彩金 会员加扣款 会员加减打码量 产品管理 开奖记录 注单管理 产品列表 即时注单 产品预设置 …" at bounding box center [466, 222] width 933 height 444
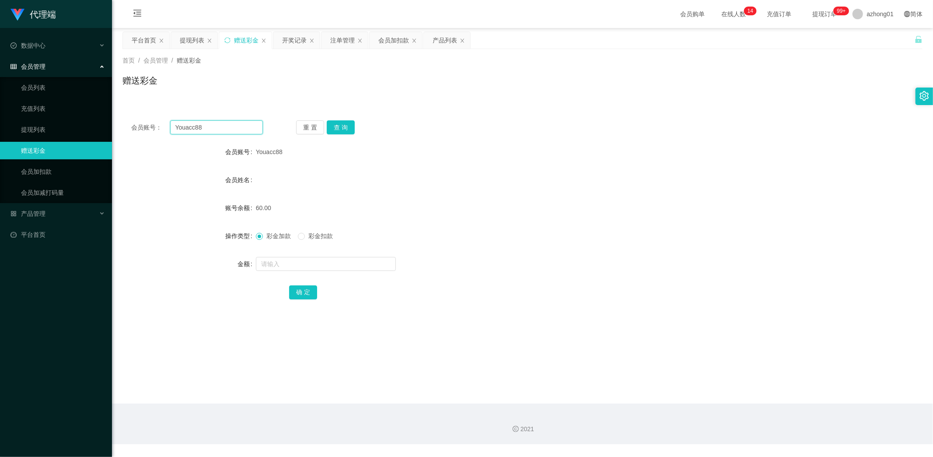
paste input "ting1015"
type input "ting1015"
click at [332, 128] on button "查 询" at bounding box center [341, 127] width 28 height 14
click at [49, 125] on link "提现列表" at bounding box center [63, 129] width 84 height 17
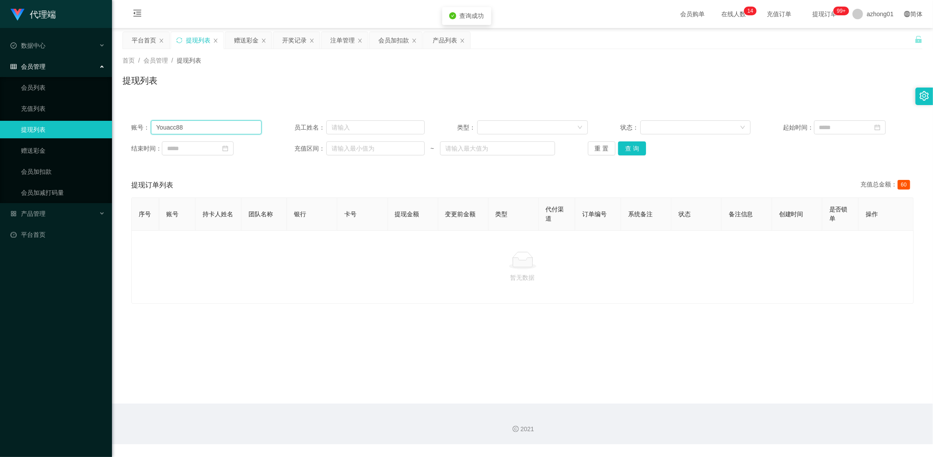
drag, startPoint x: 215, startPoint y: 124, endPoint x: 88, endPoint y: 122, distance: 127.3
click at [89, 122] on section "代理端 数据中心 会员管理 会员列表 充值列表 提现列表 赠送彩金 会员加扣款 会员加减打码量 产品管理 开奖记录 注单管理 产品列表 即时注单 产品预设置 …" at bounding box center [466, 222] width 933 height 444
paste input "ting1015"
click at [632, 145] on button "查 询" at bounding box center [632, 148] width 28 height 14
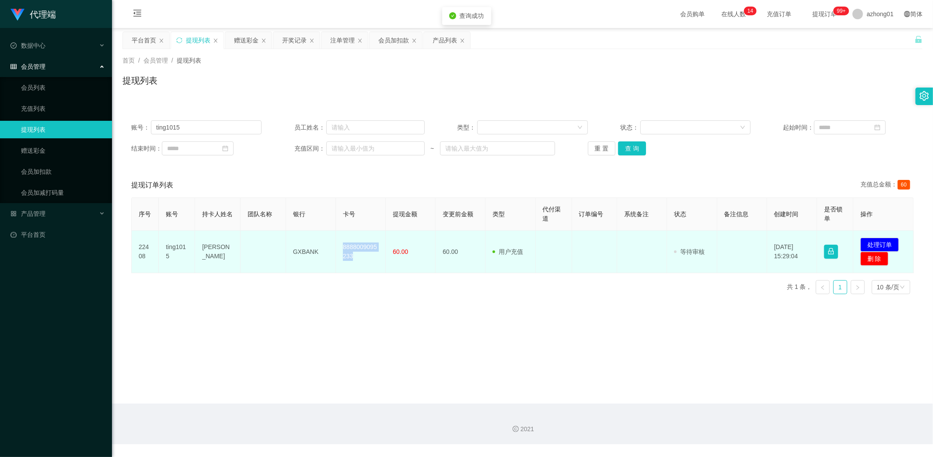
drag, startPoint x: 340, startPoint y: 245, endPoint x: 373, endPoint y: 265, distance: 38.6
click at [373, 265] on td "8888009095233" at bounding box center [361, 251] width 50 height 42
click at [881, 245] on button "处理订单" at bounding box center [879, 244] width 38 height 14
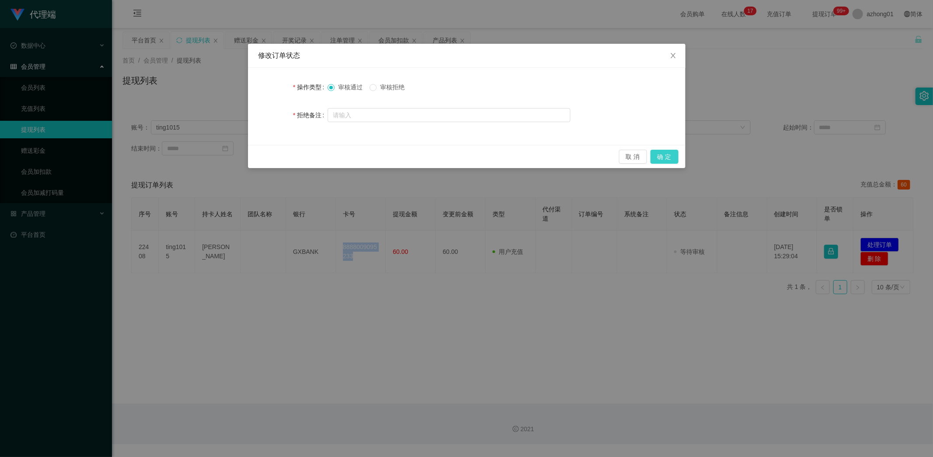
click at [671, 155] on button "确 定" at bounding box center [664, 157] width 28 height 14
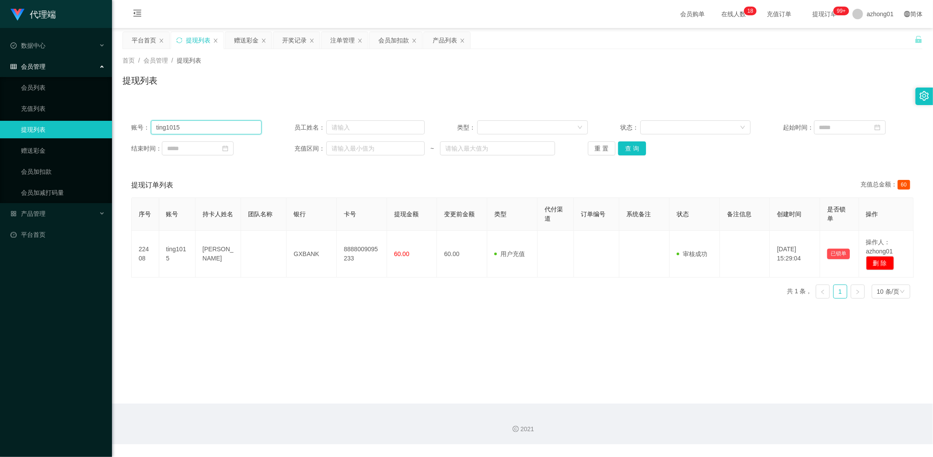
drag, startPoint x: 193, startPoint y: 129, endPoint x: 73, endPoint y: 122, distance: 120.9
click at [73, 122] on section "代理端 数据中心 会员管理 会员列表 充值列表 提现列表 赠送彩金 会员加扣款 会员加减打码量 产品管理 开奖记录 注单管理 产品列表 即时注单 产品预设置 …" at bounding box center [466, 222] width 933 height 444
paste input "jasin"
click at [635, 148] on button "查 询" at bounding box center [632, 148] width 28 height 14
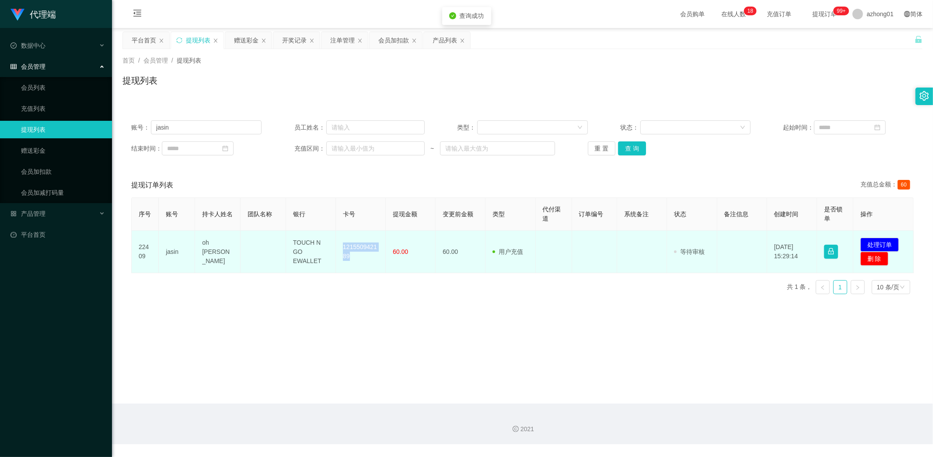
drag, startPoint x: 341, startPoint y: 243, endPoint x: 365, endPoint y: 263, distance: 31.0
click at [365, 263] on td "121550942189" at bounding box center [361, 251] width 50 height 42
click at [868, 237] on button "处理订单" at bounding box center [879, 244] width 38 height 14
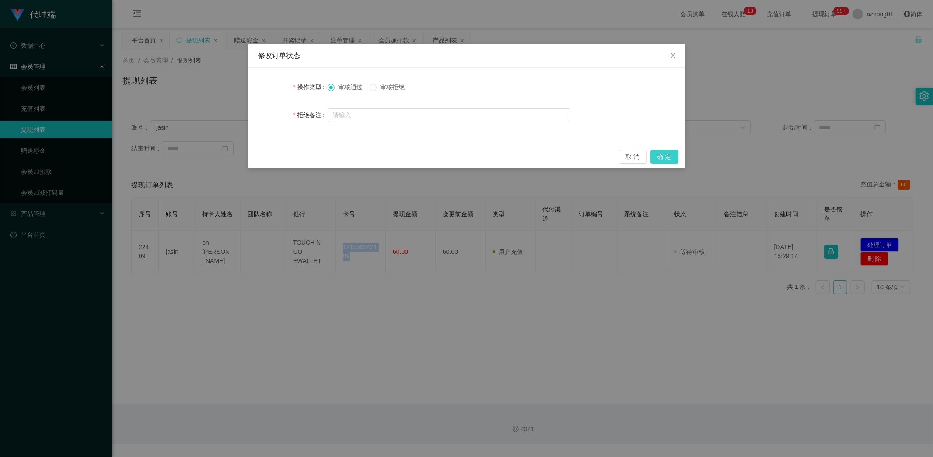
click at [667, 155] on button "确 定" at bounding box center [664, 157] width 28 height 14
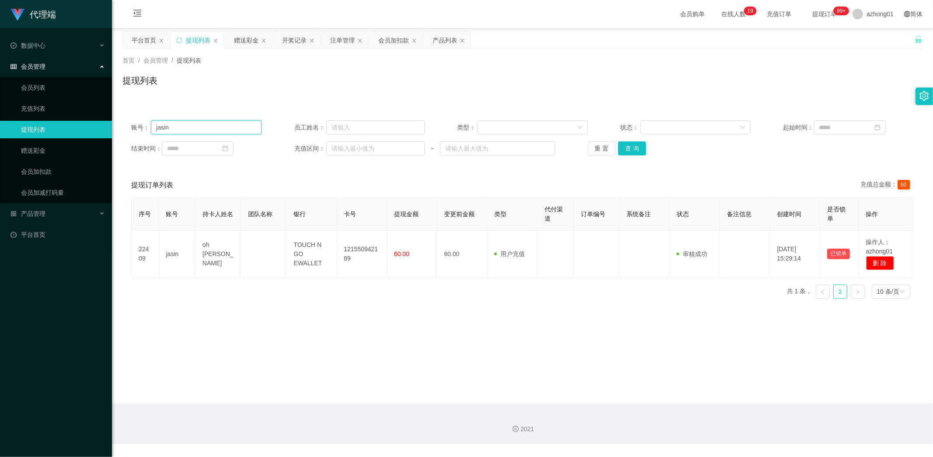
drag, startPoint x: 212, startPoint y: 128, endPoint x: 80, endPoint y: 124, distance: 132.6
click at [80, 124] on section "代理端 数据中心 会员管理 会员列表 充值列表 提现列表 赠送彩金 会员加扣款 会员加减打码量 产品管理 开奖记录 注单管理 产品列表 即时注单 产品预设置 …" at bounding box center [466, 222] width 933 height 444
paste input "limck"
click at [627, 147] on button "查 询" at bounding box center [632, 148] width 28 height 14
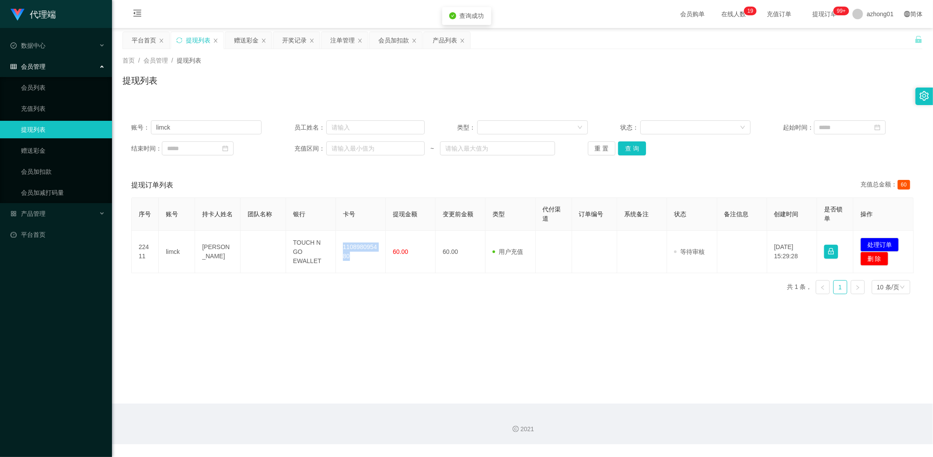
drag, startPoint x: 342, startPoint y: 241, endPoint x: 390, endPoint y: 275, distance: 59.0
click at [364, 272] on td "110898095480" at bounding box center [361, 251] width 50 height 42
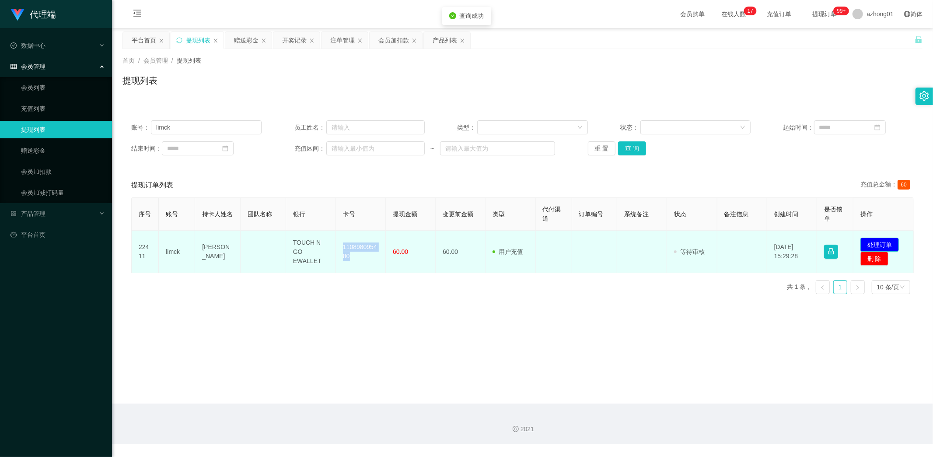
click at [879, 246] on button "处理订单" at bounding box center [879, 244] width 38 height 14
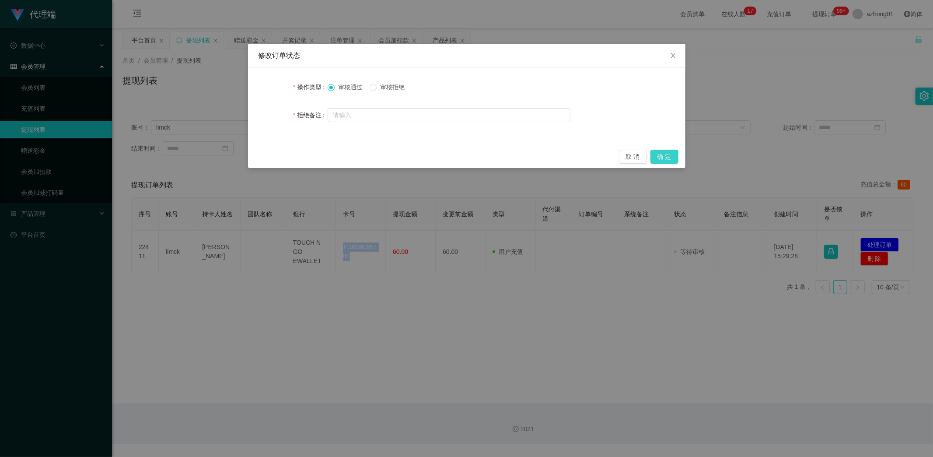
click at [670, 158] on button "确 定" at bounding box center [664, 157] width 28 height 14
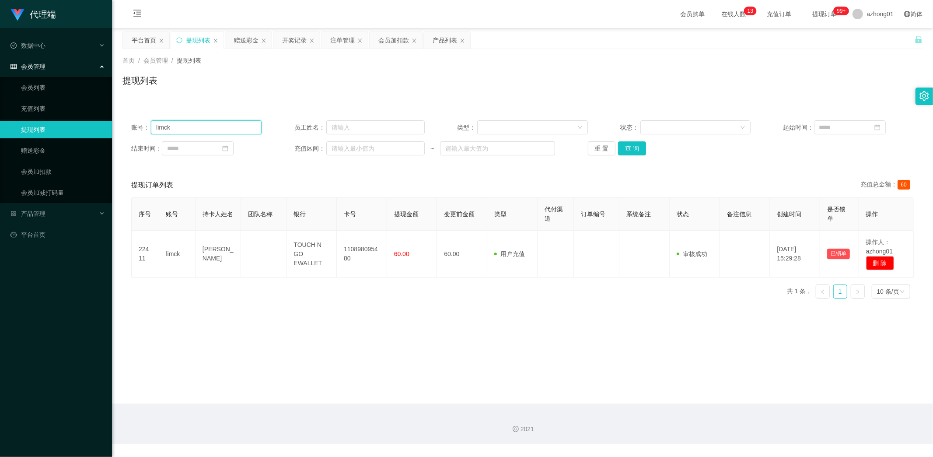
drag, startPoint x: 192, startPoint y: 124, endPoint x: 88, endPoint y: 129, distance: 104.6
click at [90, 126] on section "代理端 数据中心 会员管理 会员列表 充值列表 提现列表 赠送彩金 会员加扣款 会员加减打码量 产品管理 开奖记录 注单管理 产品列表 即时注单 产品预设置 …" at bounding box center [466, 222] width 933 height 444
paste input "doreen"
click at [630, 144] on button "查 询" at bounding box center [632, 148] width 28 height 14
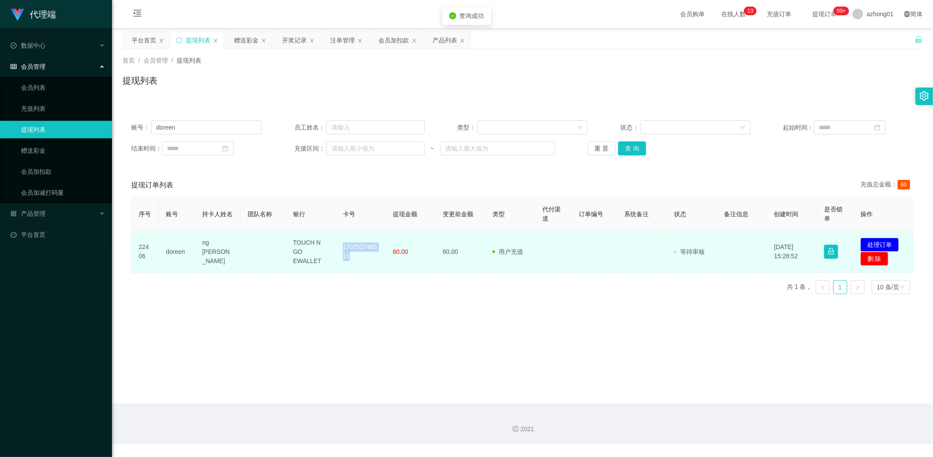
drag, startPoint x: 337, startPoint y: 242, endPoint x: 359, endPoint y: 264, distance: 30.9
click at [359, 264] on td "170752746511" at bounding box center [361, 251] width 50 height 42
click at [870, 244] on button "处理订单" at bounding box center [879, 244] width 38 height 14
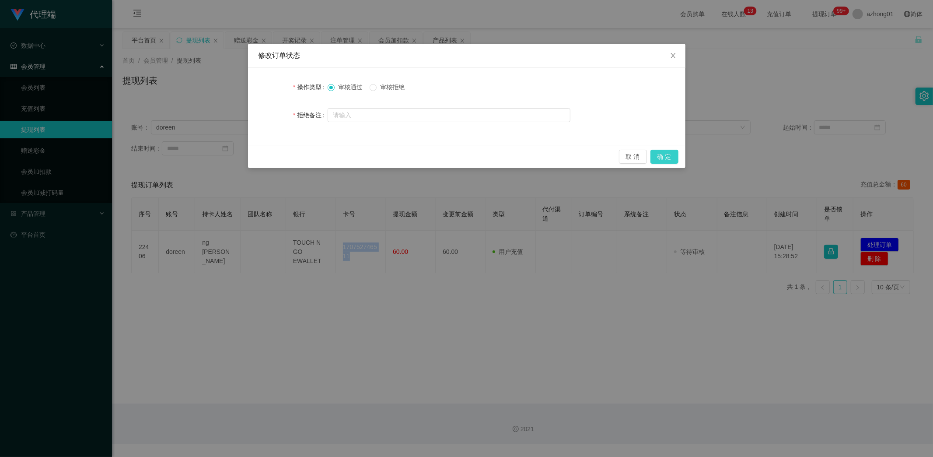
click at [667, 155] on button "确 定" at bounding box center [664, 157] width 28 height 14
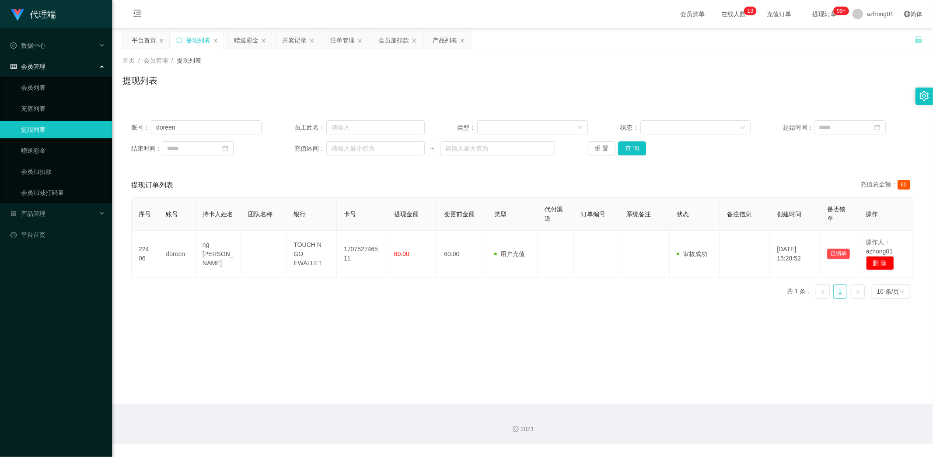
click at [429, 353] on main "关闭左侧 关闭右侧 关闭其它 刷新页面 平台首页 提现列表 赠送彩金 开奖记录 注单管理 会员加扣款 产品列表 首页 / 会员管理 / 提现列表 / 提现列表…" at bounding box center [522, 215] width 821 height 375
drag, startPoint x: 181, startPoint y: 129, endPoint x: 107, endPoint y: 127, distance: 73.9
click at [112, 127] on section "代理端 数据中心 会员管理 会员列表 充值列表 提现列表 赠送彩金 会员加扣款 会员加减打码量 产品管理 开奖记录 注单管理 产品列表 即时注单 产品预设置 …" at bounding box center [466, 222] width 933 height 444
paste input "0183918385"
click at [628, 150] on button "查 询" at bounding box center [632, 148] width 28 height 14
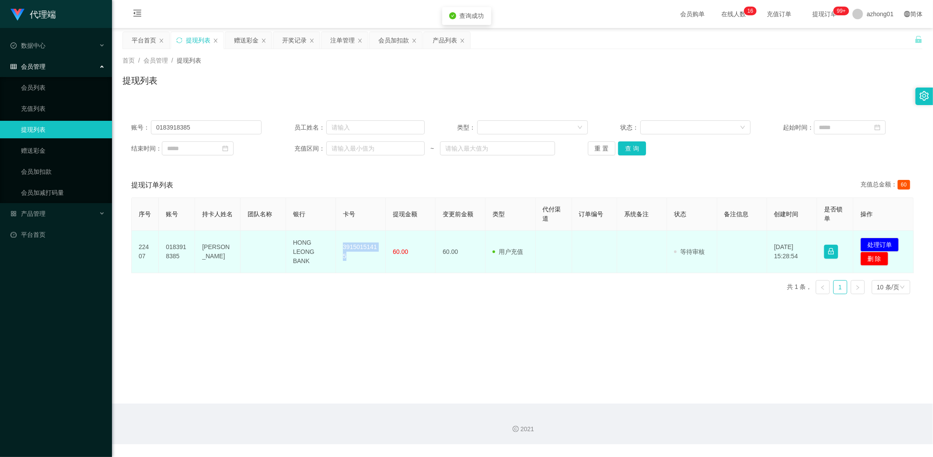
drag, startPoint x: 339, startPoint y: 245, endPoint x: 363, endPoint y: 260, distance: 28.3
click at [358, 258] on td "39150151415" at bounding box center [361, 251] width 50 height 42
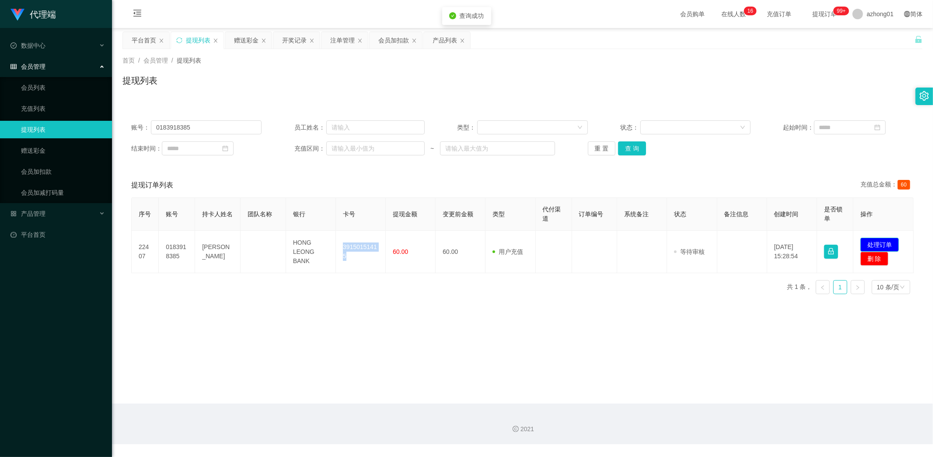
click at [878, 239] on button "处理订单" at bounding box center [879, 244] width 38 height 14
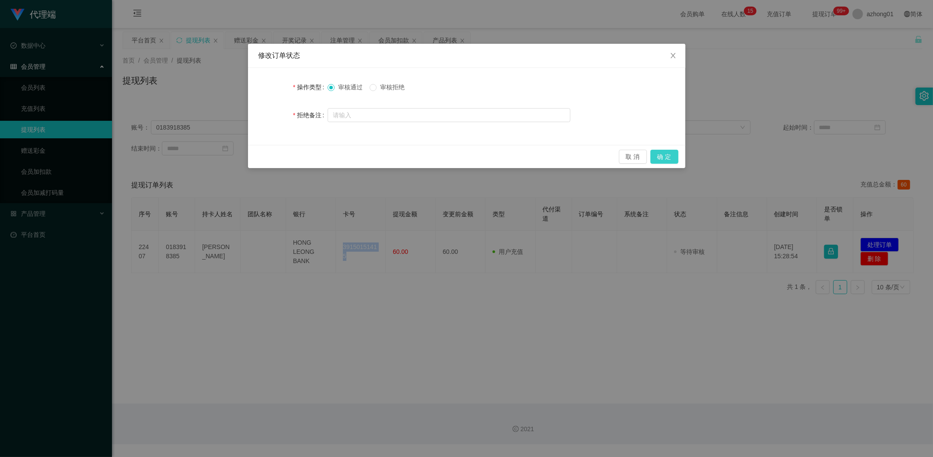
click at [667, 155] on button "确 定" at bounding box center [664, 157] width 28 height 14
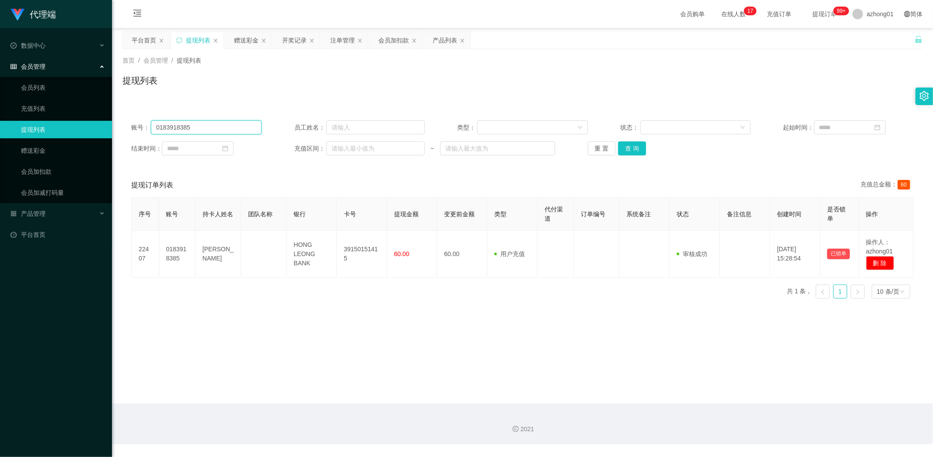
drag, startPoint x: 198, startPoint y: 128, endPoint x: 112, endPoint y: 140, distance: 86.5
click at [108, 131] on section "代理端 数据中心 会员管理 会员列表 充值列表 提现列表 赠送彩金 会员加扣款 会员加减打码量 产品管理 开奖记录 注单管理 产品列表 即时注单 产品预设置 …" at bounding box center [466, 222] width 933 height 444
paste input "Youacc88"
click at [632, 146] on button "查 询" at bounding box center [632, 148] width 28 height 14
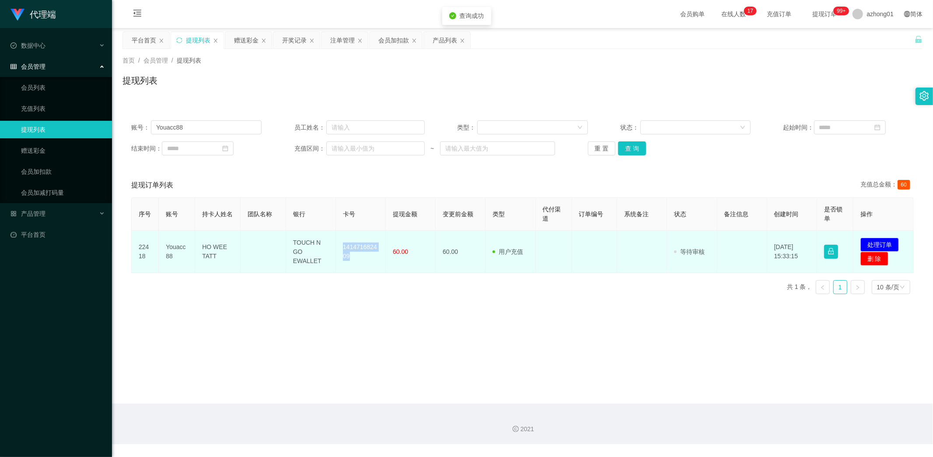
drag, startPoint x: 339, startPoint y: 243, endPoint x: 359, endPoint y: 264, distance: 28.2
click at [359, 264] on td "141471682409" at bounding box center [361, 251] width 50 height 42
click at [879, 243] on button "处理订单" at bounding box center [879, 244] width 38 height 14
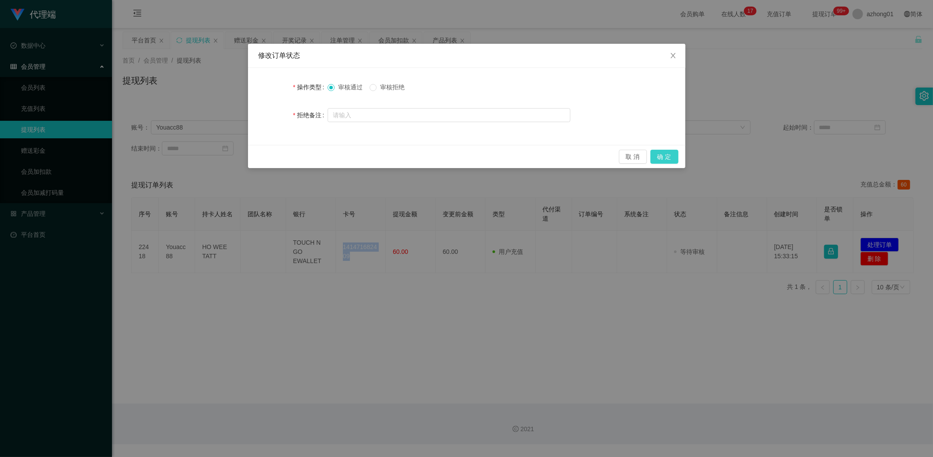
click at [667, 158] on button "确 定" at bounding box center [664, 157] width 28 height 14
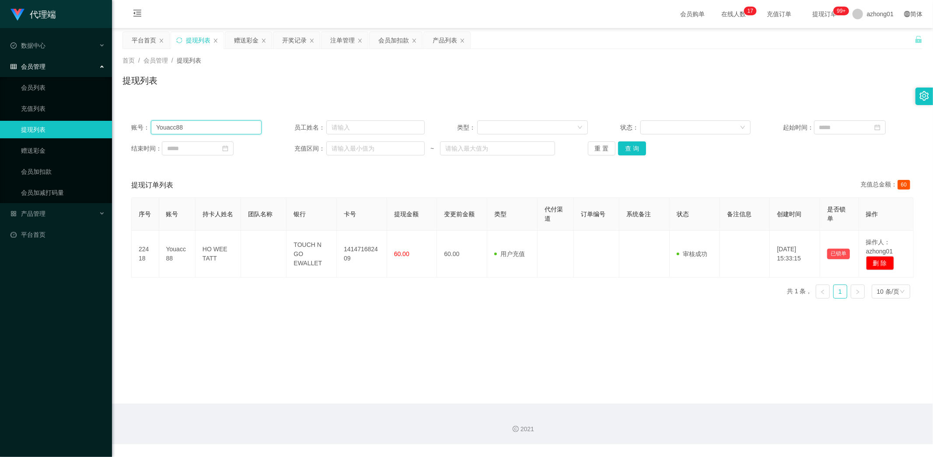
drag, startPoint x: 195, startPoint y: 129, endPoint x: 39, endPoint y: 128, distance: 156.1
click at [39, 128] on section "代理端 数据中心 会员管理 会员列表 充值列表 提现列表 赠送彩金 会员加扣款 会员加减打码量 产品管理 开奖记录 注单管理 产品列表 即时注单 产品预设置 …" at bounding box center [466, 222] width 933 height 444
paste input "383383"
click at [630, 150] on button "查 询" at bounding box center [632, 148] width 28 height 14
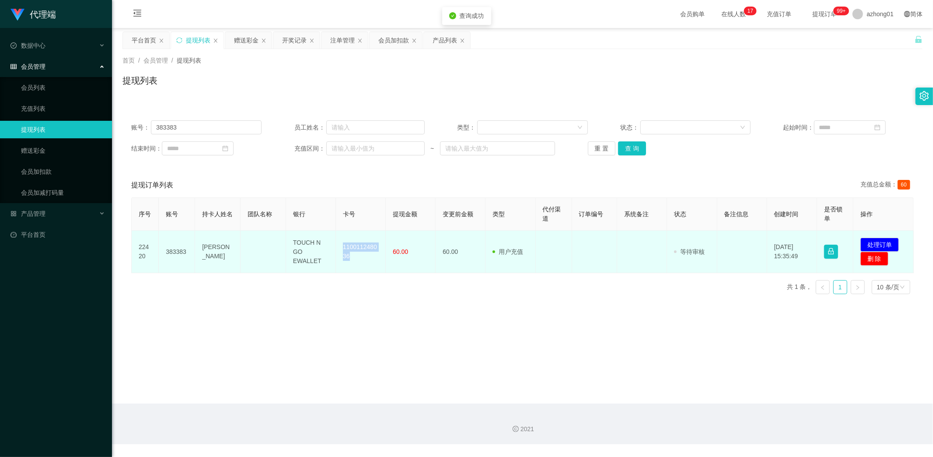
drag, startPoint x: 340, startPoint y: 244, endPoint x: 364, endPoint y: 267, distance: 33.7
click at [363, 265] on td "110011248036" at bounding box center [361, 251] width 50 height 42
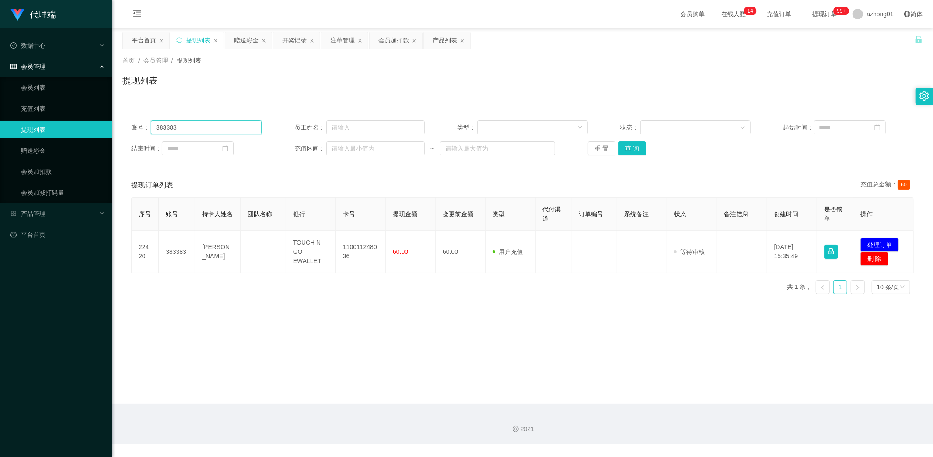
drag, startPoint x: 143, startPoint y: 122, endPoint x: 84, endPoint y: 117, distance: 59.2
click at [84, 117] on section "代理端 数据中心 会员管理 会员列表 充值列表 提现列表 赠送彩金 会员加扣款 会员加减打码量 产品管理 开奖记录 注单管理 产品列表 即时注单 产品预设置 …" at bounding box center [466, 222] width 933 height 444
paste input "Lynney87"
click at [636, 150] on button "查 询" at bounding box center [632, 148] width 28 height 14
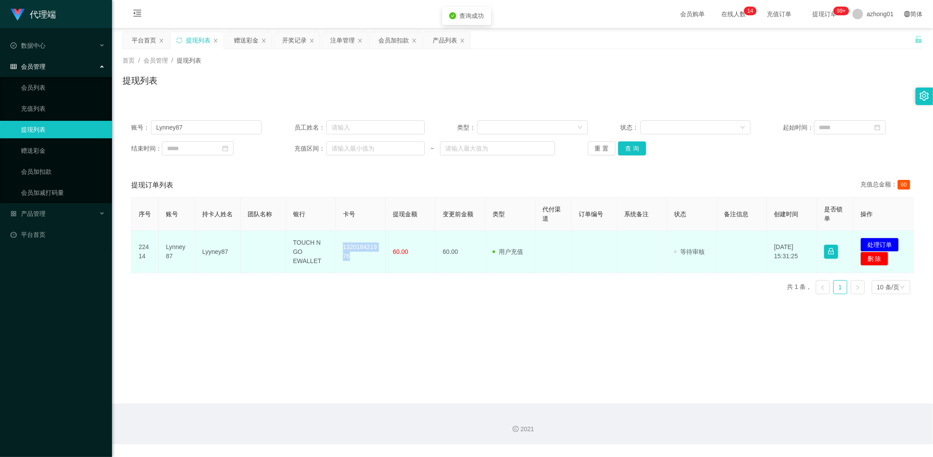
drag, startPoint x: 340, startPoint y: 243, endPoint x: 379, endPoint y: 262, distance: 43.4
click at [375, 264] on td "132018421976" at bounding box center [361, 251] width 50 height 42
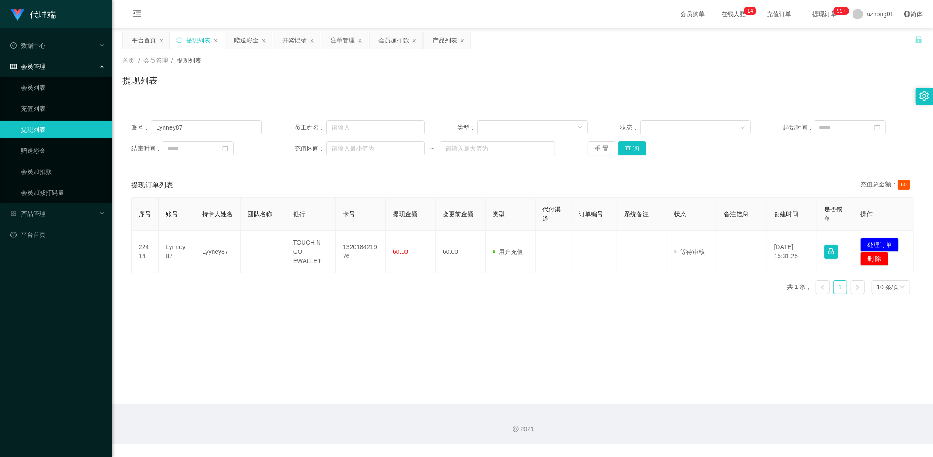
click at [302, 343] on main "关闭左侧 关闭右侧 关闭其它 刷新页面 平台首页 提现列表 赠送彩金 开奖记录 注单管理 会员加扣款 产品列表 首页 / 会员管理 / 提现列表 / 提现列表…" at bounding box center [522, 215] width 821 height 375
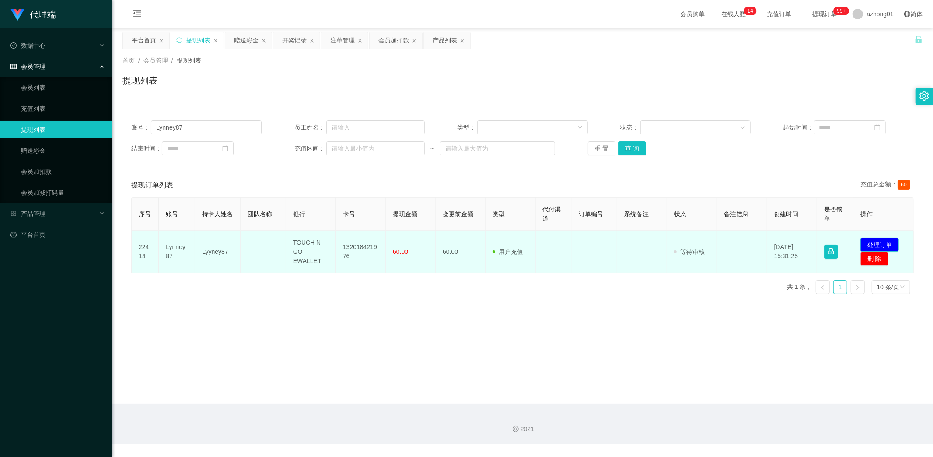
click at [871, 244] on button "处理订单" at bounding box center [879, 244] width 38 height 14
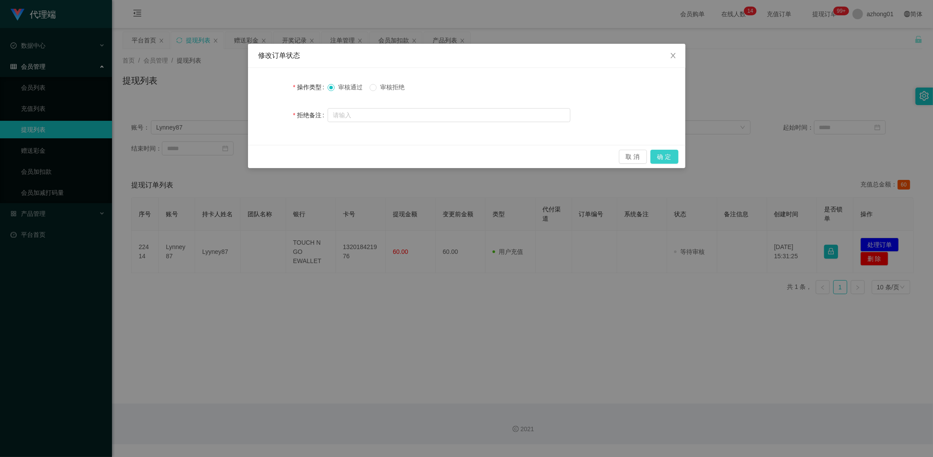
click at [667, 159] on button "确 定" at bounding box center [664, 157] width 28 height 14
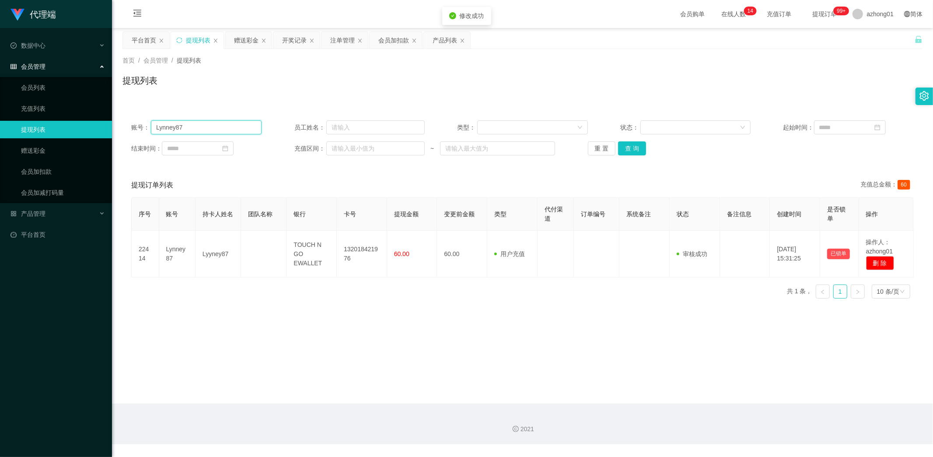
drag, startPoint x: 192, startPoint y: 126, endPoint x: 123, endPoint y: 133, distance: 69.9
click at [112, 127] on main "关闭左侧 关闭右侧 关闭其它 刷新页面 平台首页 提现列表 赠送彩金 开奖记录 注单管理 会员加扣款 产品列表 首页 / 会员管理 / 提现列表 / 提现列表…" at bounding box center [522, 215] width 821 height 375
paste input "383383"
type input "383383"
click at [634, 150] on button "查 询" at bounding box center [632, 148] width 28 height 14
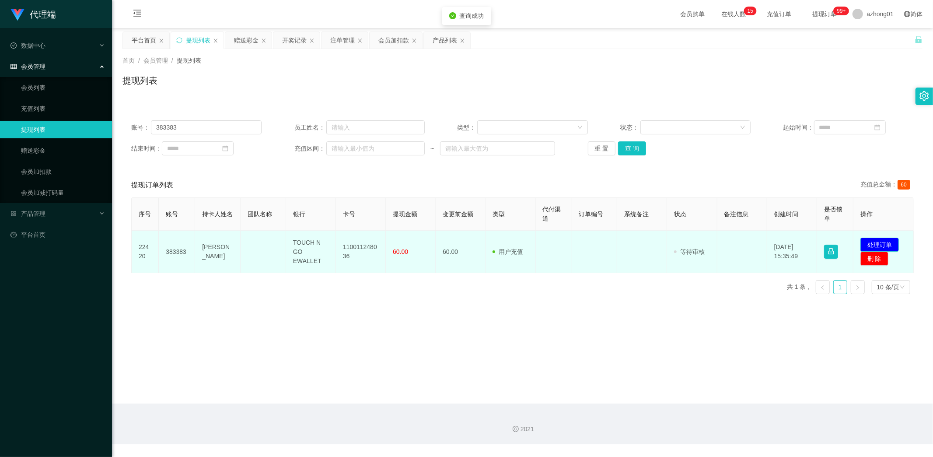
click at [869, 239] on button "处理订单" at bounding box center [879, 244] width 38 height 14
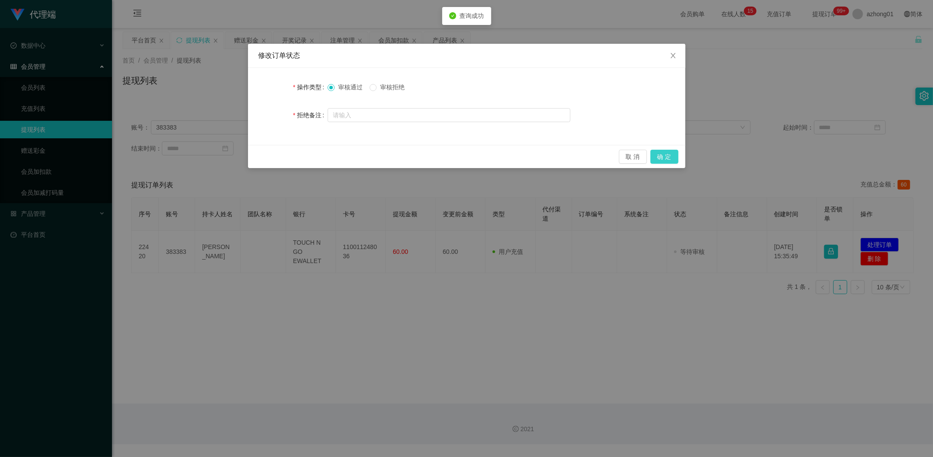
click at [670, 159] on button "确 定" at bounding box center [664, 157] width 28 height 14
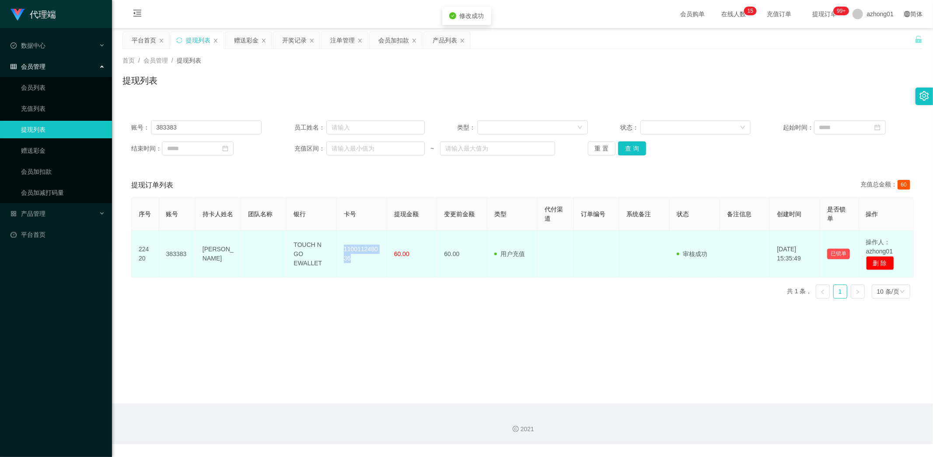
drag, startPoint x: 343, startPoint y: 244, endPoint x: 366, endPoint y: 260, distance: 27.3
click at [366, 260] on td "110011248036" at bounding box center [362, 253] width 50 height 47
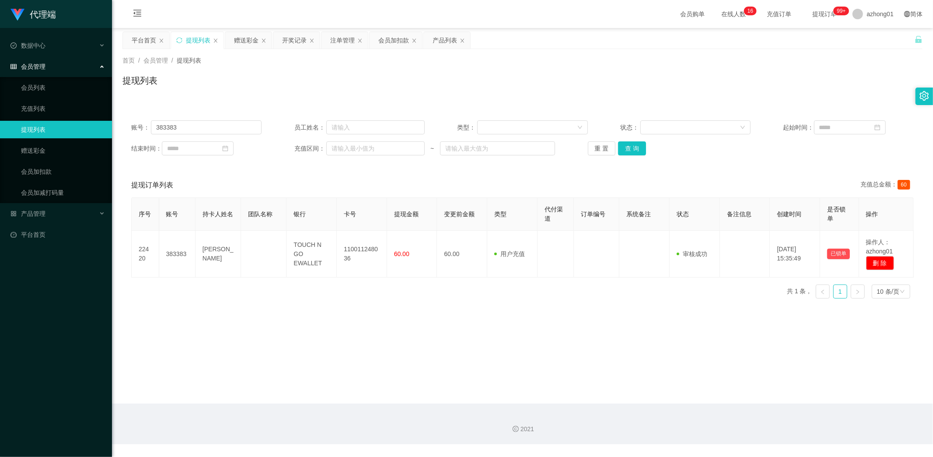
drag, startPoint x: 398, startPoint y: 355, endPoint x: 408, endPoint y: 353, distance: 9.9
click at [398, 356] on main "关闭左侧 关闭右侧 关闭其它 刷新页面 平台首页 提现列表 赠送彩金 开奖记录 注单管理 会员加扣款 产品列表 首页 / 会员管理 / 提现列表 / 提现列表…" at bounding box center [522, 215] width 821 height 375
drag, startPoint x: 195, startPoint y: 122, endPoint x: 15, endPoint y: 136, distance: 179.8
click at [15, 136] on section "代理端 数据中心 会员管理 会员列表 充值列表 提现列表 赠送彩金 会员加扣款 会员加减打码量 产品管理 开奖记录 注单管理 产品列表 即时注单 产品预设置 …" at bounding box center [466, 222] width 933 height 444
click at [627, 148] on button "查 询" at bounding box center [632, 148] width 28 height 14
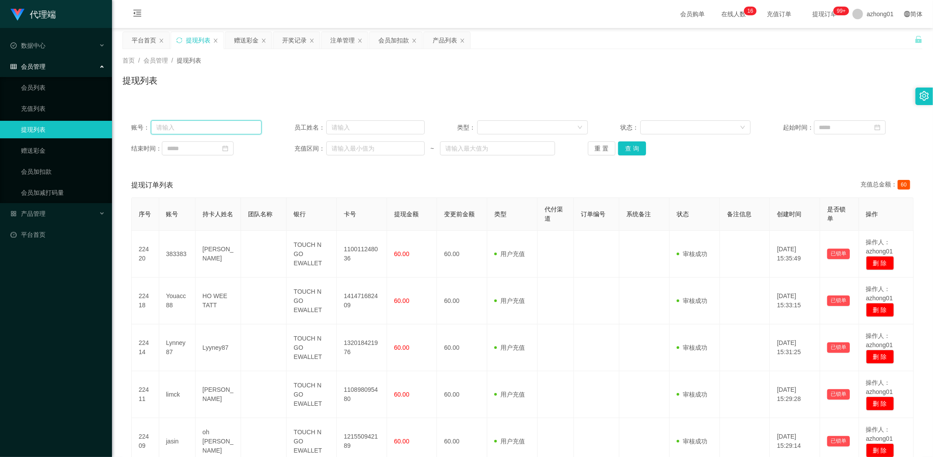
click at [197, 127] on input "text" at bounding box center [206, 127] width 111 height 14
click at [36, 146] on link "赠送彩金" at bounding box center [63, 150] width 84 height 17
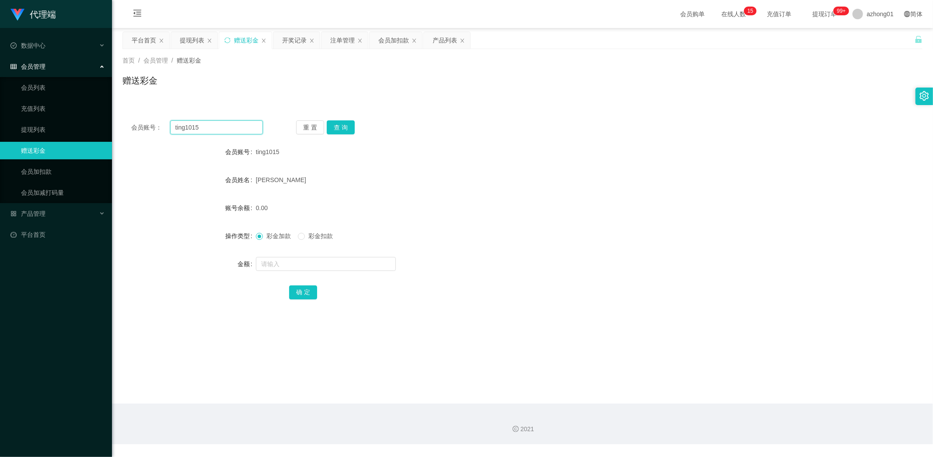
drag, startPoint x: 207, startPoint y: 129, endPoint x: 125, endPoint y: 124, distance: 82.4
click at [125, 124] on div "会员账号： ting1015 重 置 查 询" at bounding box center [522, 127] width 800 height 14
paste input "Chonglui"
type input "Chonglui"
click at [339, 124] on button "查 询" at bounding box center [341, 127] width 28 height 14
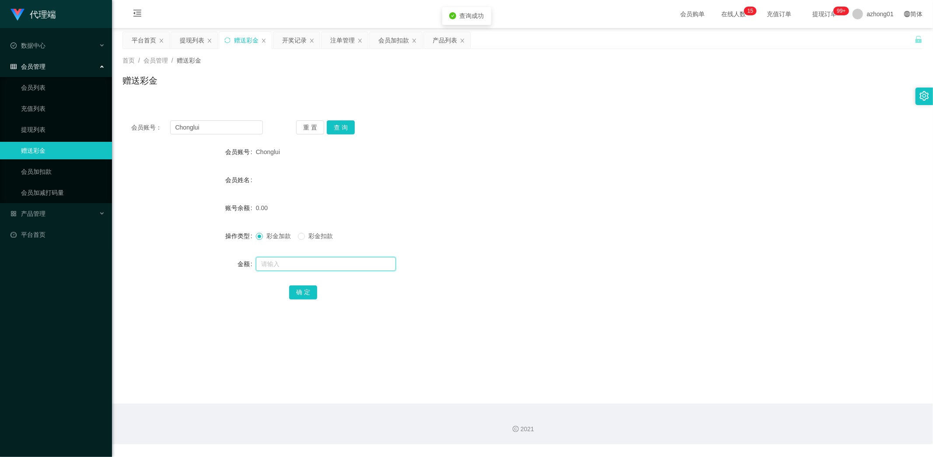
click at [302, 263] on input "text" at bounding box center [326, 264] width 140 height 14
type input "60"
click at [303, 297] on button "确 定" at bounding box center [303, 292] width 28 height 14
drag, startPoint x: 193, startPoint y: 127, endPoint x: 123, endPoint y: 135, distance: 70.8
click at [143, 129] on div "会员账号： Chonglui" at bounding box center [197, 127] width 132 height 14
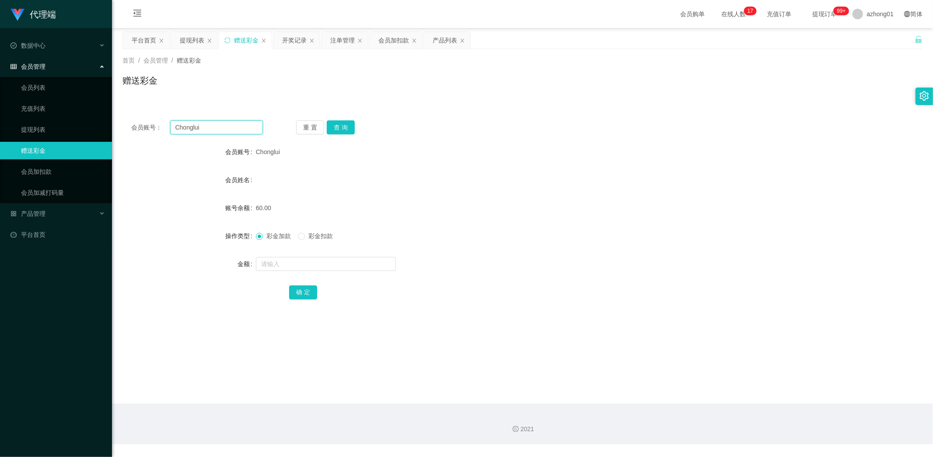
paste input "Kahchin"
click at [343, 124] on button "查 询" at bounding box center [341, 127] width 28 height 14
click at [337, 122] on button "查 询" at bounding box center [341, 127] width 28 height 14
click at [345, 123] on button "查 询" at bounding box center [341, 127] width 28 height 14
drag, startPoint x: 224, startPoint y: 127, endPoint x: 145, endPoint y: 121, distance: 79.8
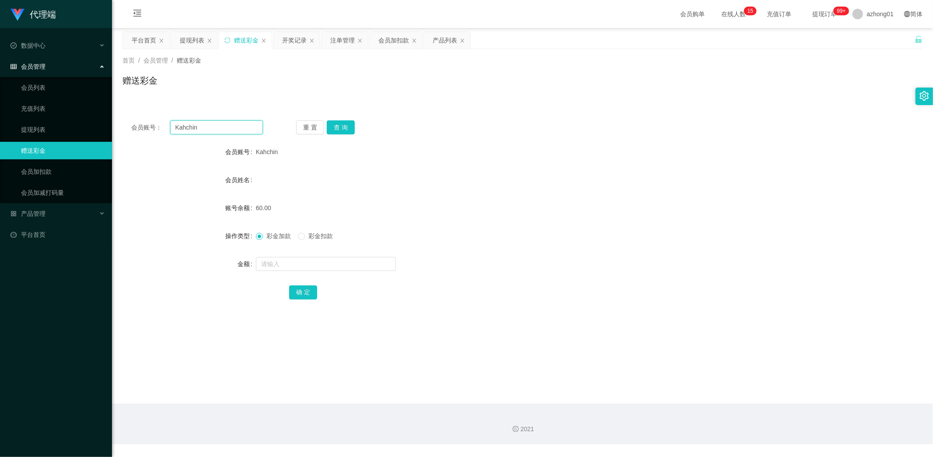
click at [145, 121] on div "会员账号： Kahchin" at bounding box center [197, 127] width 132 height 14
paste input "123456hj"
type input "123456hj"
click at [345, 126] on button "查 询" at bounding box center [341, 127] width 28 height 14
click at [46, 125] on link "提现列表" at bounding box center [63, 129] width 84 height 17
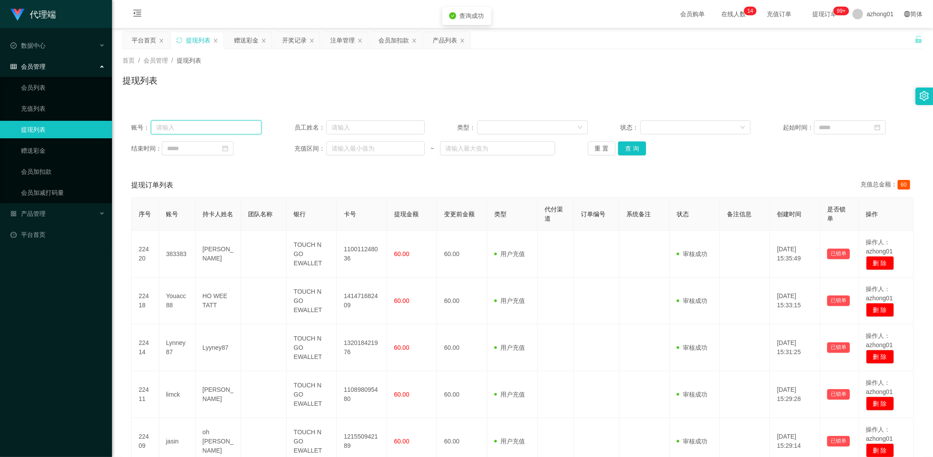
drag, startPoint x: 209, startPoint y: 124, endPoint x: 144, endPoint y: 125, distance: 64.3
click at [138, 122] on div "账号：" at bounding box center [196, 127] width 130 height 14
paste input "123456hj"
drag, startPoint x: 632, startPoint y: 146, endPoint x: 641, endPoint y: 148, distance: 9.8
click at [635, 148] on button "查 询" at bounding box center [632, 148] width 28 height 14
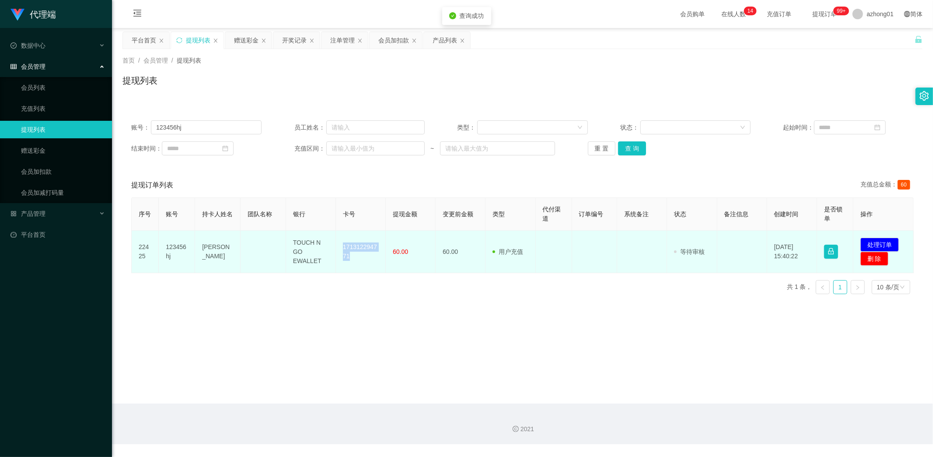
drag, startPoint x: 339, startPoint y: 244, endPoint x: 359, endPoint y: 256, distance: 23.6
click at [359, 256] on td "171312294771" at bounding box center [361, 251] width 50 height 42
click at [863, 244] on button "处理订单" at bounding box center [879, 244] width 38 height 14
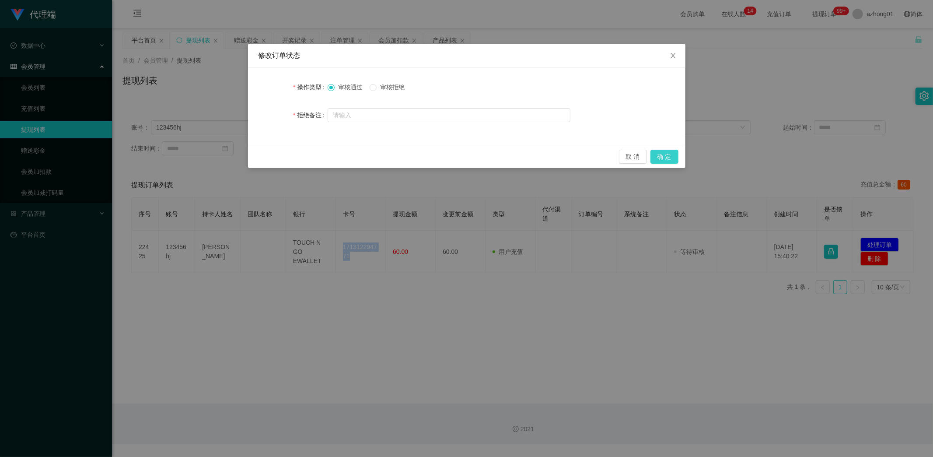
click at [676, 151] on button "确 定" at bounding box center [664, 157] width 28 height 14
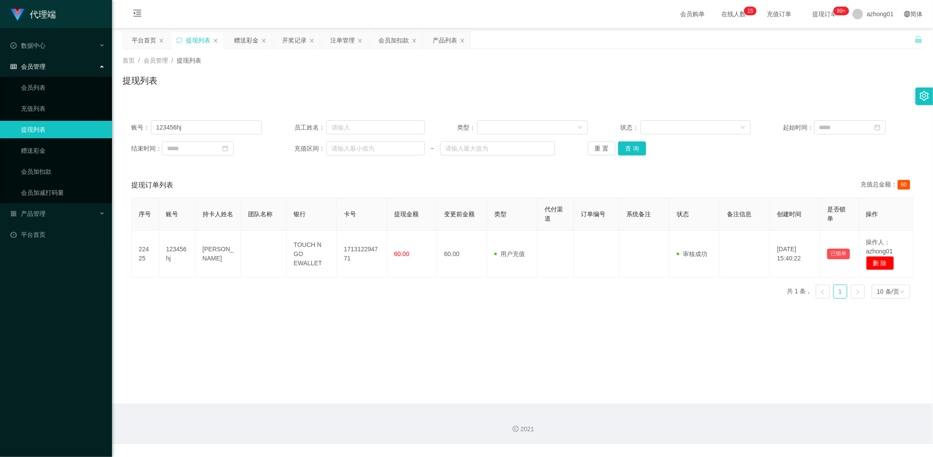
click at [390, 311] on main "关闭左侧 关闭右侧 关闭其它 刷新页面 平台首页 提现列表 赠送彩金 开奖记录 注单管理 会员加扣款 产品列表 首页 / 会员管理 / 提现列表 / 提现列表…" at bounding box center [522, 215] width 821 height 375
click at [394, 325] on main "关闭左侧 关闭右侧 关闭其它 刷新页面 平台首页 提现列表 赠送彩金 开奖记录 注单管理 会员加扣款 产品列表 首页 / 会员管理 / 提现列表 / 提现列表…" at bounding box center [522, 215] width 821 height 375
drag, startPoint x: 209, startPoint y: 125, endPoint x: 115, endPoint y: 117, distance: 93.4
click at [115, 116] on main "关闭左侧 关闭右侧 关闭其它 刷新页面 平台首页 提现列表 赠送彩金 开奖记录 注单管理 会员加扣款 产品列表 首页 / 会员管理 / 提现列表 / 提现列表…" at bounding box center [522, 215] width 821 height 375
paste input "Kahchin"
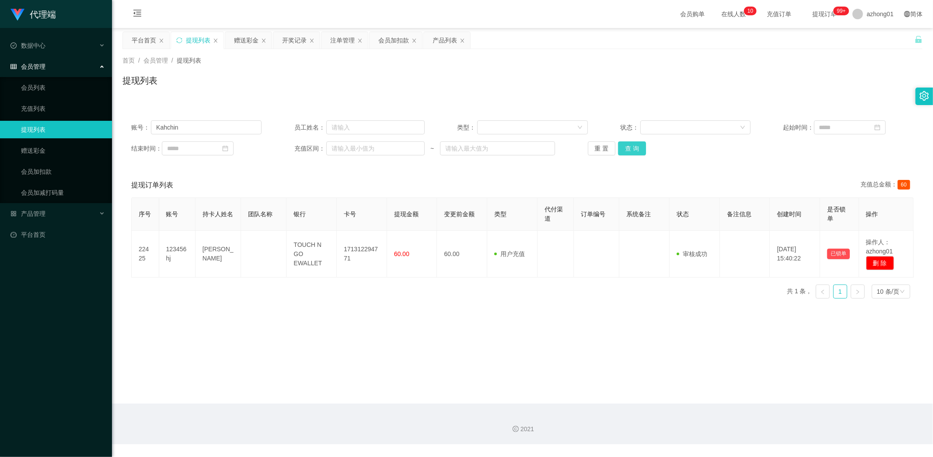
click at [632, 148] on button "查 询" at bounding box center [632, 148] width 28 height 14
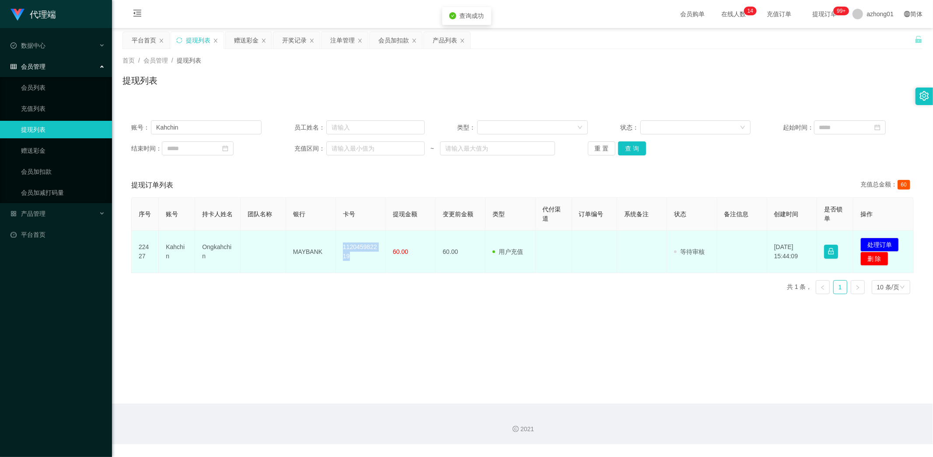
drag, startPoint x: 337, startPoint y: 242, endPoint x: 362, endPoint y: 267, distance: 35.3
click at [362, 267] on td "112045982219" at bounding box center [361, 251] width 50 height 42
click at [876, 240] on button "处理订单" at bounding box center [879, 244] width 38 height 14
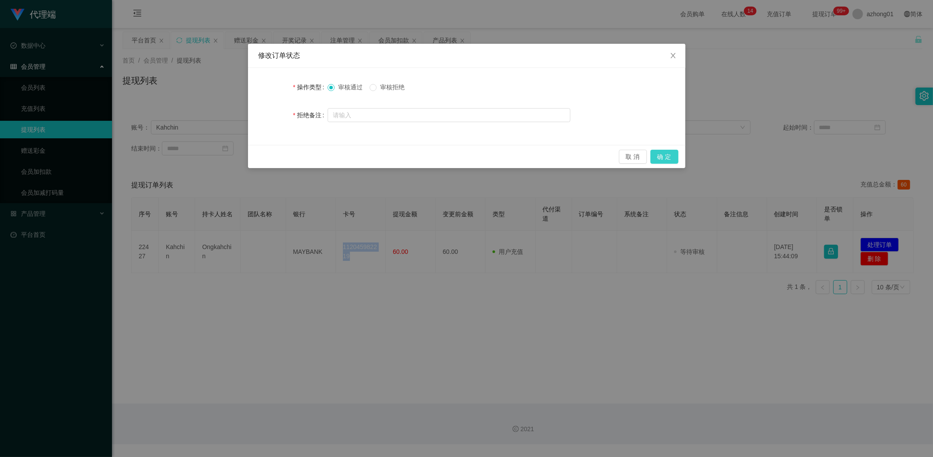
click at [666, 157] on button "确 定" at bounding box center [664, 157] width 28 height 14
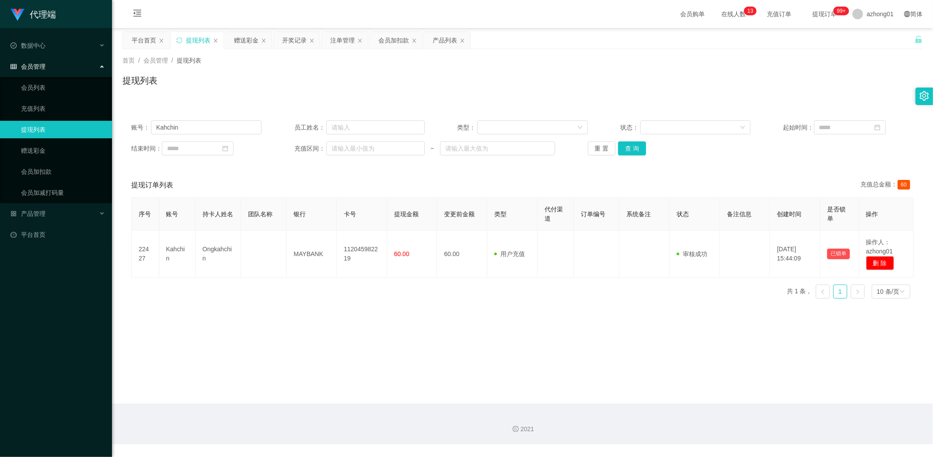
click at [530, 334] on main "关闭左侧 关闭右侧 关闭其它 刷新页面 平台首页 提现列表 赠送彩金 开奖记录 注单管理 会员加扣款 产品列表 首页 / 会员管理 / 提现列表 / 提现列表…" at bounding box center [522, 215] width 821 height 375
drag, startPoint x: 202, startPoint y: 126, endPoint x: 95, endPoint y: 105, distance: 109.2
click at [103, 106] on section "代理端 数据中心 会员管理 会员列表 充值列表 提现列表 赠送彩金 会员加扣款 会员加减打码量 产品管理 开奖记录 注单管理 产品列表 即时注单 产品预设置 …" at bounding box center [466, 222] width 933 height 444
paste input "Chonglui"
type input "Chonglui"
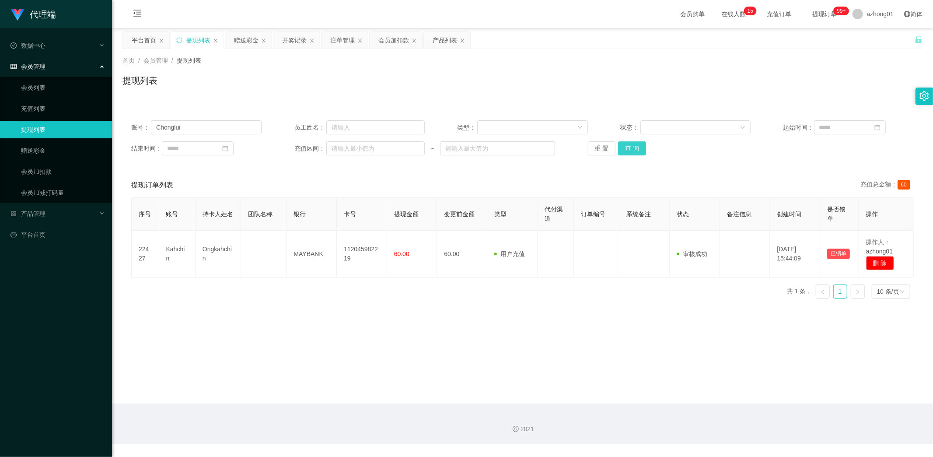
click at [634, 145] on button "查 询" at bounding box center [632, 148] width 28 height 14
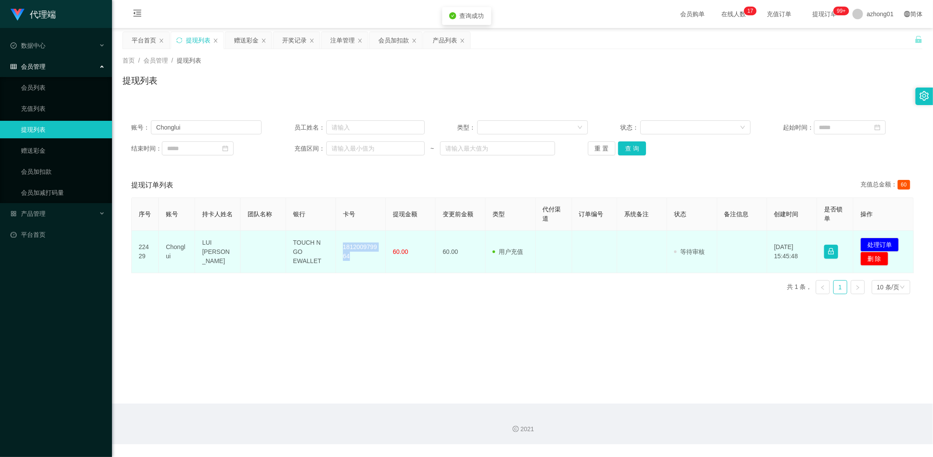
drag, startPoint x: 338, startPoint y: 241, endPoint x: 363, endPoint y: 268, distance: 37.1
click at [359, 264] on td "181200979964" at bounding box center [361, 251] width 50 height 42
click at [877, 241] on button "处理订单" at bounding box center [879, 244] width 38 height 14
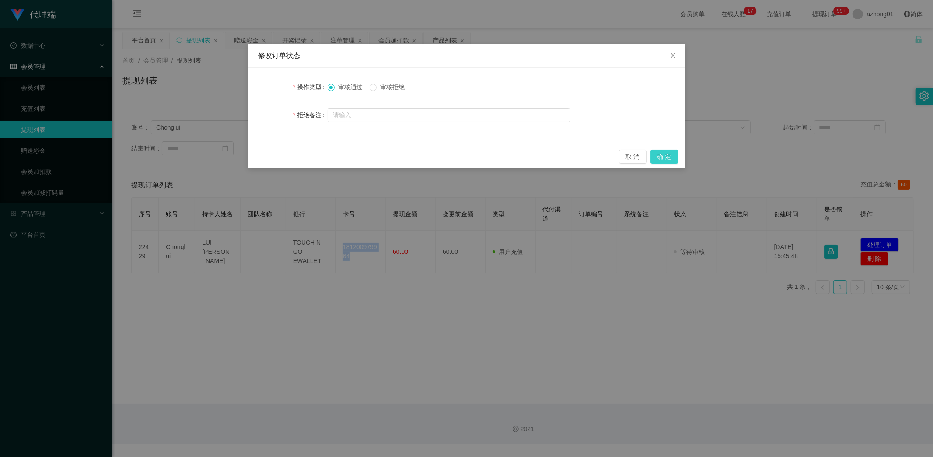
click at [669, 157] on button "确 定" at bounding box center [664, 157] width 28 height 14
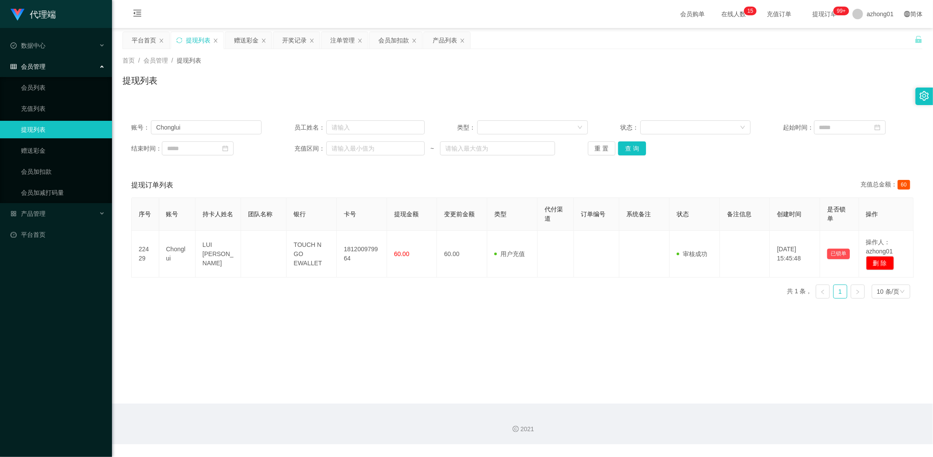
drag, startPoint x: 303, startPoint y: 314, endPoint x: 200, endPoint y: 186, distance: 164.0
click at [296, 309] on main "关闭左侧 关闭右侧 关闭其它 刷新页面 平台首页 提现列表 赠送彩金 开奖记录 注单管理 会员加扣款 产品列表 首页 / 会员管理 / 提现列表 / 提现列表…" at bounding box center [522, 215] width 821 height 375
drag, startPoint x: 200, startPoint y: 127, endPoint x: 55, endPoint y: 117, distance: 145.5
click at [69, 117] on section "代理端 数据中心 会员管理 会员列表 充值列表 提现列表 赠送彩金 会员加扣款 会员加减打码量 产品管理 开奖记录 注单管理 产品列表 即时注单 产品预设置 …" at bounding box center [466, 222] width 933 height 444
click at [627, 151] on button "查 询" at bounding box center [632, 148] width 28 height 14
